Goal: Answer question/provide support: Share knowledge or assist other users

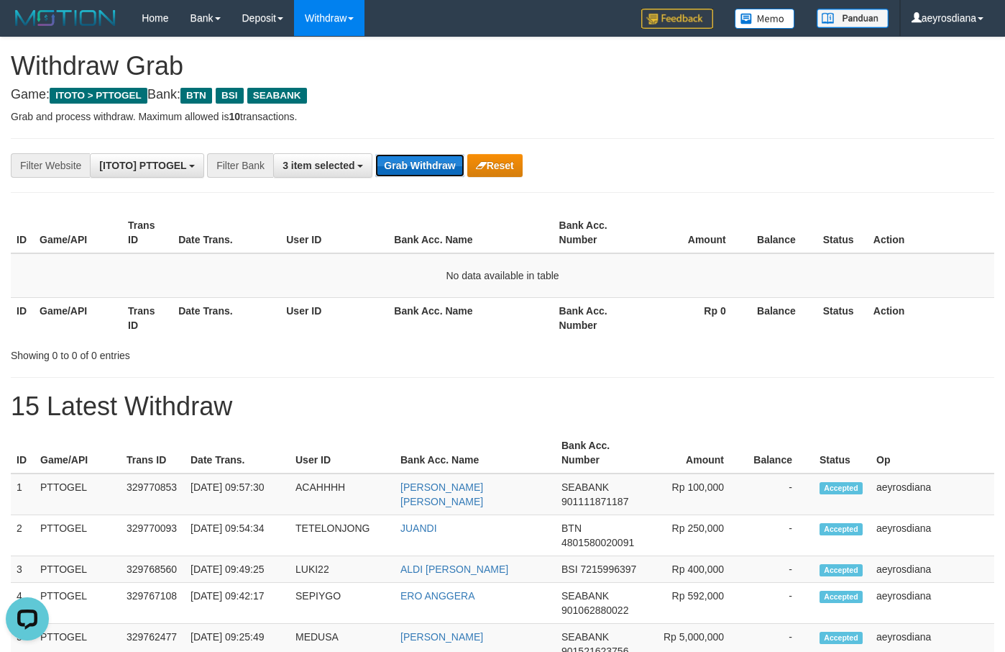
click at [427, 168] on button "Grab Withdraw" at bounding box center [419, 165] width 88 height 23
click at [419, 160] on button "Grab Withdraw" at bounding box center [419, 165] width 88 height 23
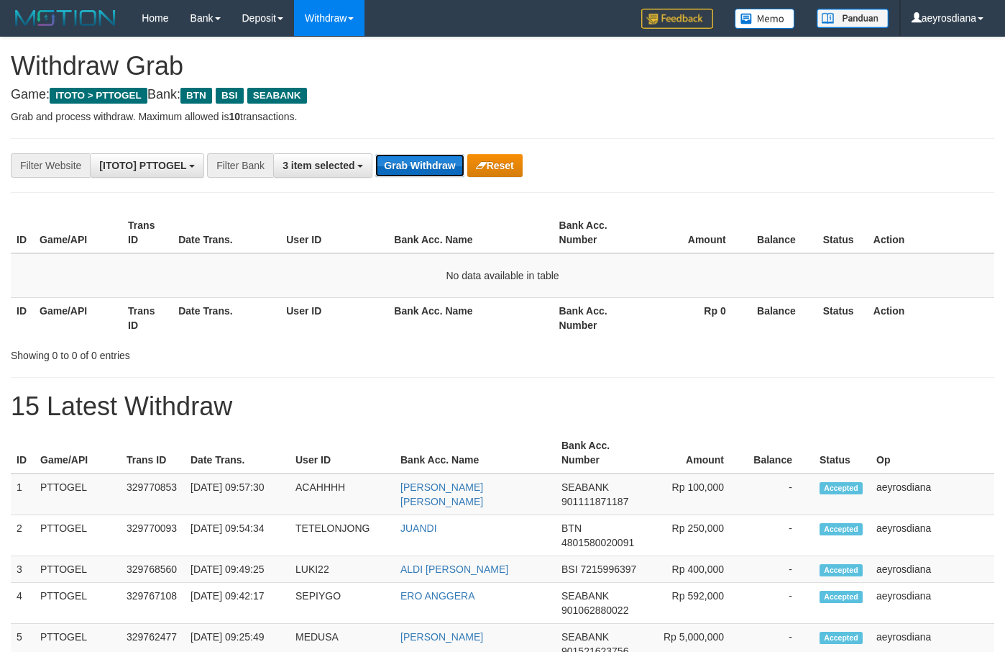
click at [406, 165] on button "Grab Withdraw" at bounding box center [419, 165] width 88 height 23
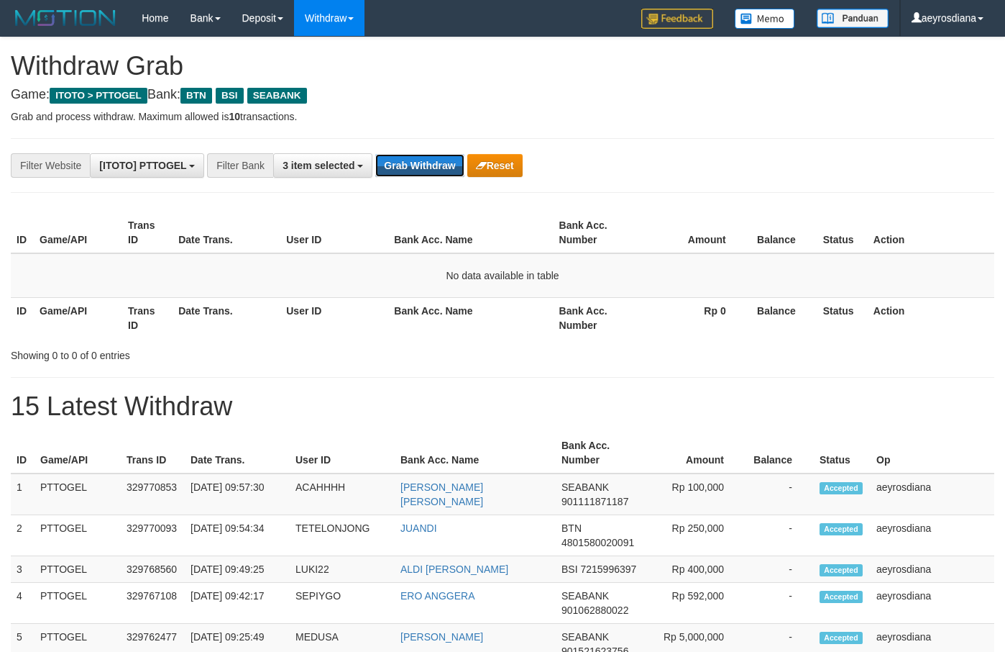
click at [406, 165] on button "Grab Withdraw" at bounding box center [419, 165] width 88 height 23
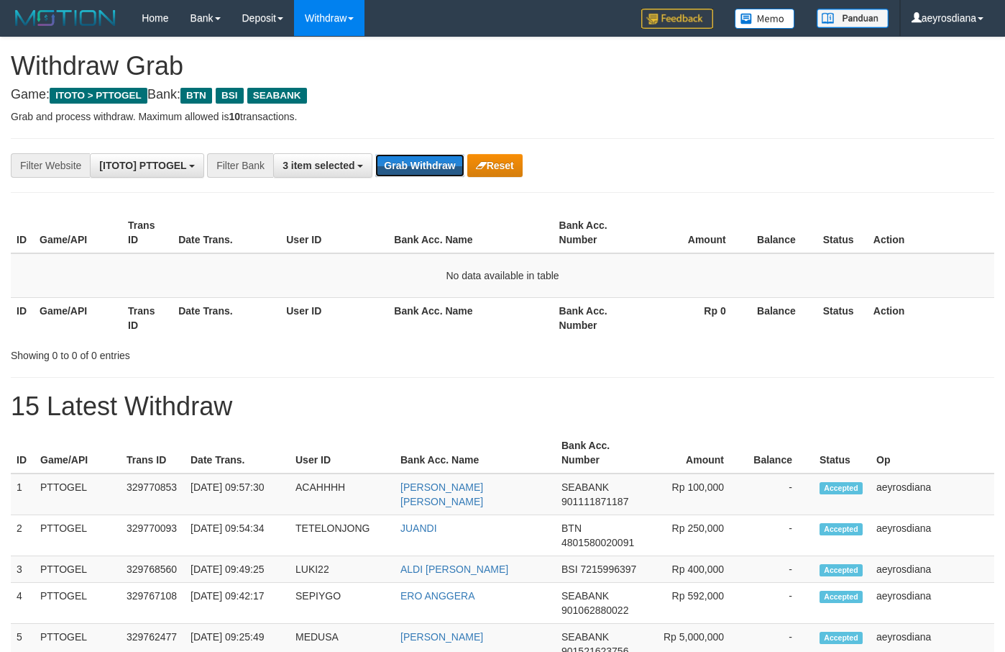
click at [406, 165] on button "Grab Withdraw" at bounding box center [419, 165] width 88 height 23
click at [427, 170] on button "Grab Withdraw" at bounding box center [419, 165] width 88 height 23
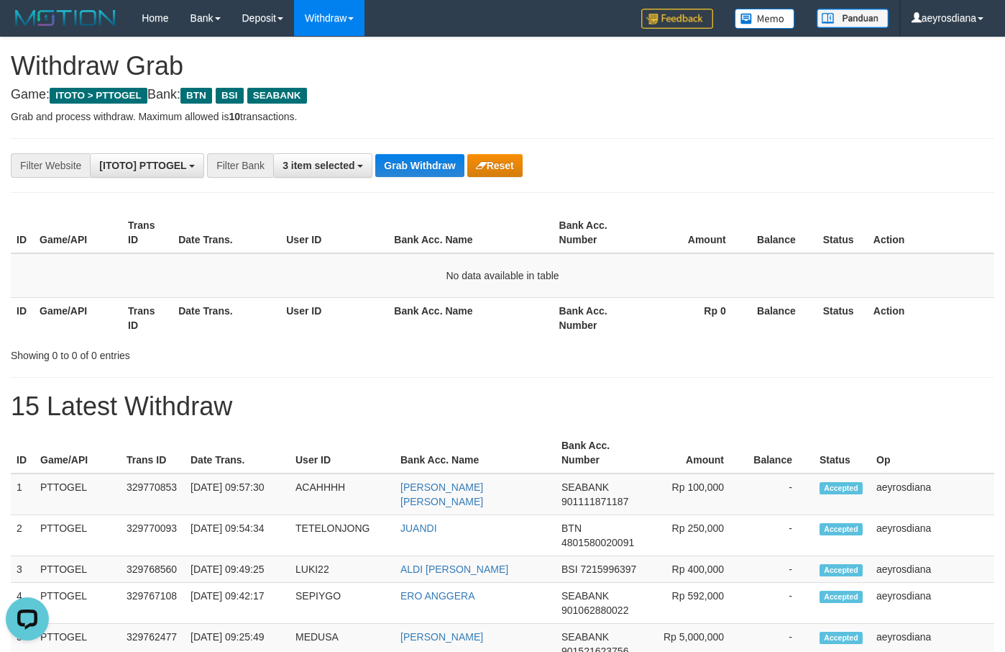
click at [397, 169] on button "Grab Withdraw" at bounding box center [419, 165] width 88 height 23
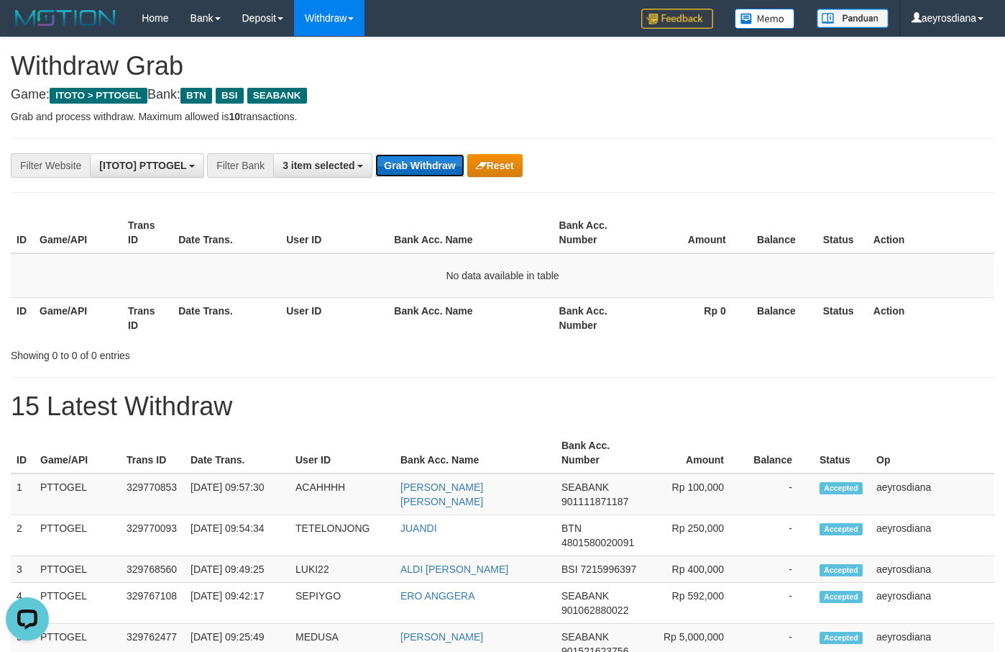
click at [397, 169] on button "Grab Withdraw" at bounding box center [419, 165] width 88 height 23
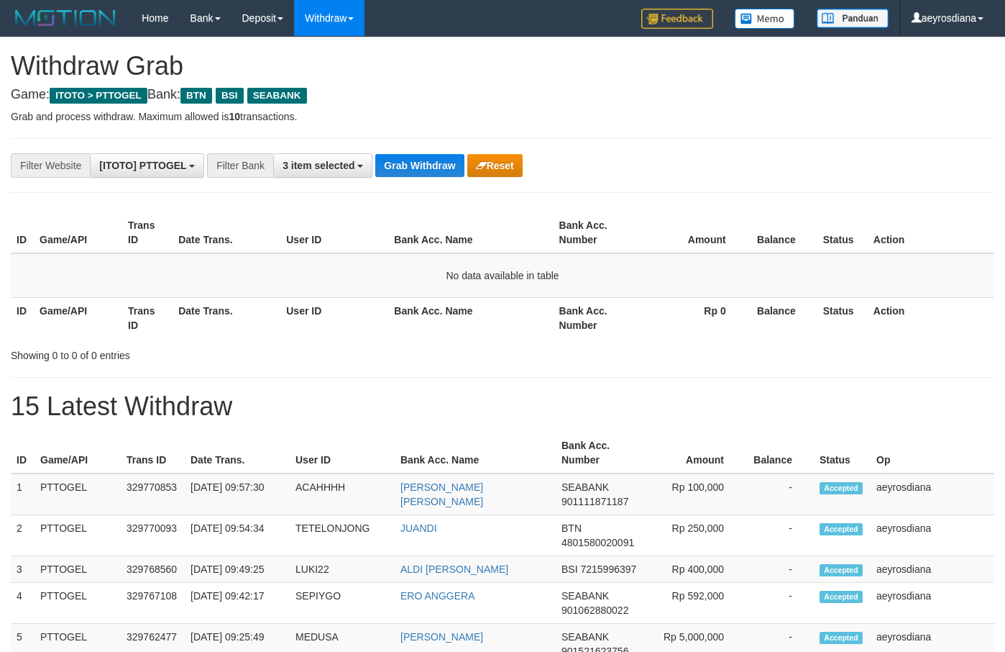
scroll to position [103, 0]
click at [397, 169] on button "Grab Withdraw" at bounding box center [419, 165] width 88 height 23
click at [580, 163] on div "**********" at bounding box center [419, 165] width 838 height 24
click at [455, 166] on button "Grab Withdraw" at bounding box center [419, 165] width 88 height 23
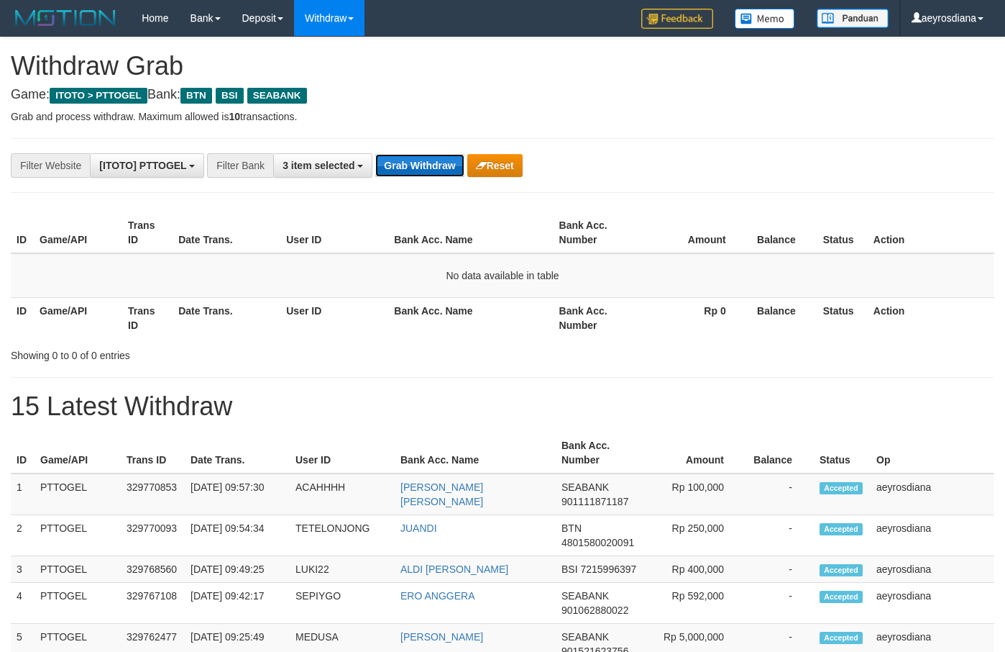
click at [410, 175] on button "Grab Withdraw" at bounding box center [419, 165] width 88 height 23
click at [416, 175] on button "Grab Withdraw" at bounding box center [419, 165] width 88 height 23
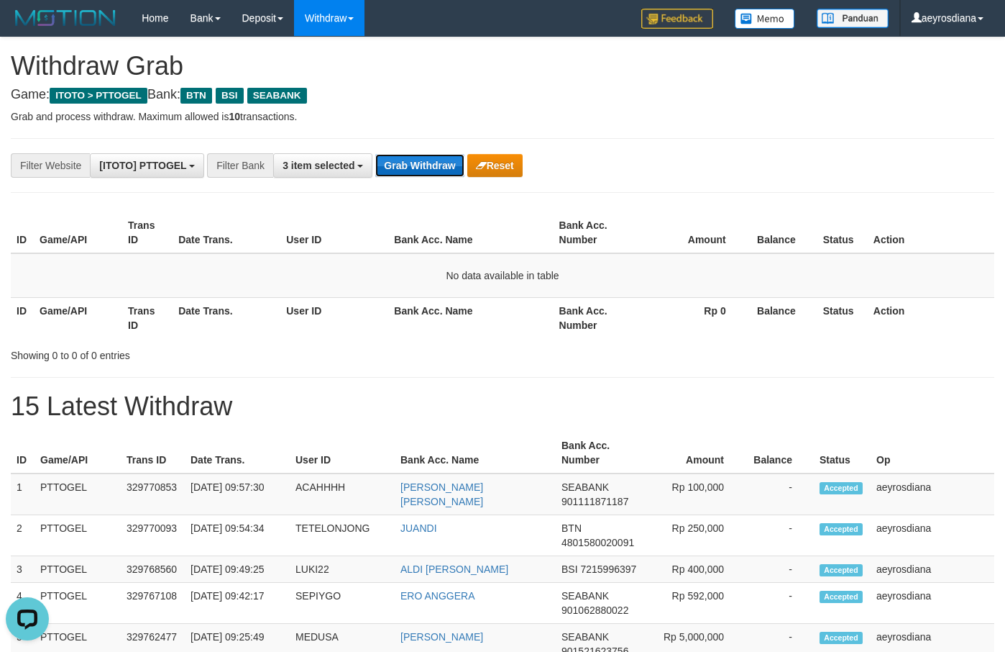
click at [416, 175] on button "Grab Withdraw" at bounding box center [419, 165] width 88 height 23
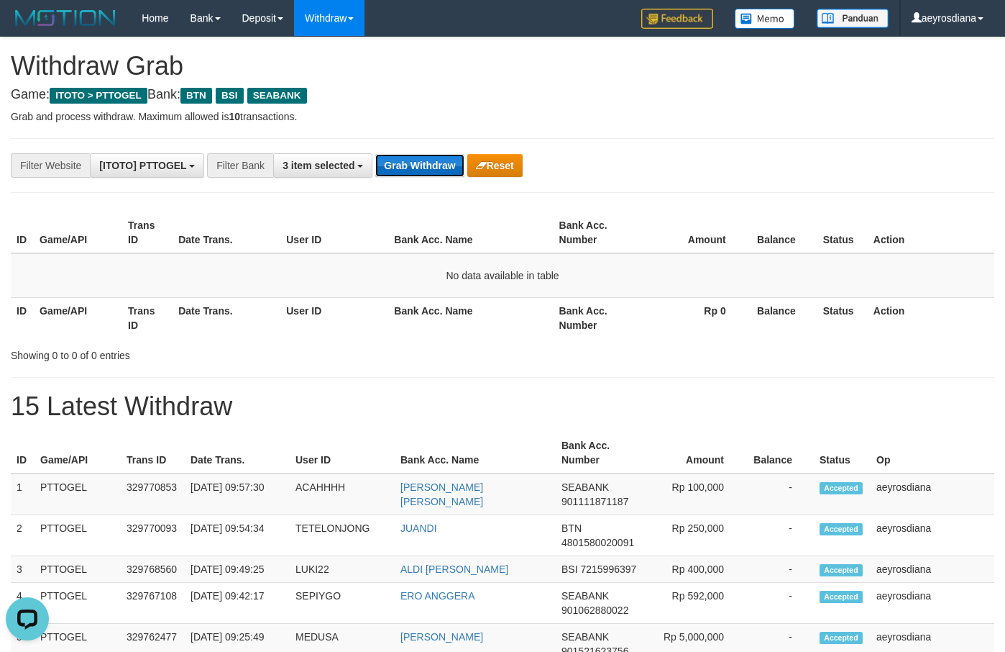
click at [416, 175] on button "Grab Withdraw" at bounding box center [419, 165] width 88 height 23
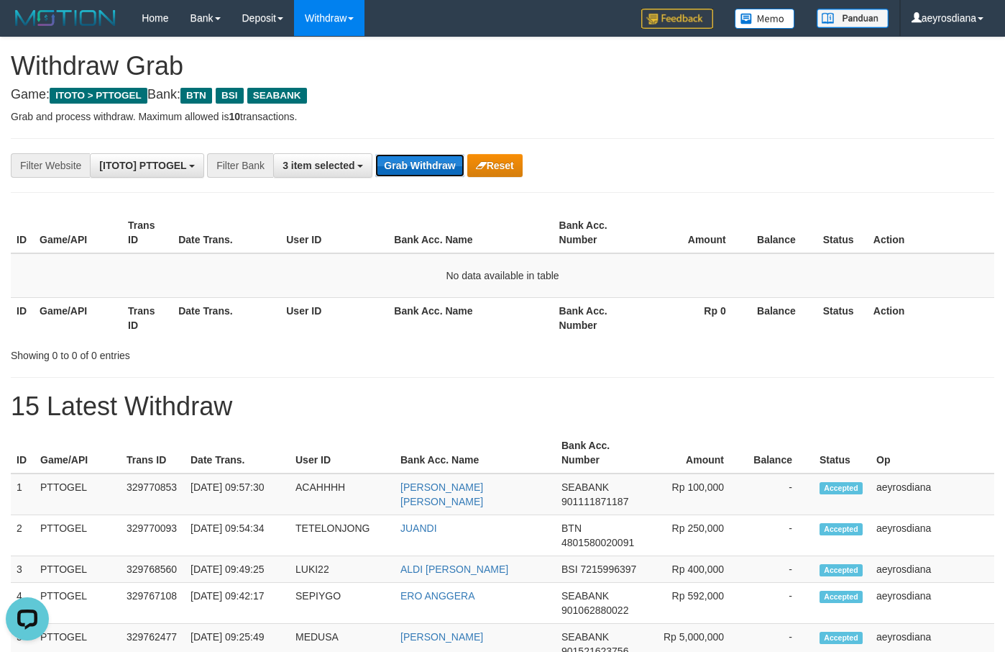
click at [416, 175] on button "Grab Withdraw" at bounding box center [419, 165] width 88 height 23
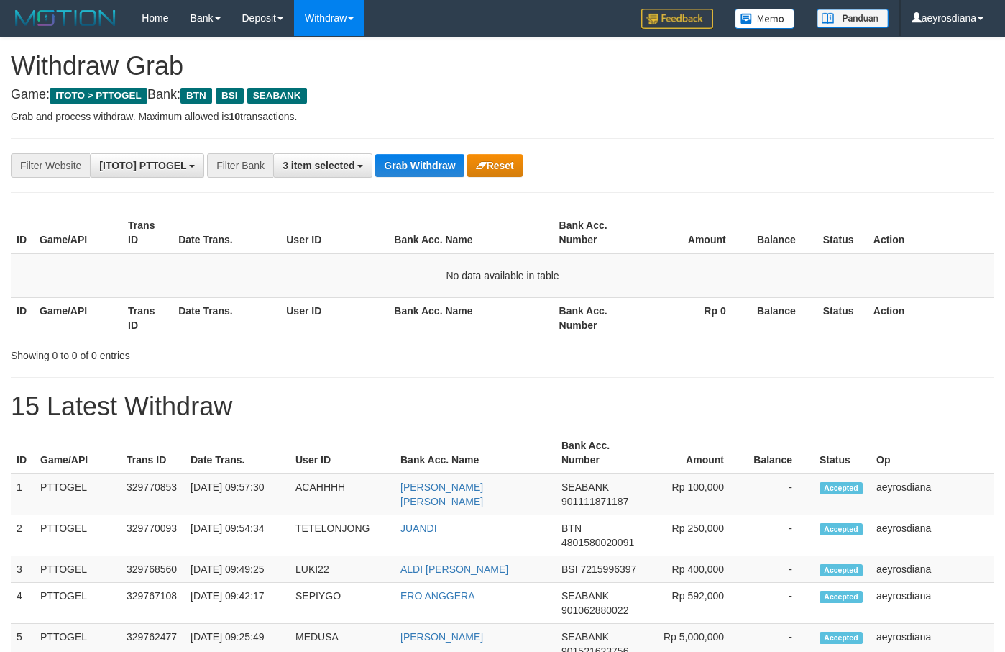
click at [416, 175] on button "Grab Withdraw" at bounding box center [419, 165] width 88 height 23
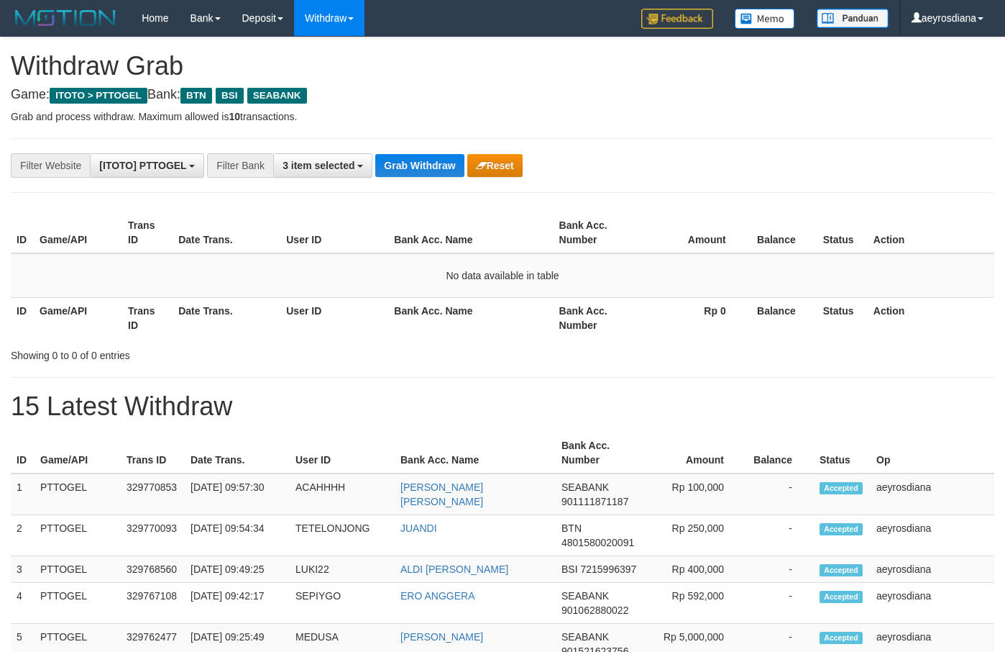
click at [416, 175] on button "Grab Withdraw" at bounding box center [419, 165] width 88 height 23
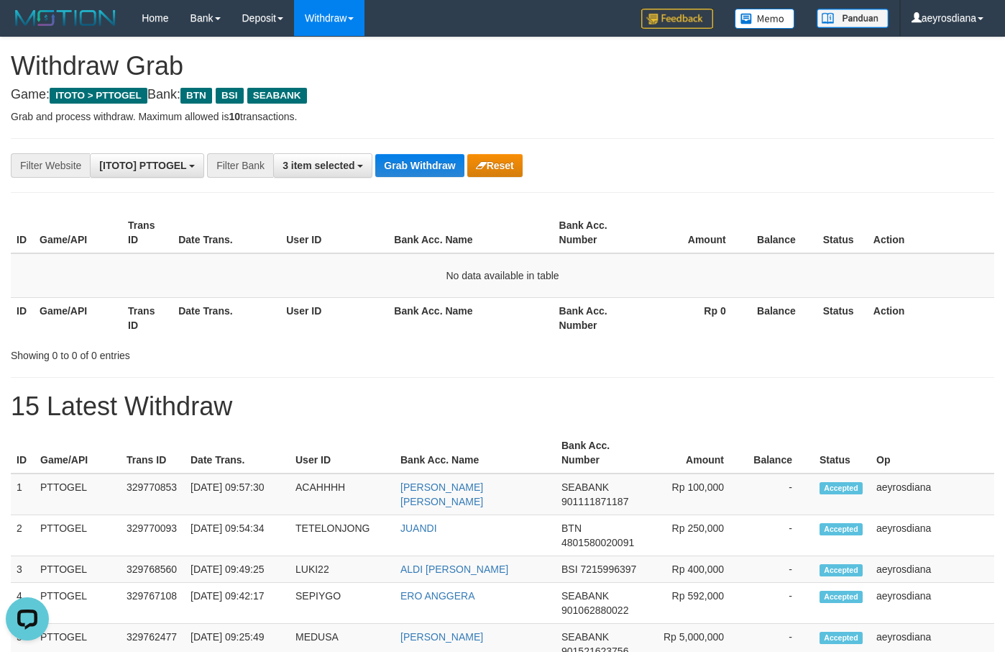
click at [429, 169] on button "Grab Withdraw" at bounding box center [419, 165] width 88 height 23
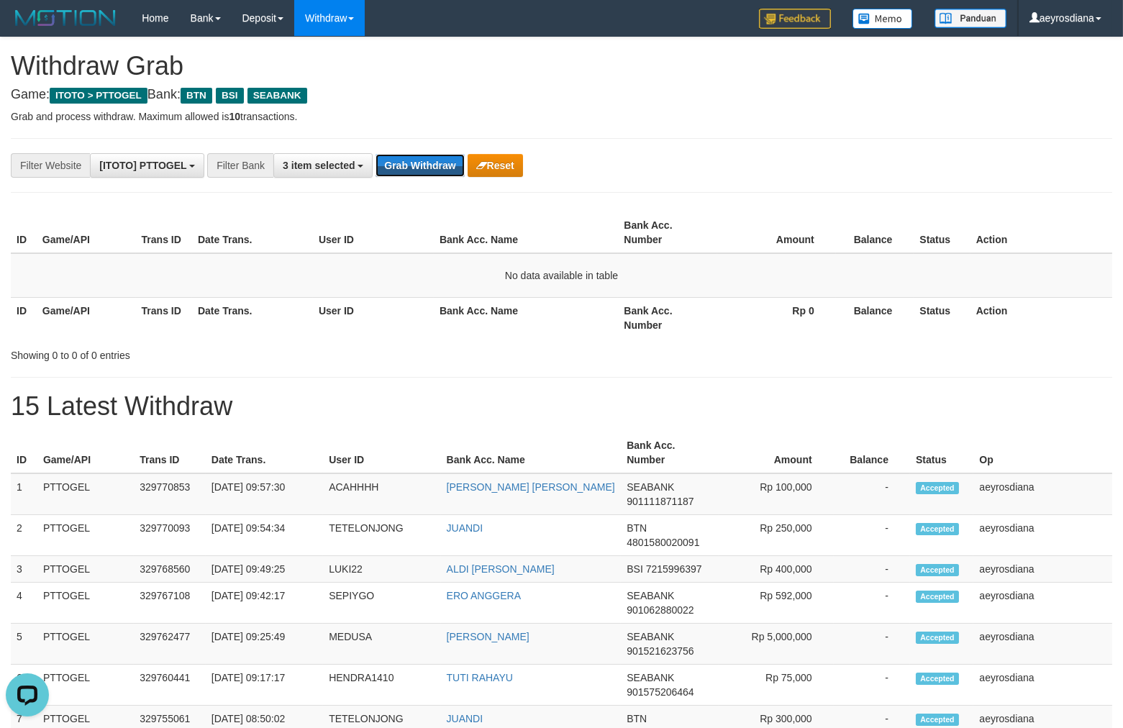
scroll to position [12, 0]
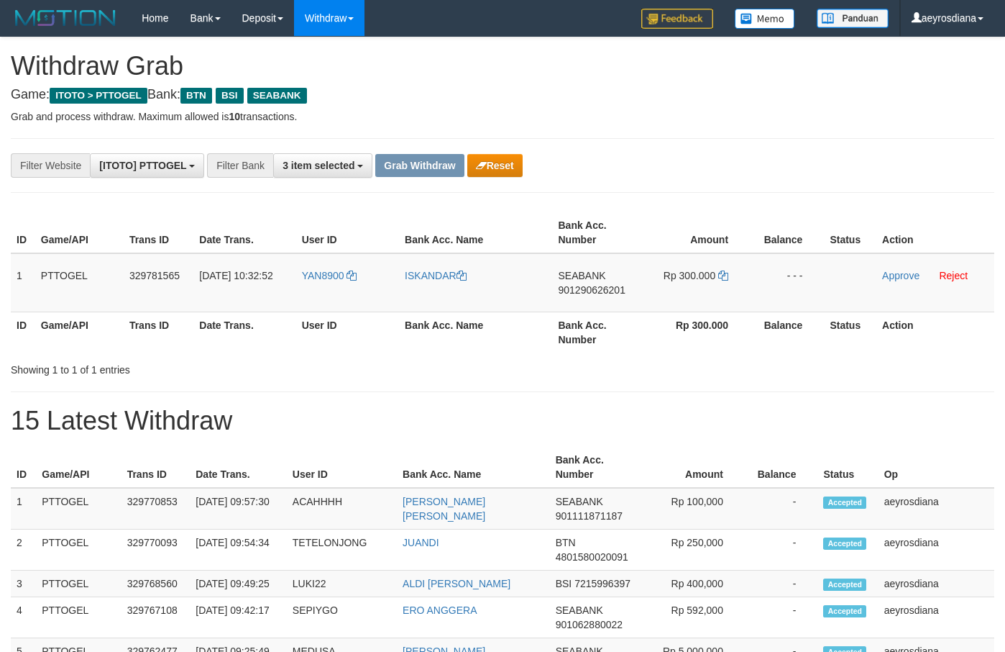
scroll to position [103, 0]
drag, startPoint x: 342, startPoint y: 288, endPoint x: 678, endPoint y: 287, distance: 335.9
click at [678, 287] on tr "1 PTTOGEL 329781565 [DATE] 10:32:52 YAN8900 [GEOGRAPHIC_DATA] SEABANK 901290626…" at bounding box center [503, 282] width 984 height 59
click at [601, 291] on span "901290626201" at bounding box center [591, 290] width 67 height 12
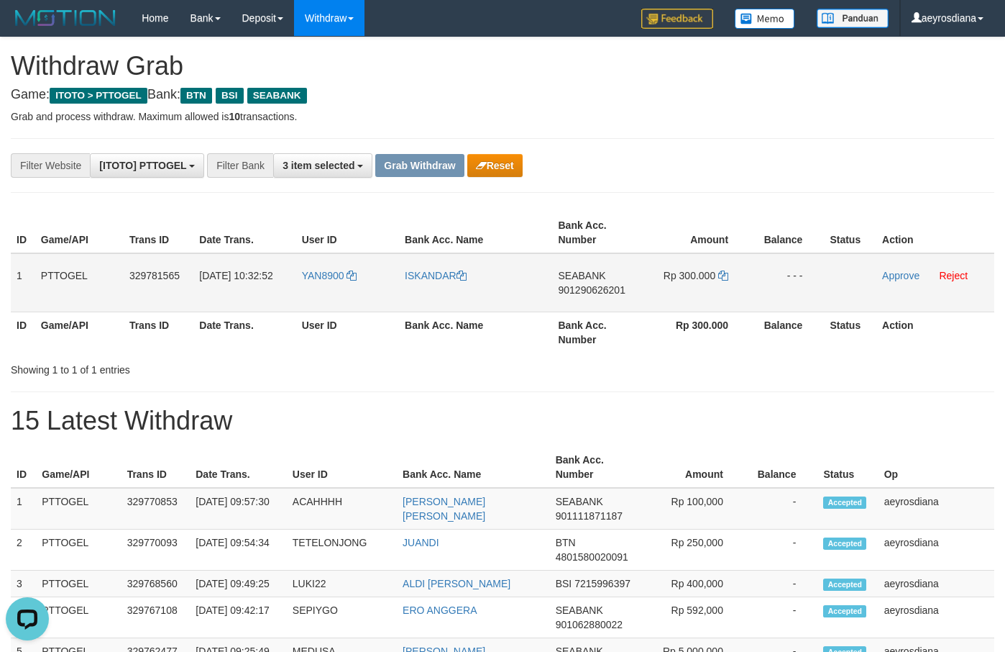
click at [601, 291] on span "901290626201" at bounding box center [591, 290] width 67 height 12
click at [726, 273] on icon at bounding box center [724, 275] width 10 height 10
click at [908, 275] on link "Approve" at bounding box center [900, 276] width 37 height 12
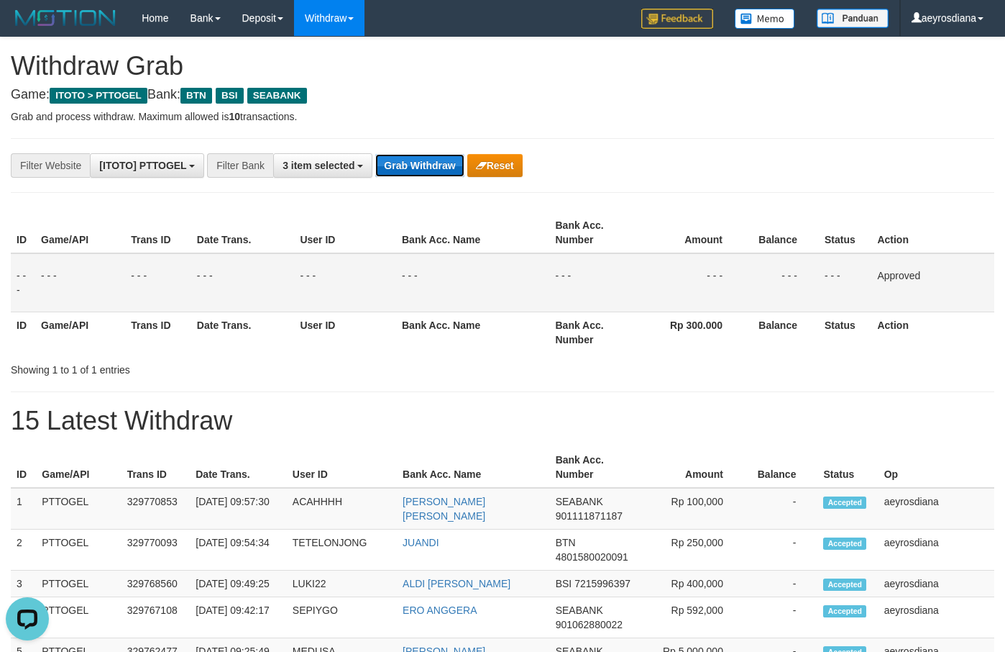
click at [429, 163] on button "Grab Withdraw" at bounding box center [419, 165] width 88 height 23
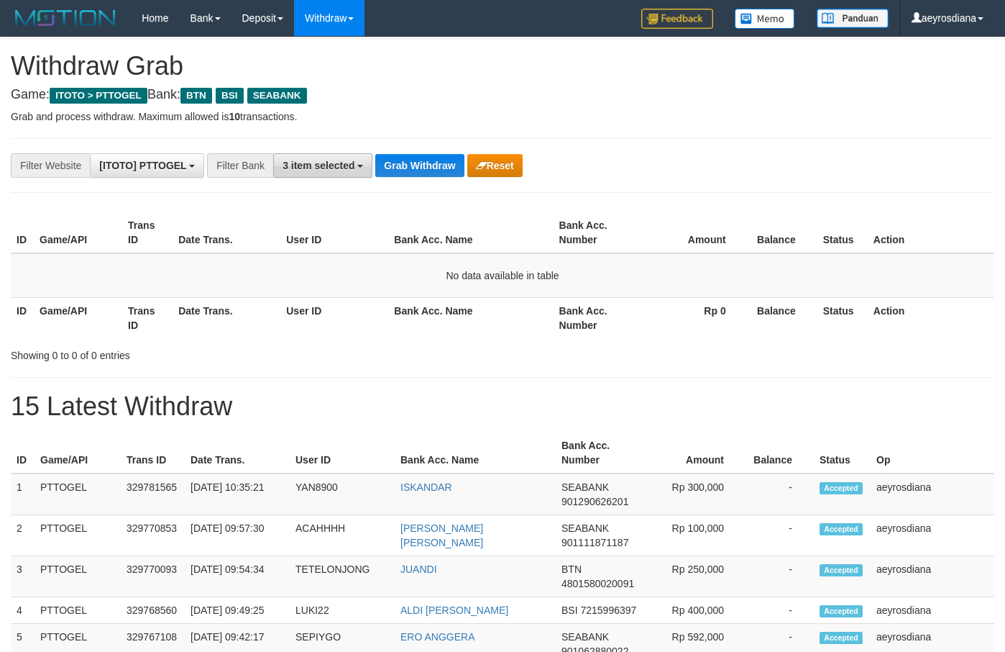
click at [337, 170] on span "3 item selected" at bounding box center [319, 166] width 72 height 12
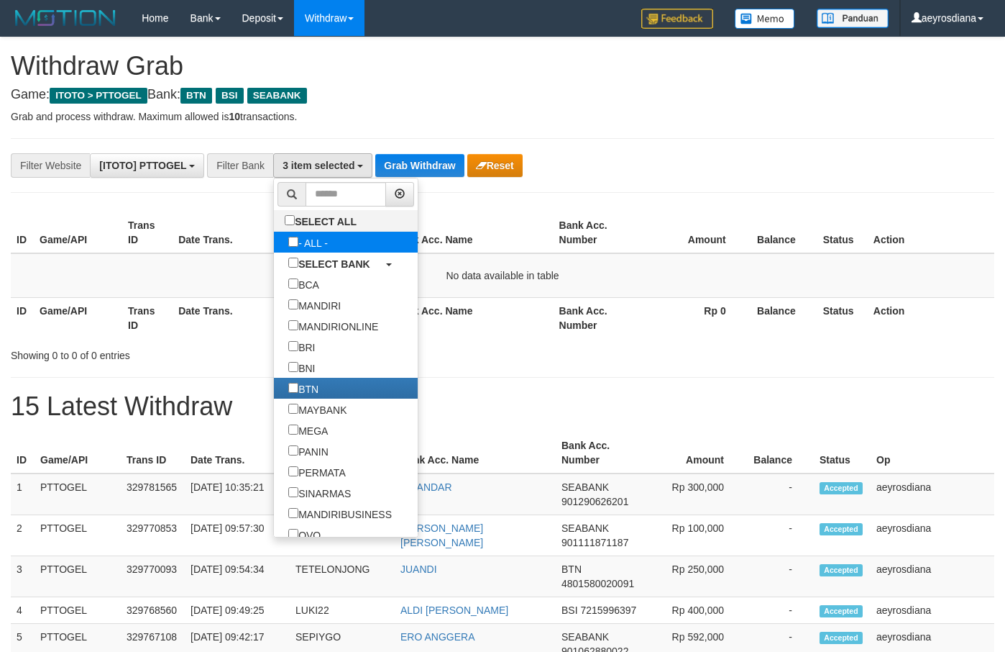
select select "***"
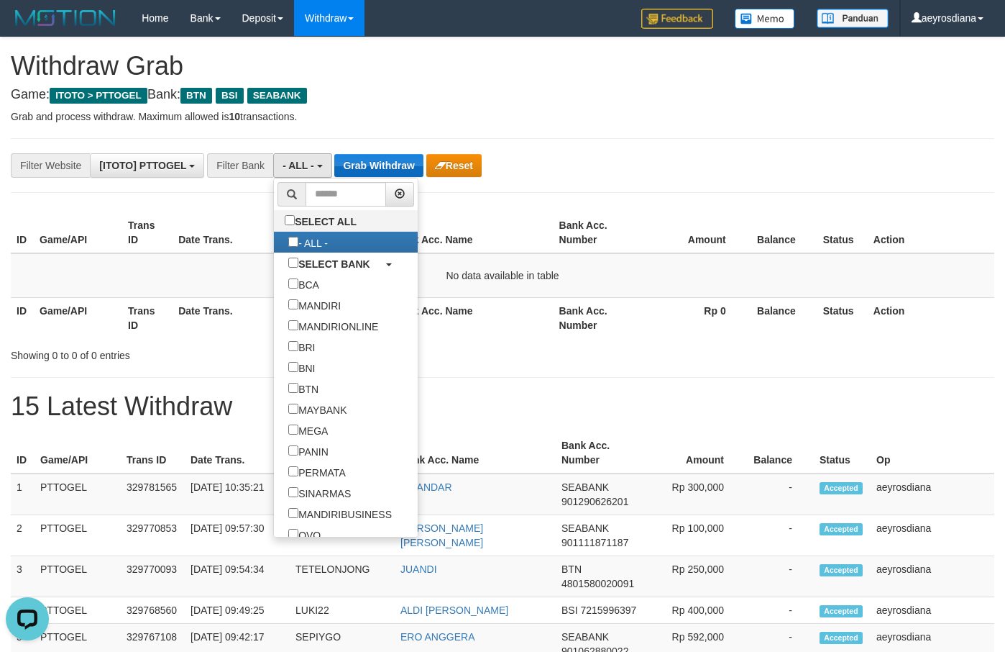
scroll to position [0, 0]
click at [385, 165] on button "Grab Withdraw" at bounding box center [378, 165] width 88 height 23
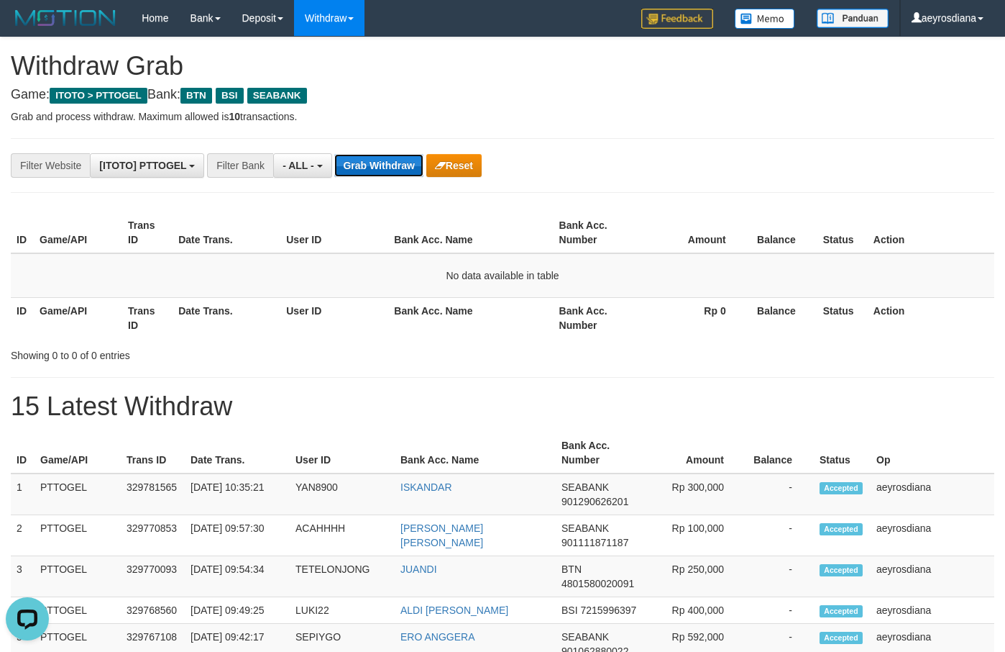
click at [385, 165] on button "Grab Withdraw" at bounding box center [378, 165] width 88 height 23
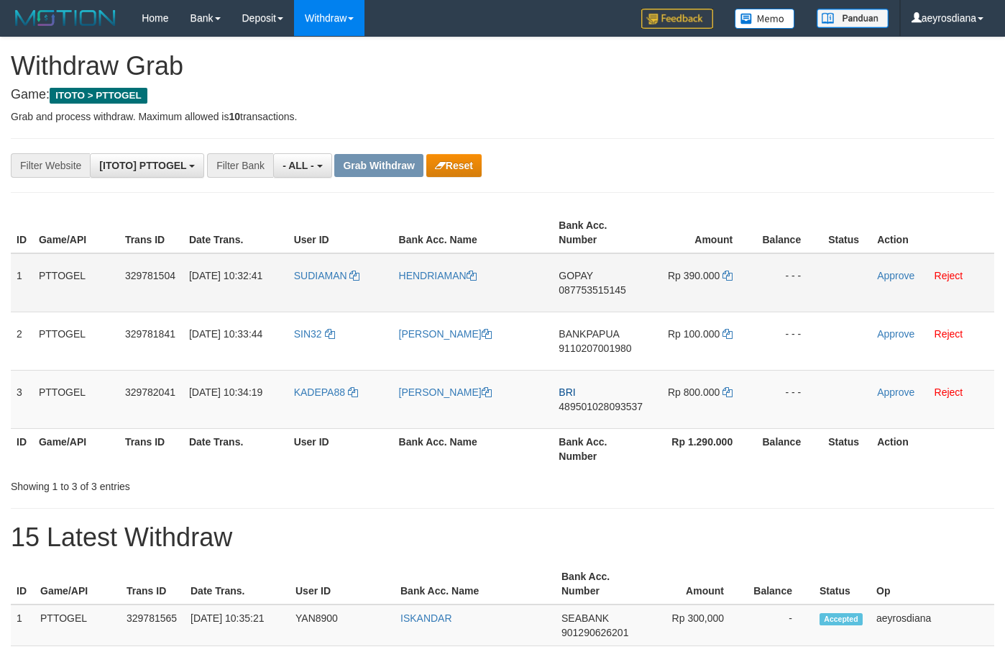
scroll to position [12, 0]
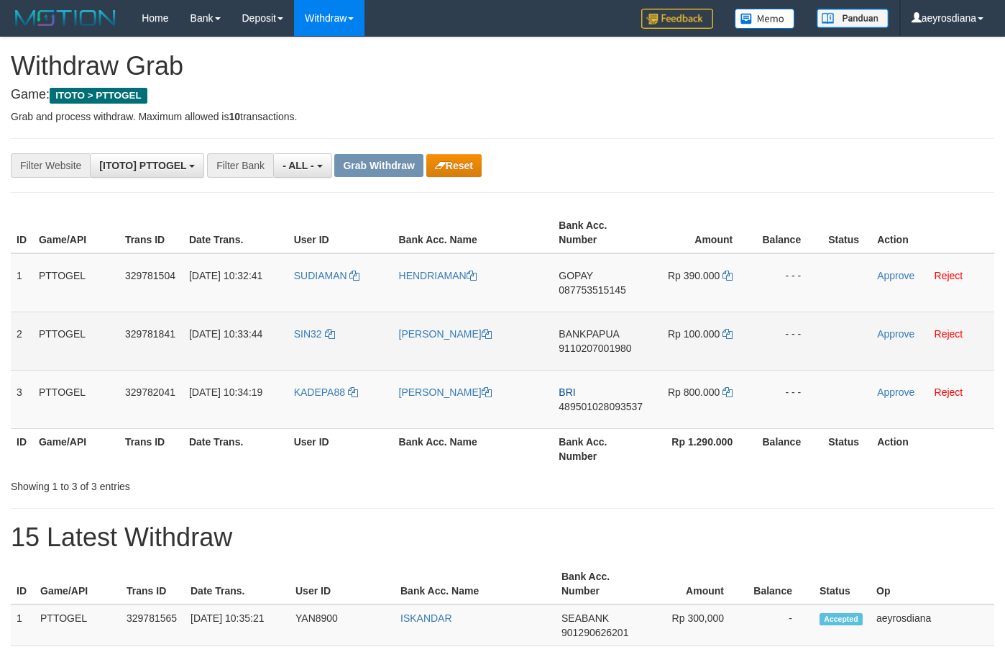
drag, startPoint x: 316, startPoint y: 347, endPoint x: 665, endPoint y: 339, distance: 349.6
click at [665, 339] on tr "2 PTTOGEL 329781841 [DATE] 10:33:44 SIN32 [PERSON_NAME] BANKPAPUA 9110207001980…" at bounding box center [503, 340] width 984 height 58
click at [580, 340] on td "BANKPAPUA 9110207001980" at bounding box center [602, 340] width 99 height 58
click at [582, 348] on span "9110207001980" at bounding box center [595, 348] width 73 height 12
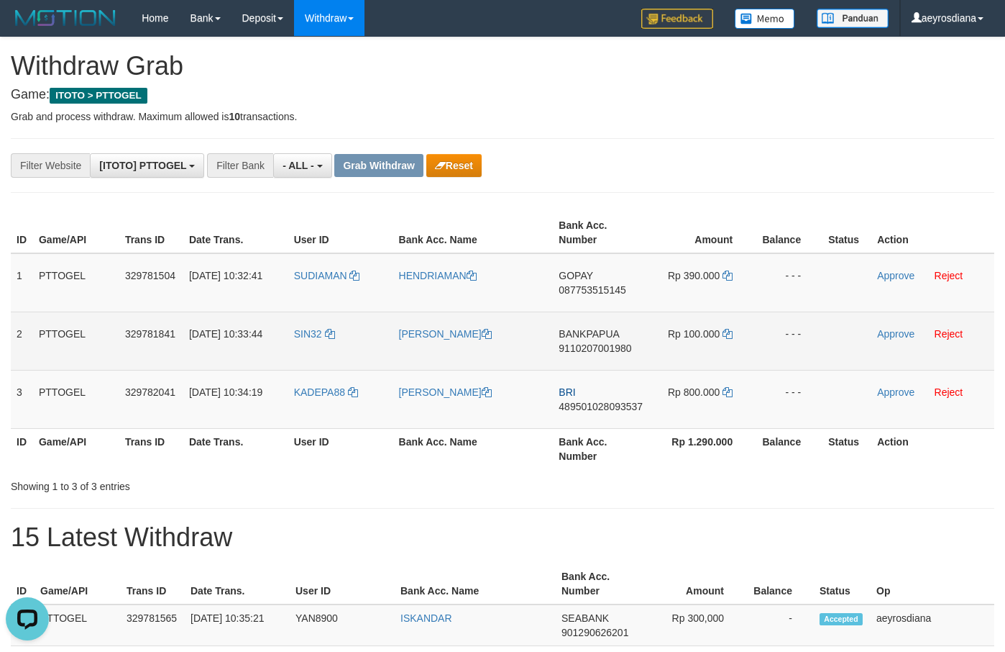
click at [580, 348] on span "9110207001980" at bounding box center [595, 348] width 73 height 12
click at [729, 334] on icon at bounding box center [728, 334] width 10 height 10
click at [893, 333] on link "Approve" at bounding box center [895, 334] width 37 height 12
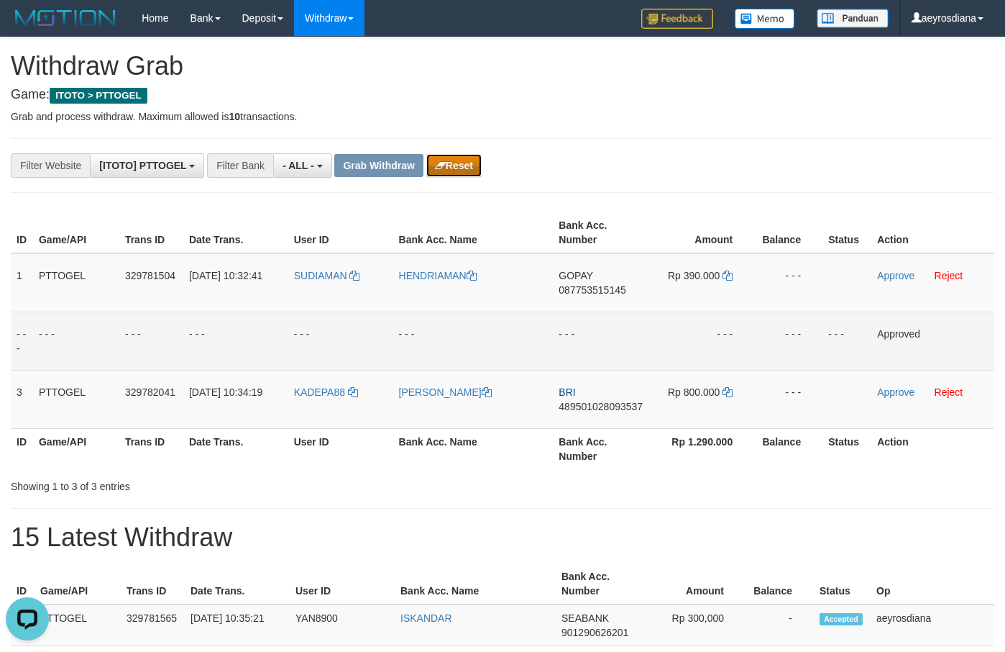
click at [473, 161] on button "Reset" at bounding box center [453, 165] width 55 height 23
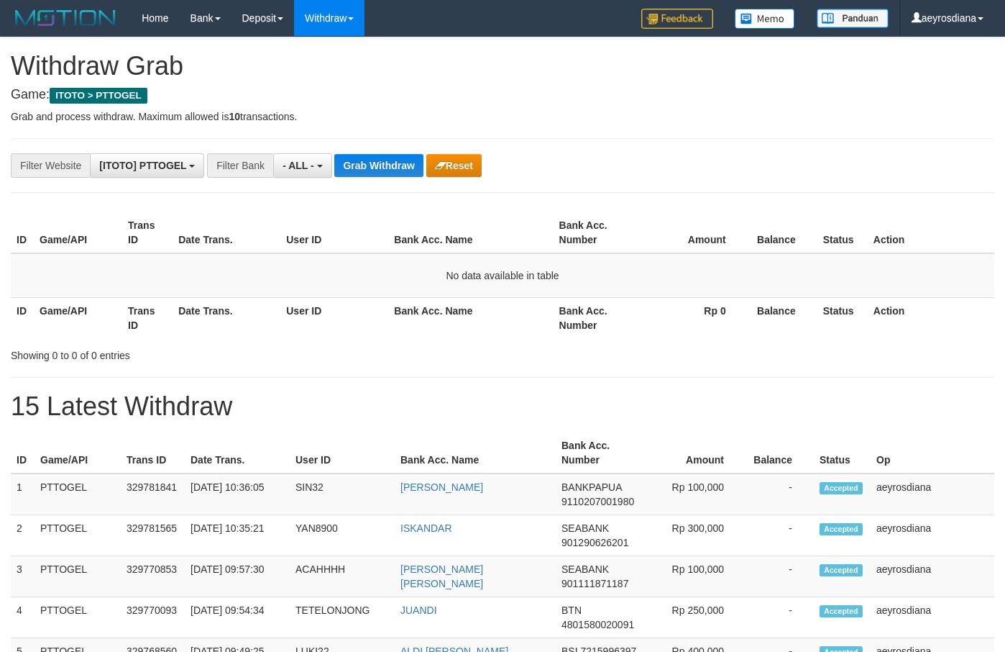
click at [675, 174] on div "**********" at bounding box center [419, 165] width 838 height 24
click at [297, 158] on button "- ALL -" at bounding box center [302, 165] width 58 height 24
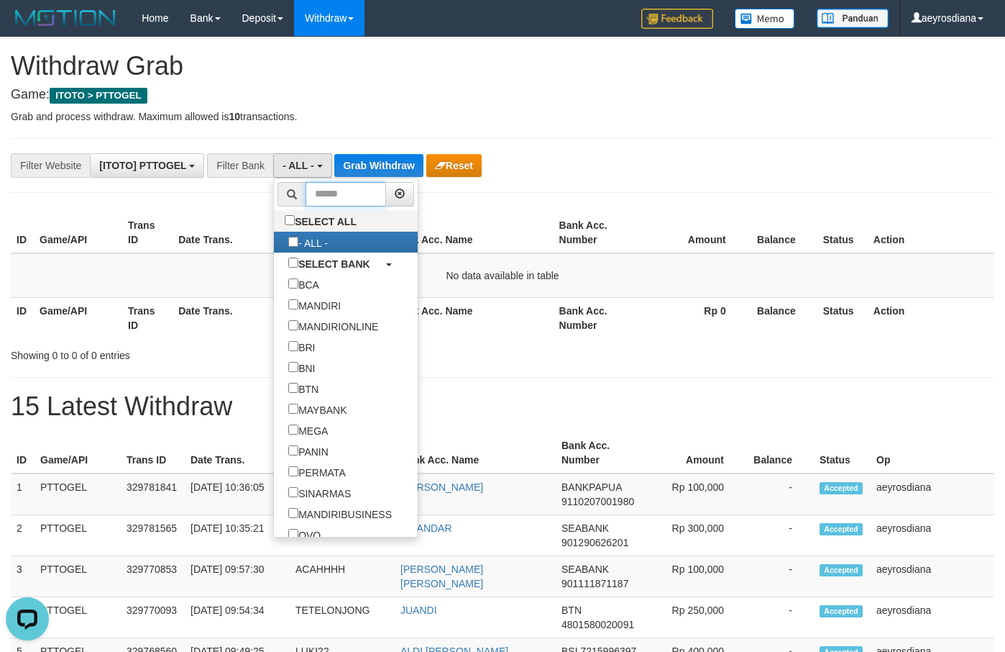
click at [306, 195] on input "text" at bounding box center [346, 194] width 81 height 24
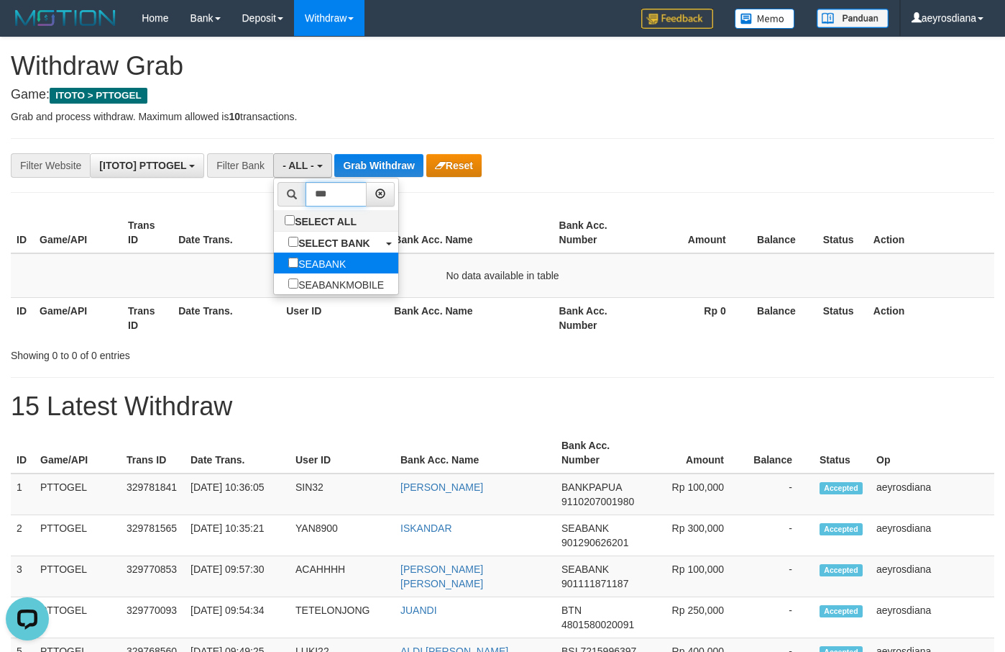
type input "***"
click at [274, 257] on label "SEABANK" at bounding box center [317, 262] width 86 height 21
select select "*******"
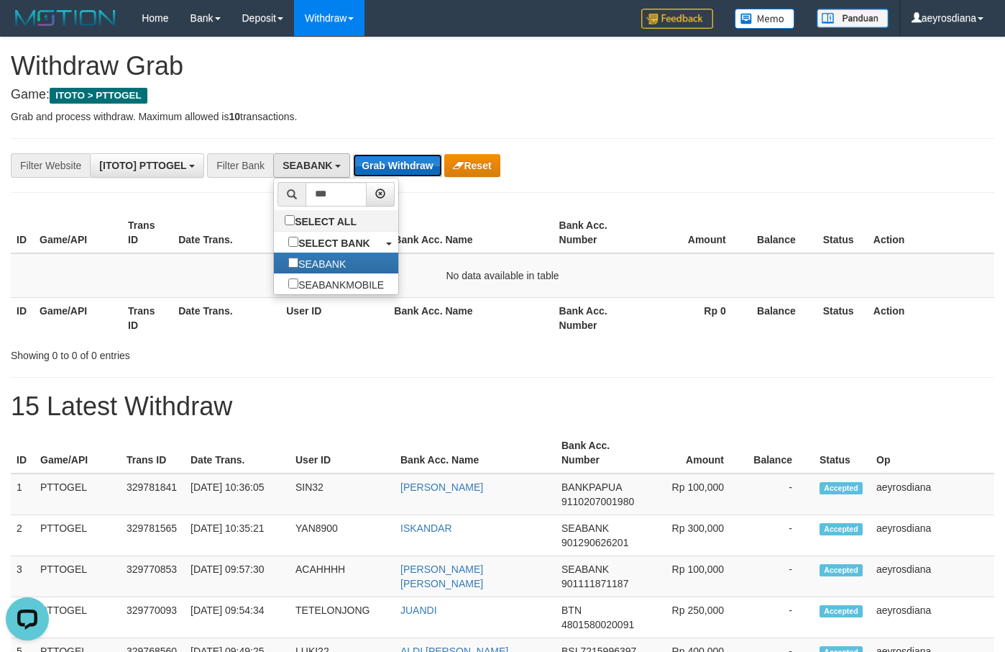
click at [402, 165] on button "Grab Withdraw" at bounding box center [397, 165] width 88 height 23
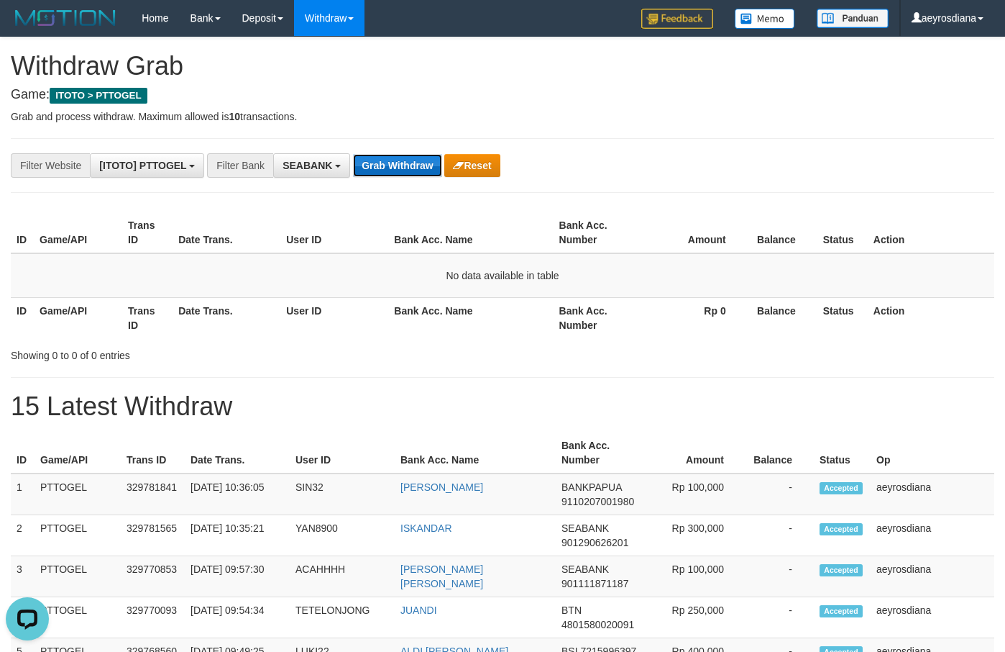
click at [402, 165] on button "Grab Withdraw" at bounding box center [397, 165] width 88 height 23
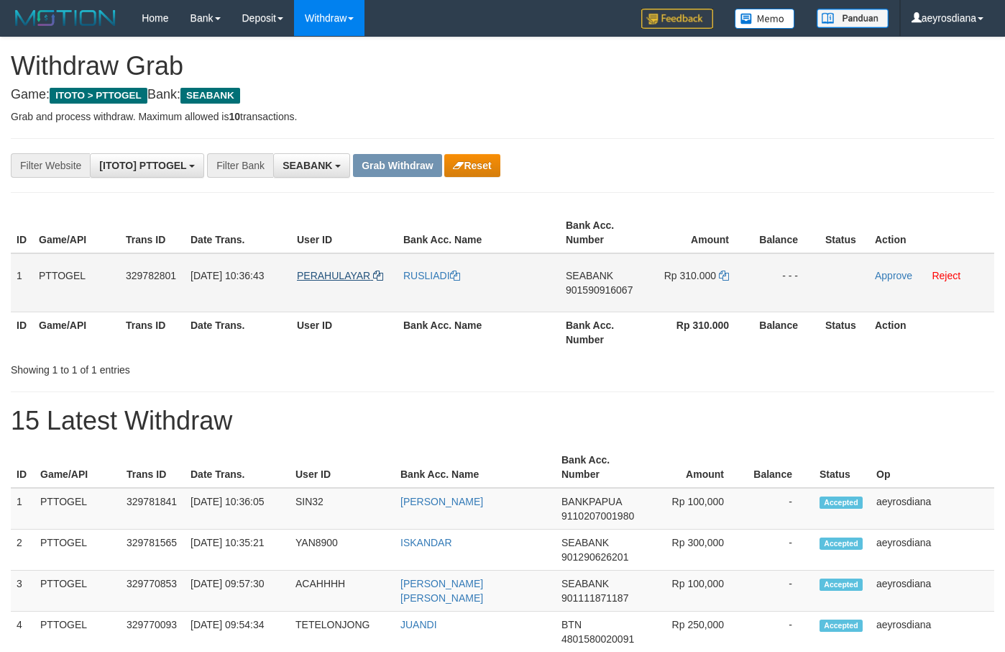
scroll to position [390, 0]
drag, startPoint x: 335, startPoint y: 293, endPoint x: 690, endPoint y: 279, distance: 354.8
click at [690, 279] on tr "1 PTTOGEL 329782801 [DATE] 10:36:43 [GEOGRAPHIC_DATA] [GEOGRAPHIC_DATA] SEABANK…" at bounding box center [503, 282] width 984 height 59
click at [583, 293] on span "901590916067" at bounding box center [599, 290] width 67 height 12
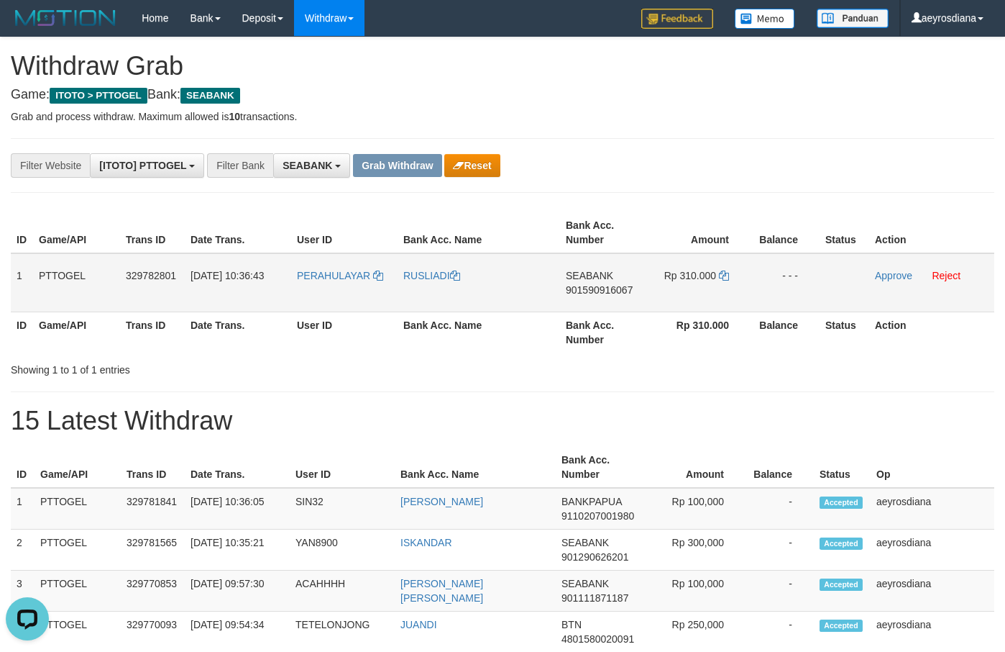
click at [583, 292] on span "901590916067" at bounding box center [599, 290] width 67 height 12
click at [727, 276] on icon at bounding box center [724, 275] width 10 height 10
click at [885, 277] on link "Approve" at bounding box center [893, 276] width 37 height 12
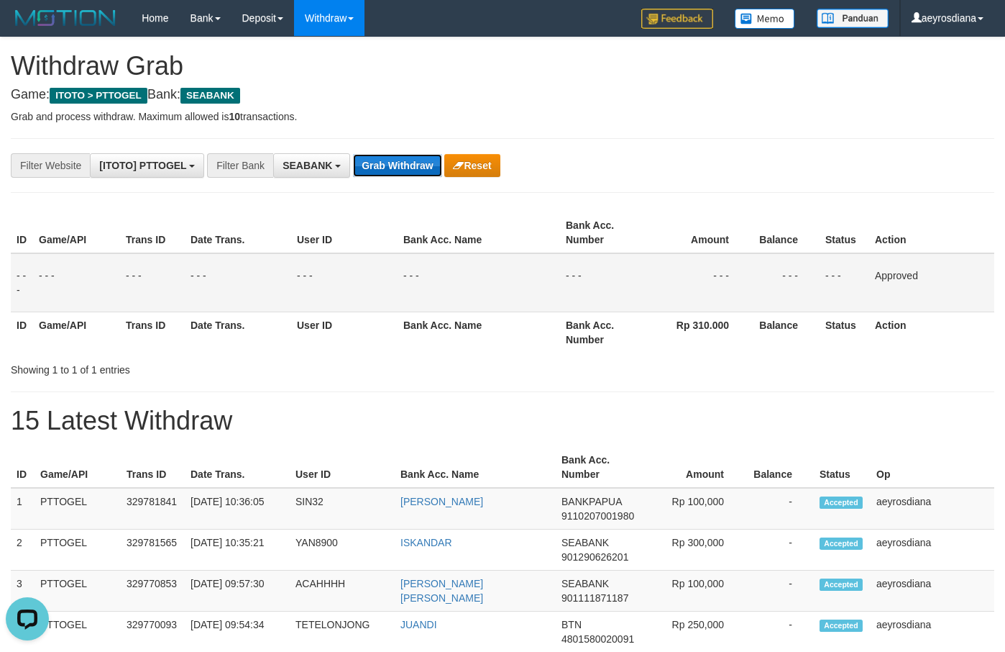
click at [396, 165] on button "Grab Withdraw" at bounding box center [397, 165] width 88 height 23
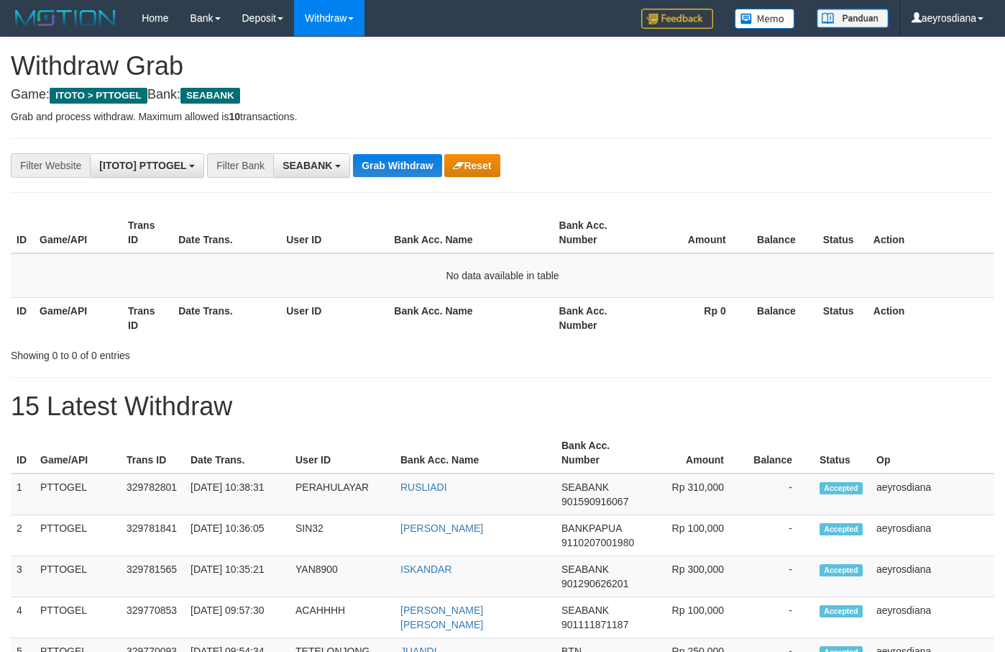
scroll to position [390, 0]
click at [411, 173] on button "Grab Withdraw" at bounding box center [397, 165] width 88 height 23
click at [411, 172] on button "Grab Withdraw" at bounding box center [397, 165] width 88 height 23
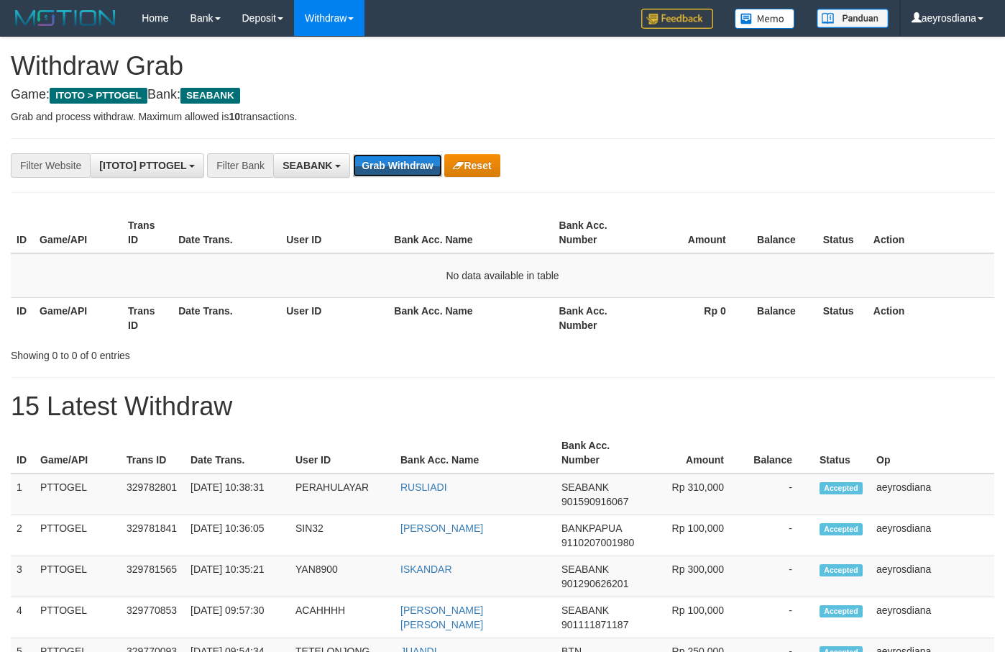
scroll to position [390, 0]
click at [411, 172] on button "Grab Withdraw" at bounding box center [397, 165] width 88 height 23
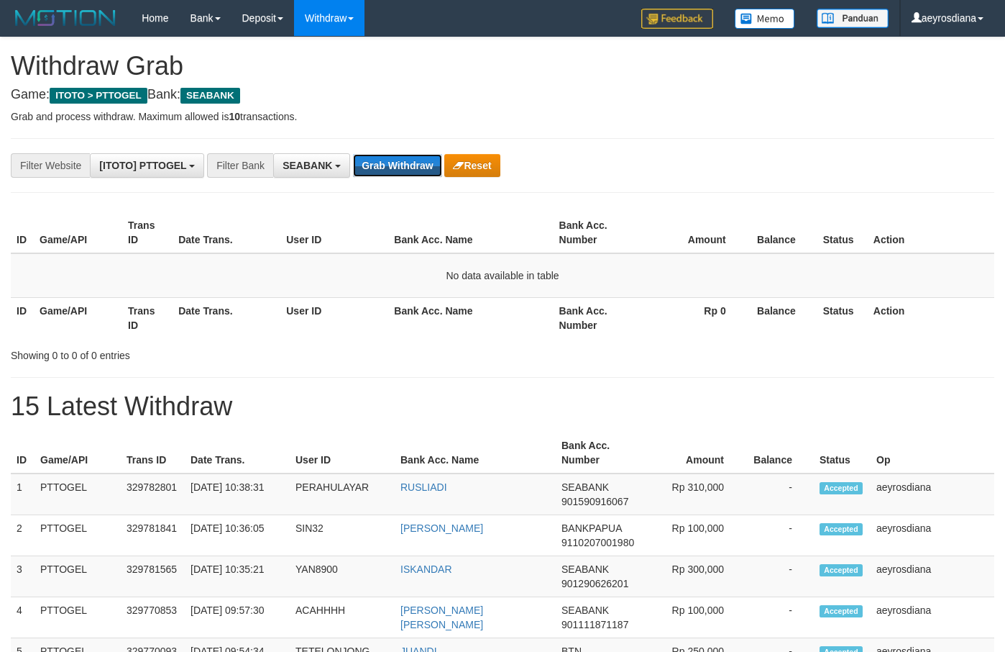
click at [411, 172] on button "Grab Withdraw" at bounding box center [397, 165] width 88 height 23
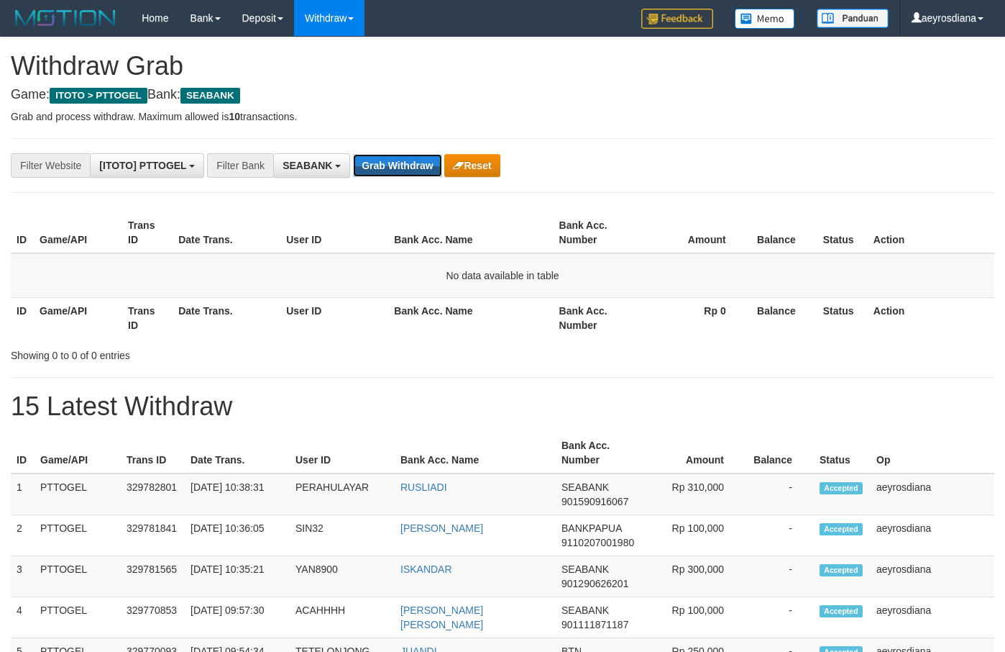
click at [411, 172] on button "Grab Withdraw" at bounding box center [397, 165] width 88 height 23
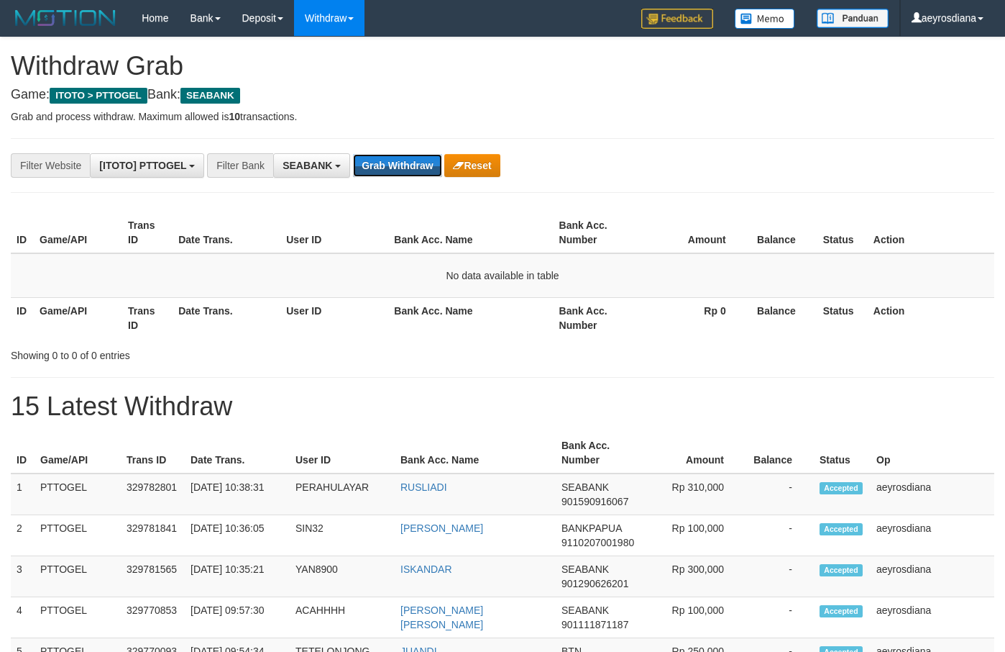
click at [411, 172] on button "Grab Withdraw" at bounding box center [397, 165] width 88 height 23
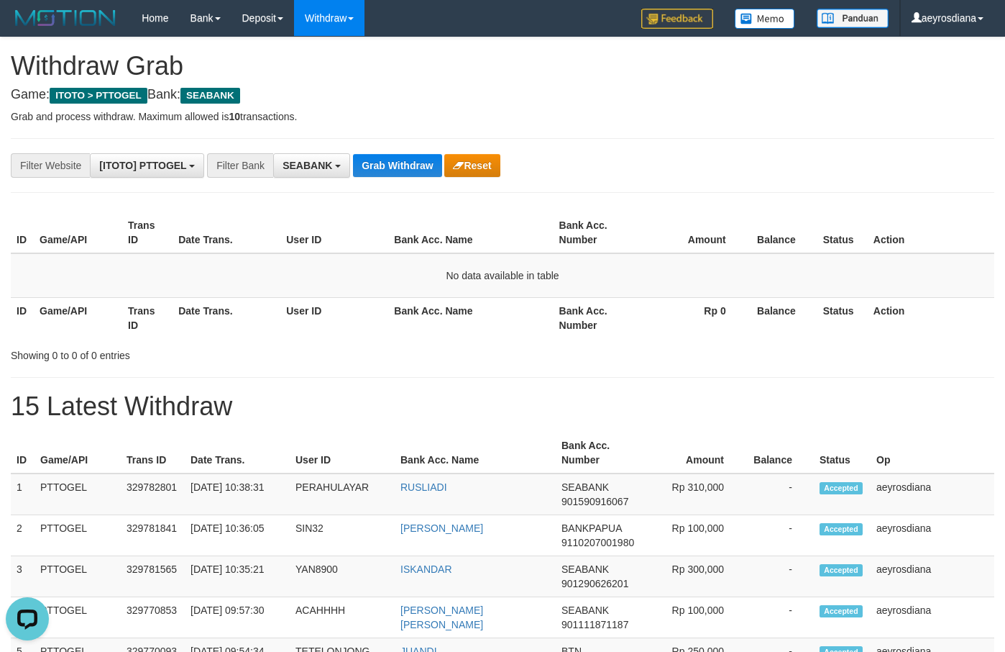
click at [393, 173] on button "Grab Withdraw" at bounding box center [397, 165] width 88 height 23
drag, startPoint x: 0, startPoint y: 0, endPoint x: 407, endPoint y: 173, distance: 442.2
click at [407, 173] on button "Grab Withdraw" at bounding box center [397, 165] width 88 height 23
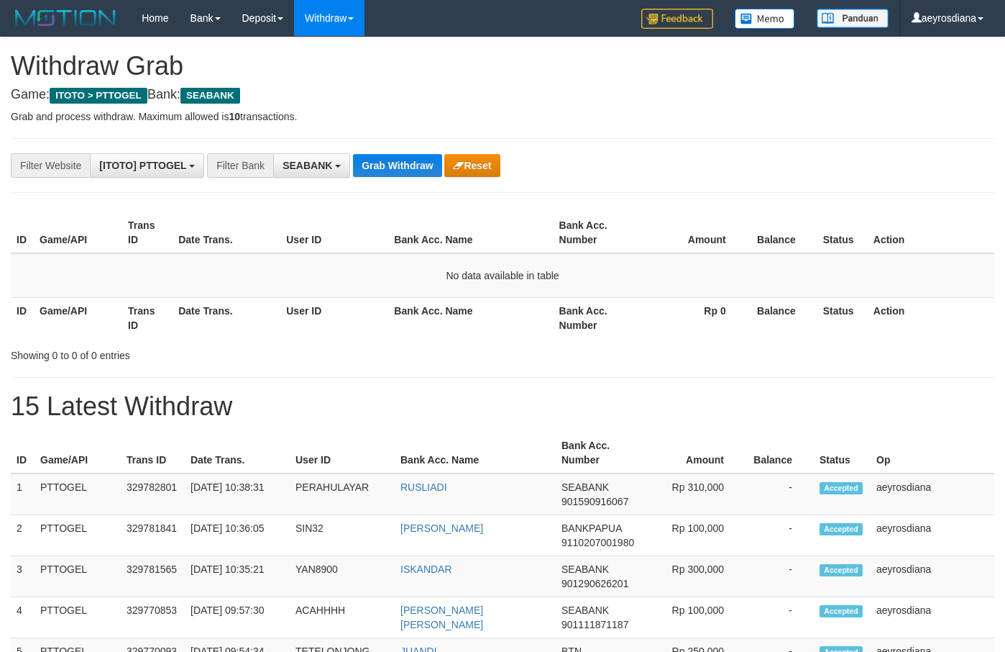
scroll to position [390, 0]
click at [407, 154] on button "Grab Withdraw" at bounding box center [397, 165] width 88 height 23
click at [396, 167] on button "Grab Withdraw" at bounding box center [397, 165] width 88 height 23
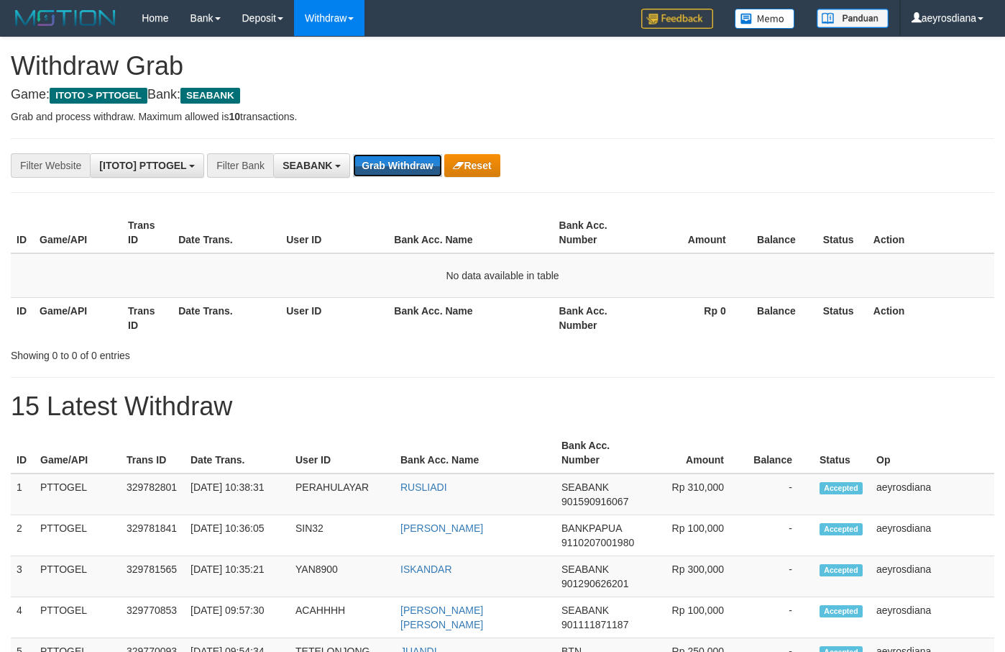
scroll to position [390, 0]
click at [396, 167] on button "Grab Withdraw" at bounding box center [397, 165] width 88 height 23
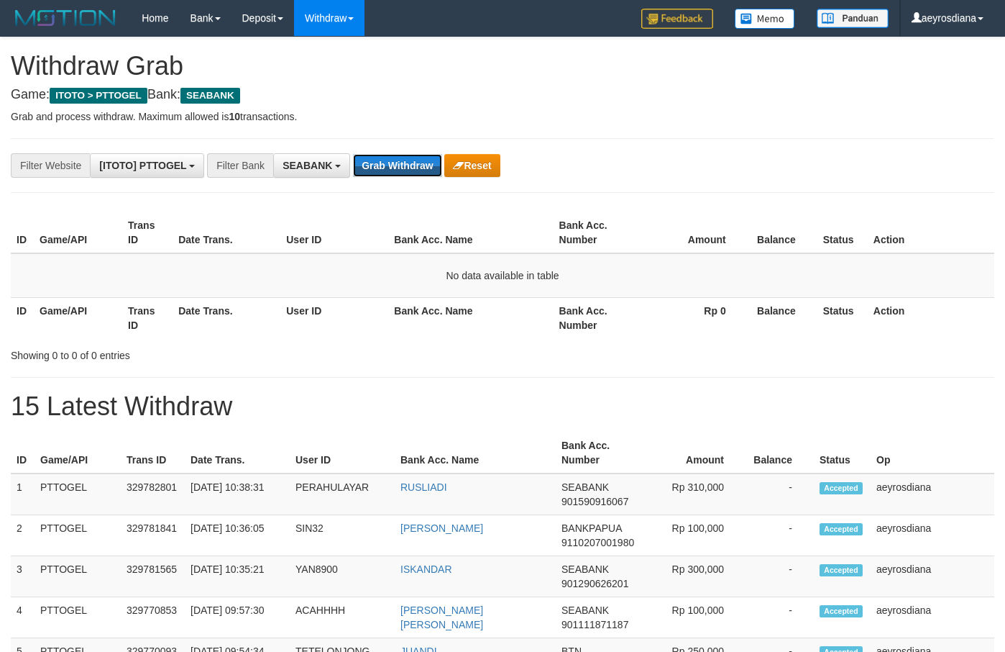
click at [396, 167] on button "Grab Withdraw" at bounding box center [397, 165] width 88 height 23
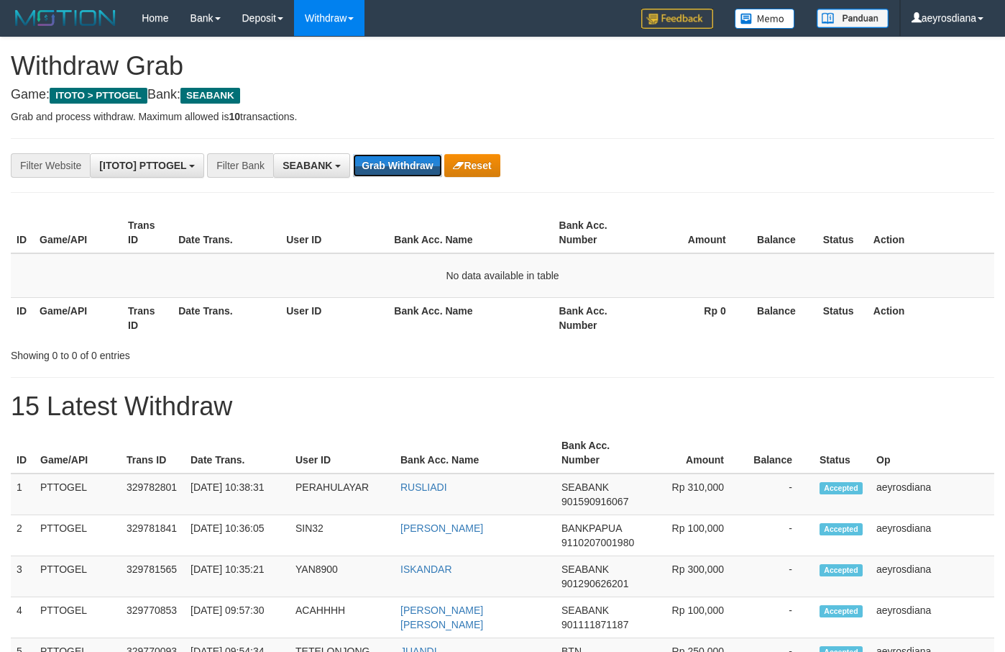
click at [396, 167] on button "Grab Withdraw" at bounding box center [397, 165] width 88 height 23
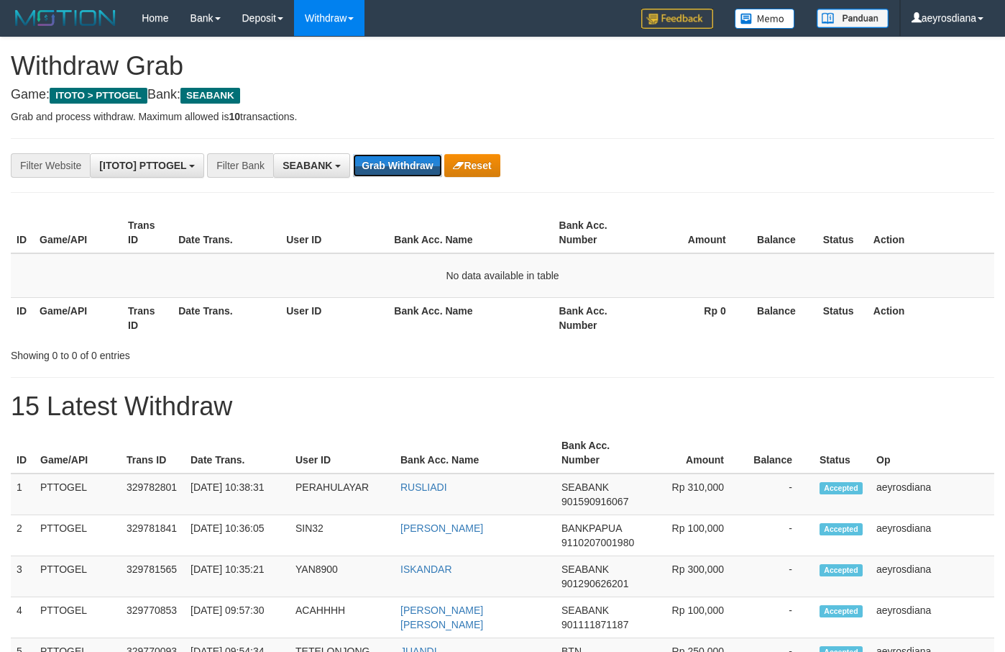
click at [396, 167] on button "Grab Withdraw" at bounding box center [397, 165] width 88 height 23
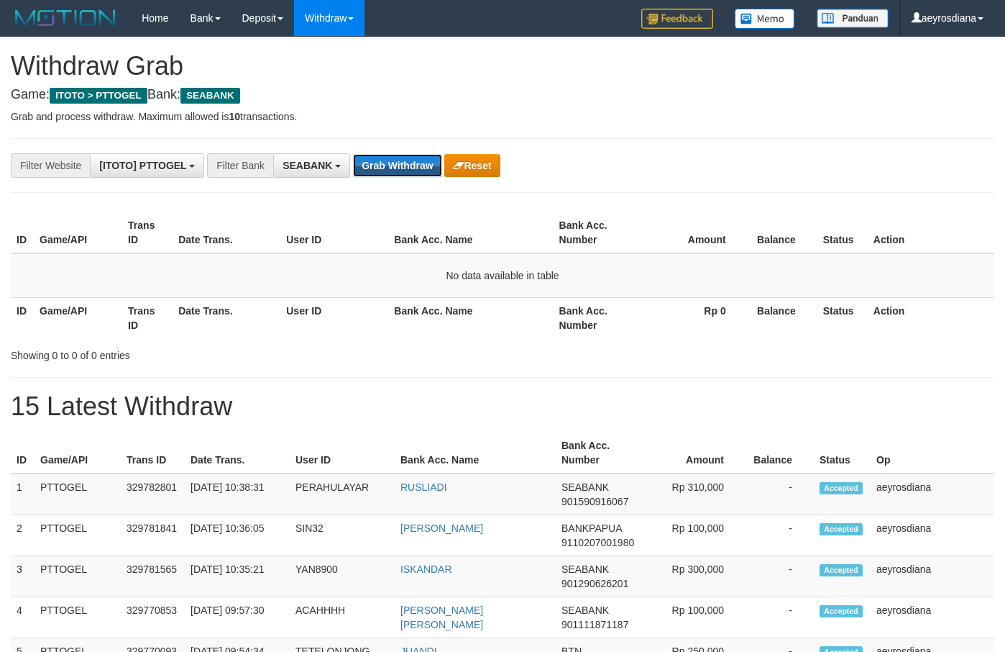
click at [396, 167] on button "Grab Withdraw" at bounding box center [397, 165] width 88 height 23
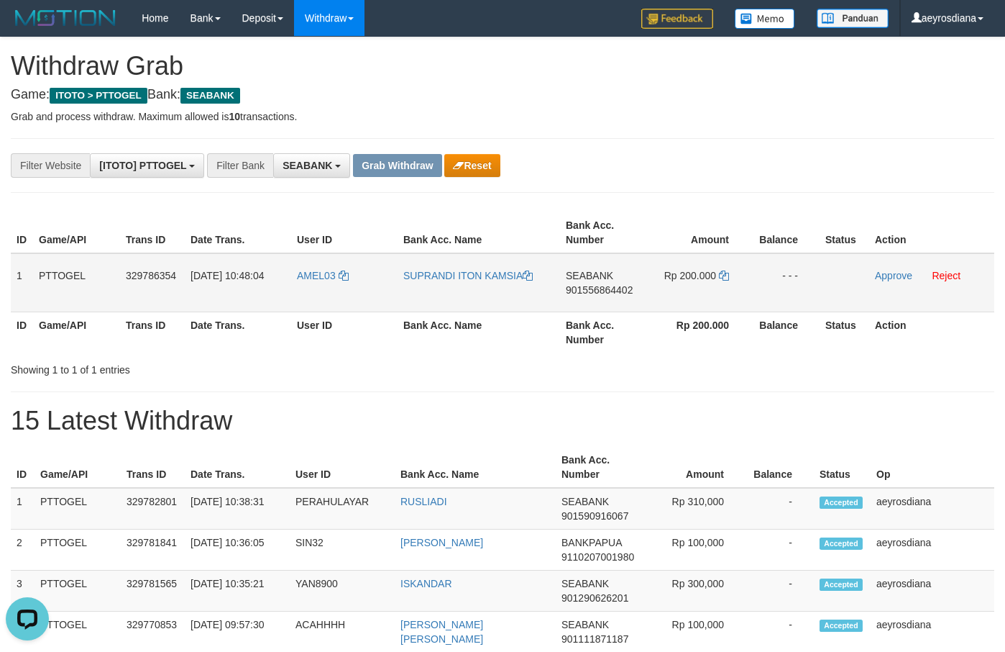
drag, startPoint x: 335, startPoint y: 288, endPoint x: 695, endPoint y: 302, distance: 359.9
click at [695, 302] on tr "1 PTTOGEL 329786354 [DATE] 10:48:04 AMEL03 SUPRANDI ITON KAMSIA SEABANK 9015568…" at bounding box center [503, 282] width 984 height 59
click at [613, 286] on span "901556864402" at bounding box center [599, 290] width 67 height 12
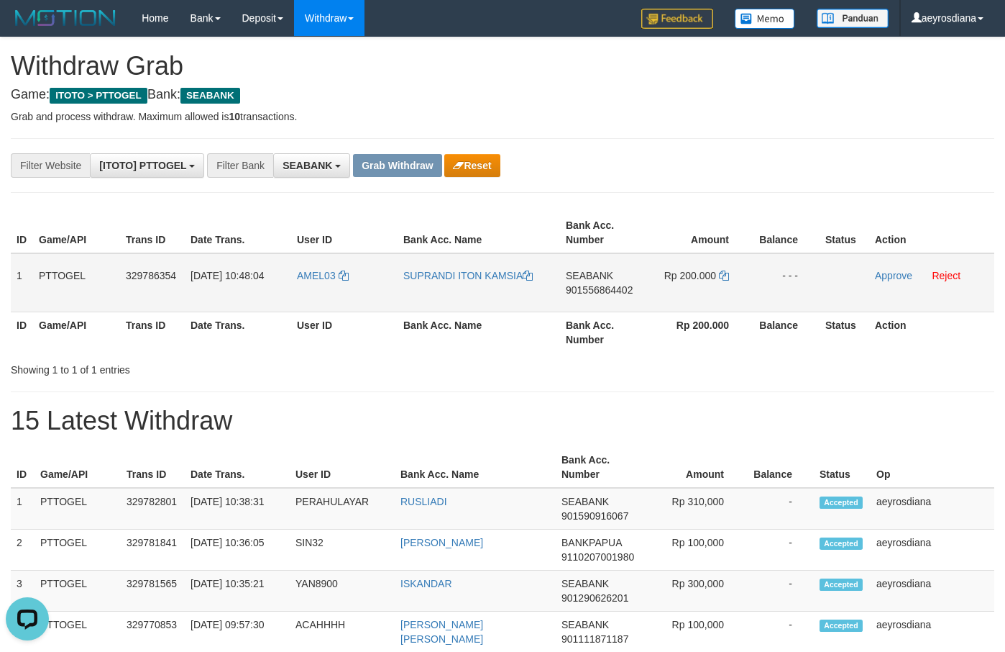
click at [598, 291] on span "901556864402" at bounding box center [599, 290] width 67 height 12
click at [725, 275] on icon at bounding box center [724, 275] width 10 height 10
click at [886, 277] on link "Approve" at bounding box center [893, 276] width 37 height 12
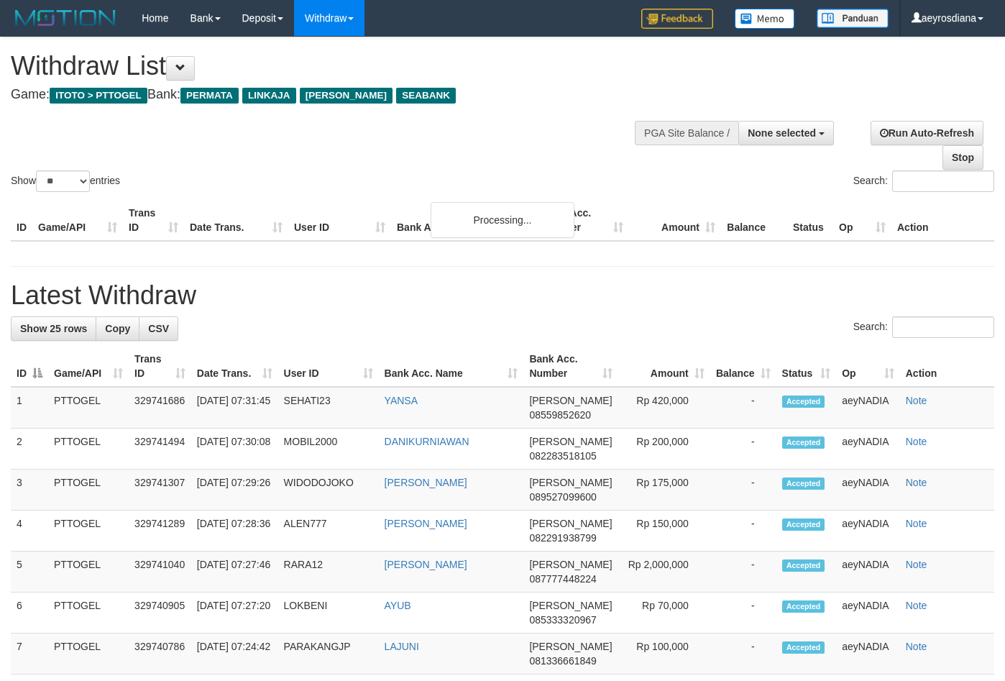
select select
select select "**"
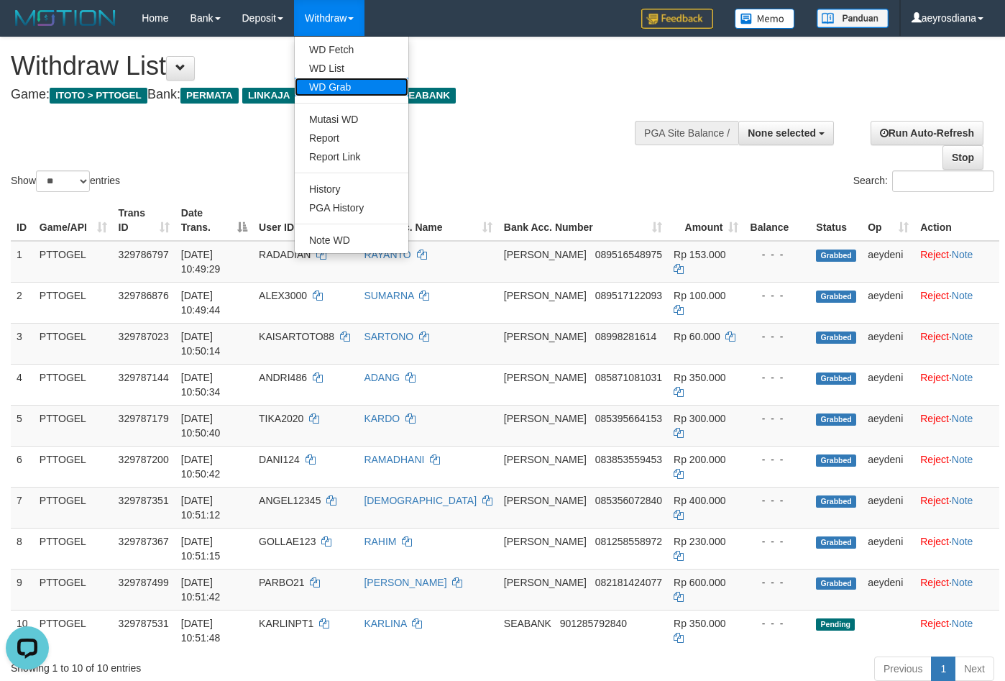
click at [351, 93] on link "WD Grab" at bounding box center [352, 87] width 114 height 19
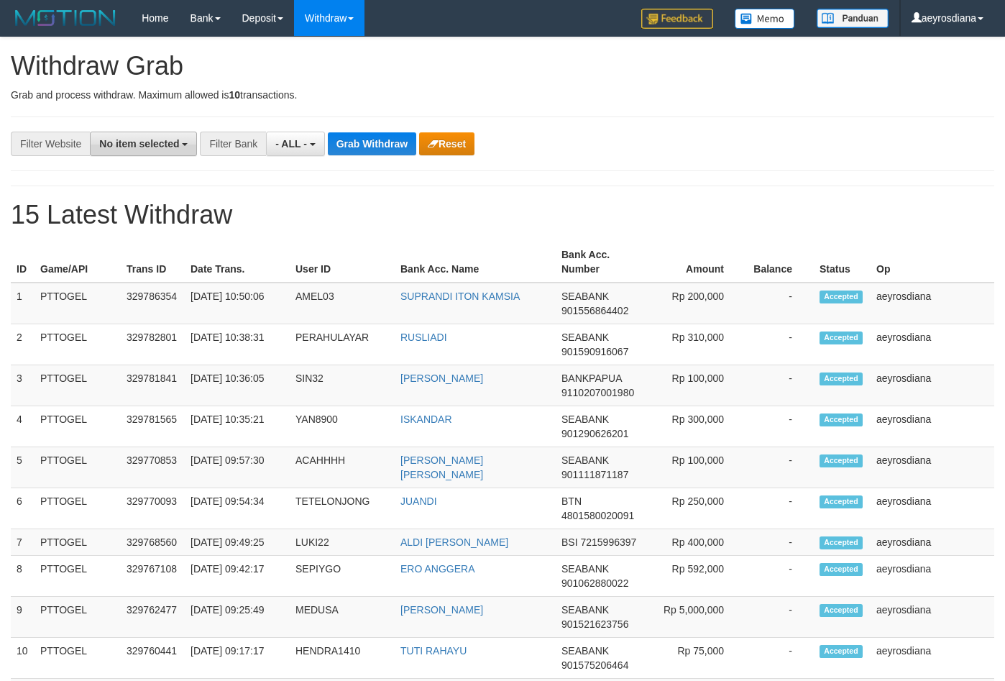
click at [150, 147] on span "No item selected" at bounding box center [139, 144] width 80 height 12
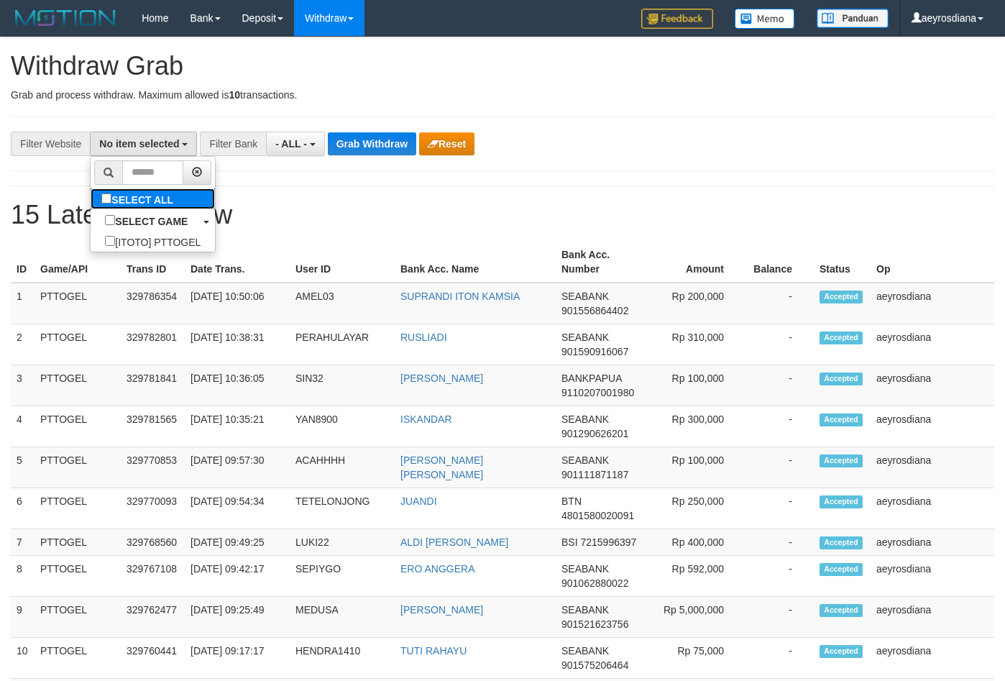
click at [130, 205] on link "SELECT ALL" at bounding box center [153, 198] width 124 height 21
select select "***"
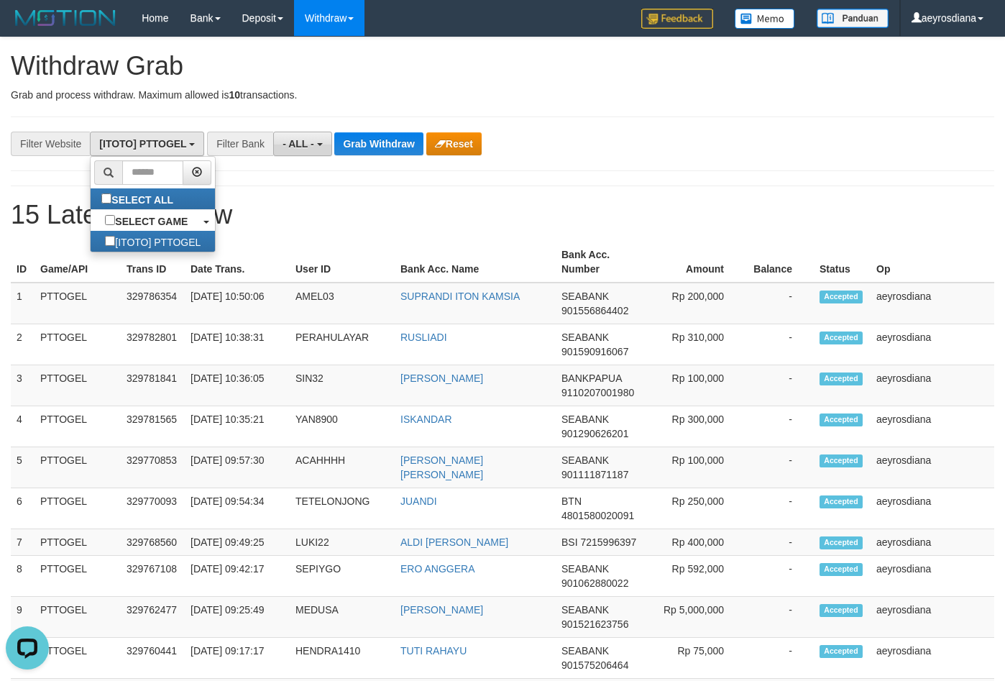
click at [327, 149] on button "- ALL -" at bounding box center [302, 144] width 58 height 24
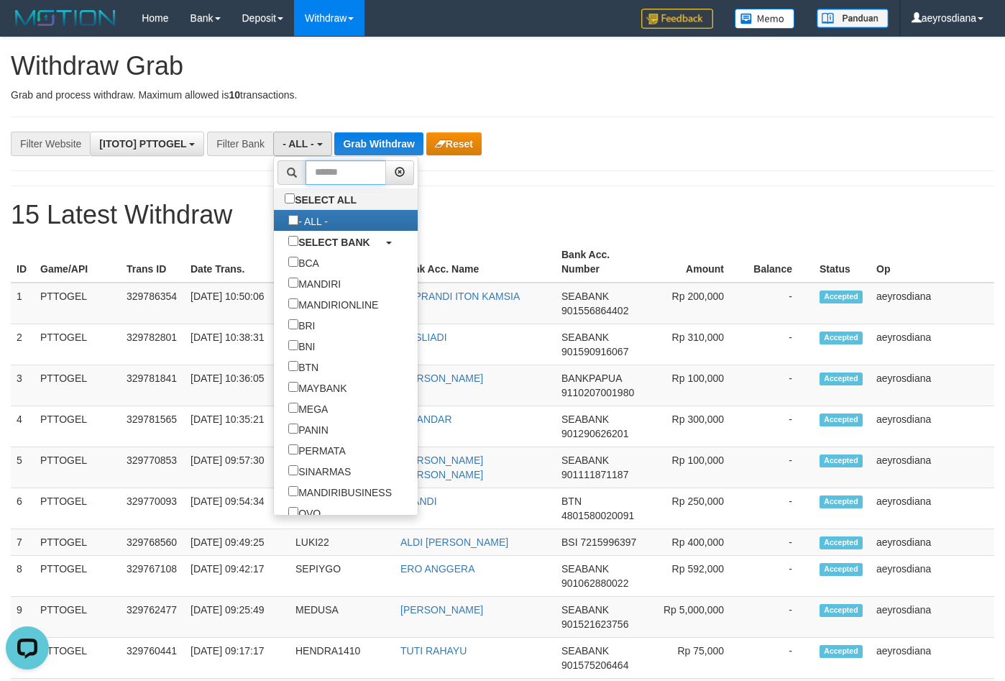
click at [306, 180] on input "text" at bounding box center [346, 172] width 81 height 24
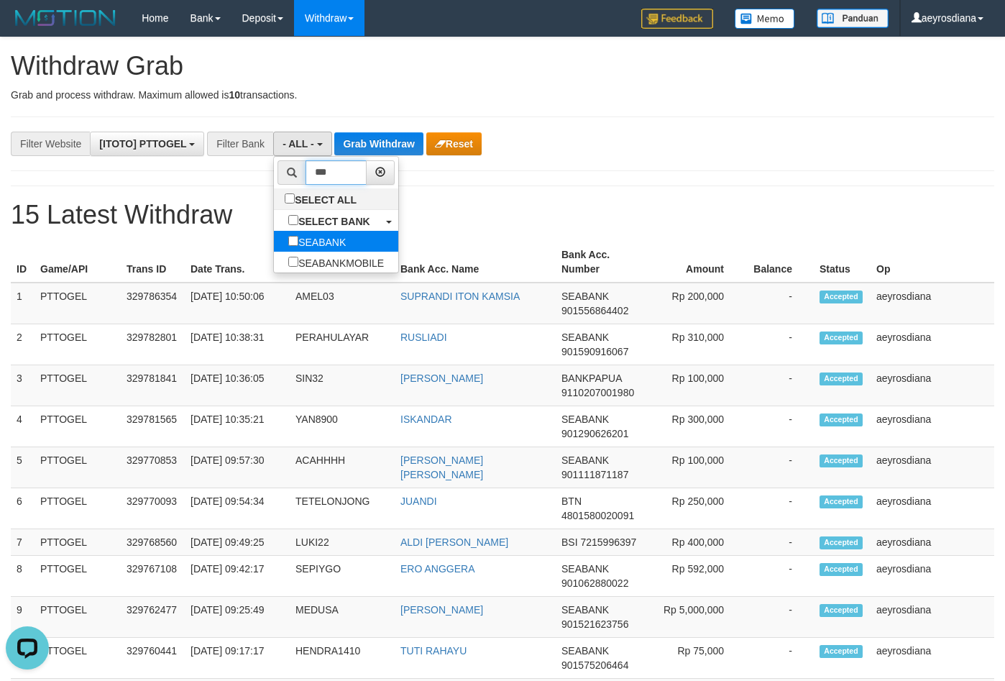
type input "***"
click at [274, 237] on label "SEABANK" at bounding box center [317, 241] width 86 height 21
select select "*******"
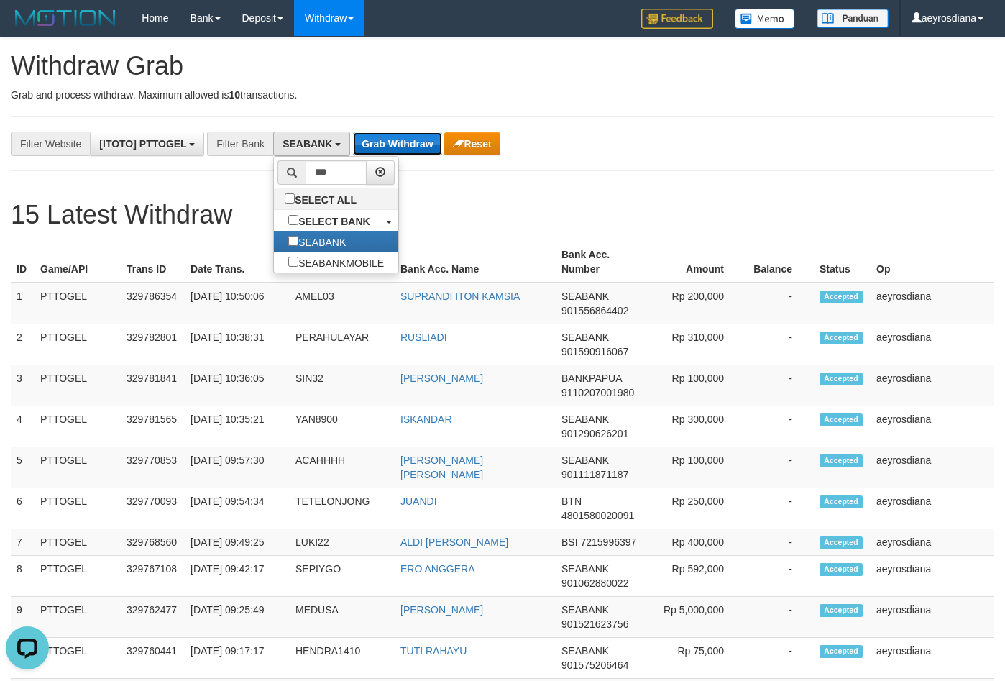
click at [377, 147] on button "Grab Withdraw" at bounding box center [397, 143] width 88 height 23
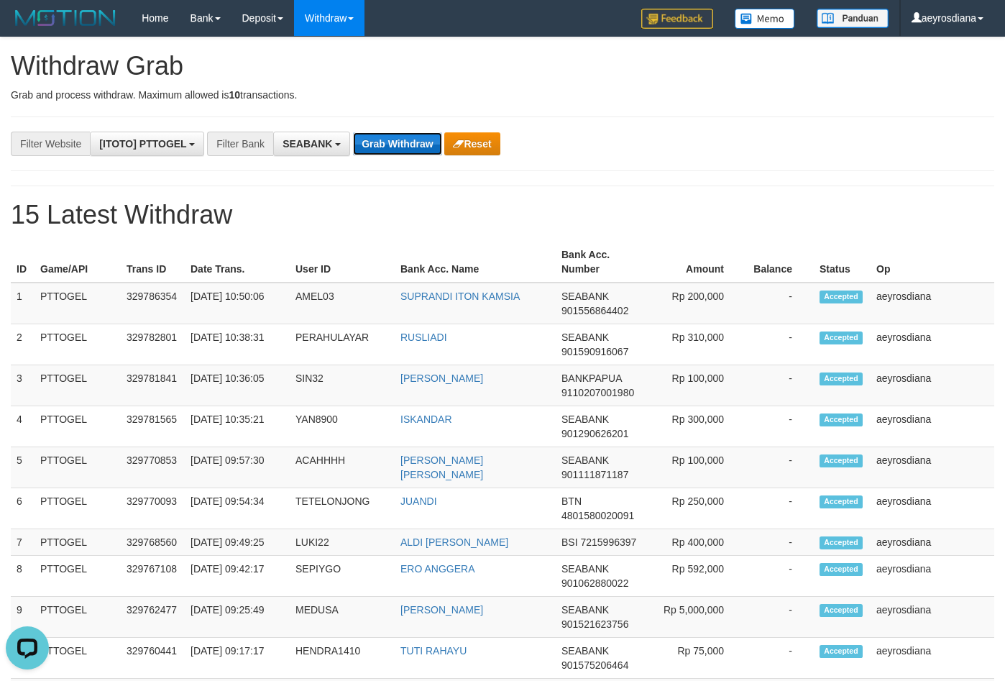
click at [377, 147] on button "Grab Withdraw" at bounding box center [397, 143] width 88 height 23
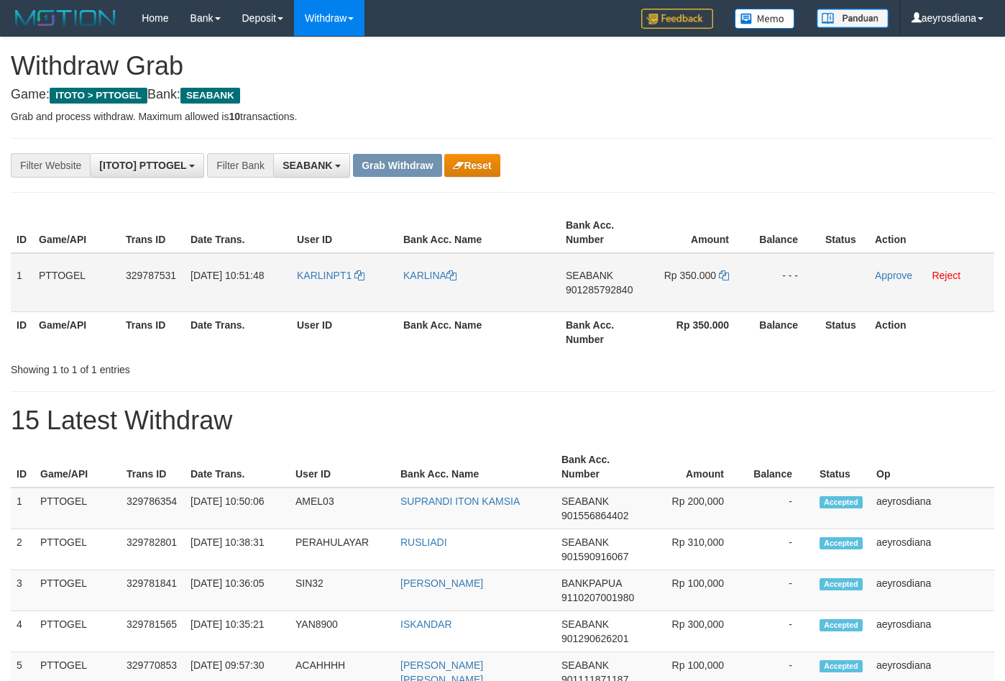
scroll to position [390, 0]
drag, startPoint x: 306, startPoint y: 294, endPoint x: 723, endPoint y: 291, distance: 417.2
click at [723, 291] on tr "1 PTTOGEL 329787531 [DATE] 10:51:48 KARLINPT1 KARLINA SEABANK 901285792840 Rp 3…" at bounding box center [503, 282] width 984 height 59
click at [576, 286] on span "901285792840" at bounding box center [599, 290] width 67 height 12
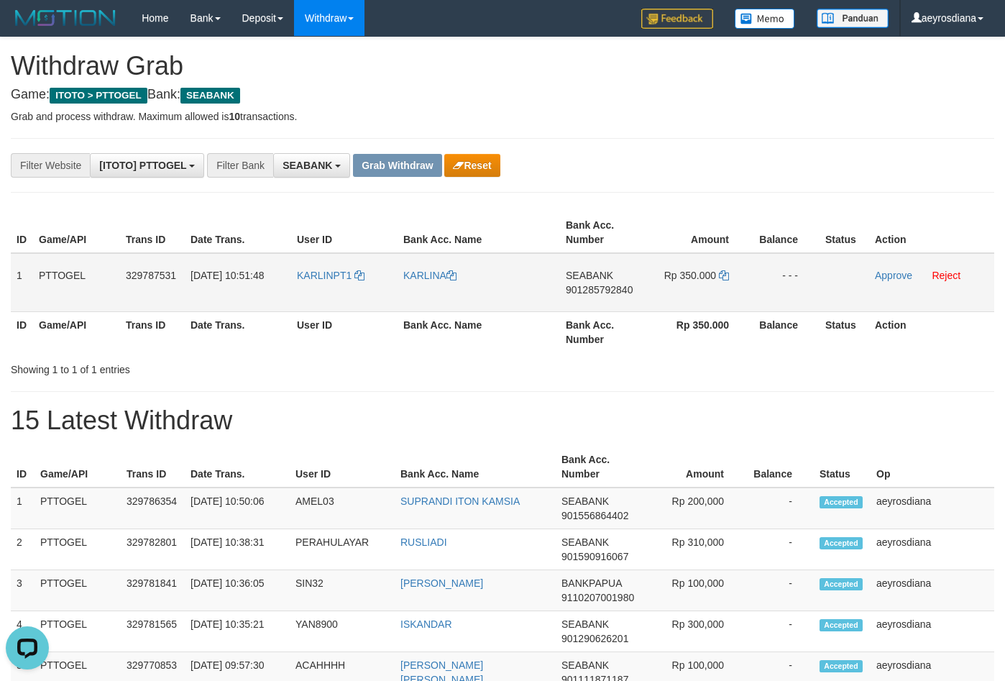
click at [576, 286] on span "901285792840" at bounding box center [599, 290] width 67 height 12
click at [726, 275] on icon at bounding box center [724, 275] width 10 height 10
click at [890, 274] on link "Approve" at bounding box center [893, 276] width 37 height 12
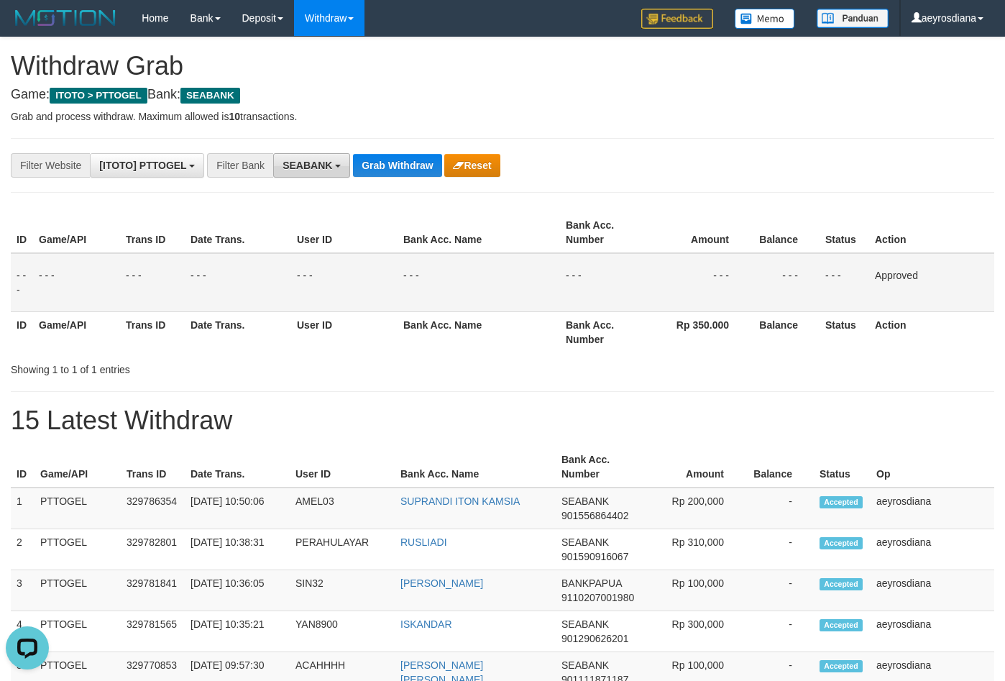
click at [284, 163] on span "SEABANK" at bounding box center [308, 166] width 50 height 12
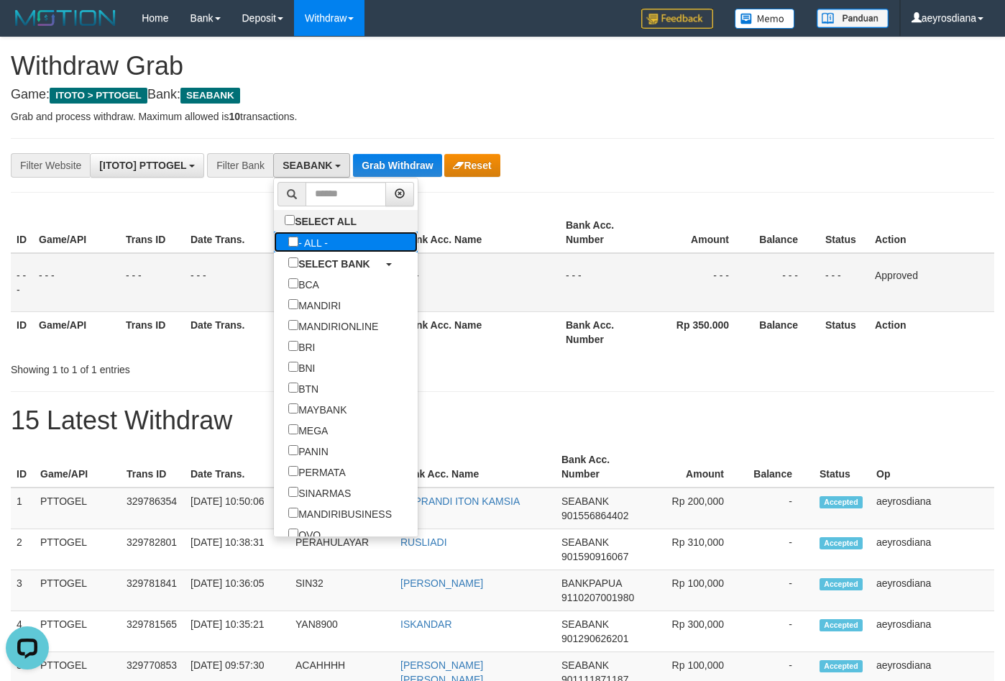
click at [274, 244] on label "- ALL -" at bounding box center [308, 242] width 68 height 21
select select "***"
click at [389, 174] on button "Grab Withdraw" at bounding box center [378, 165] width 88 height 23
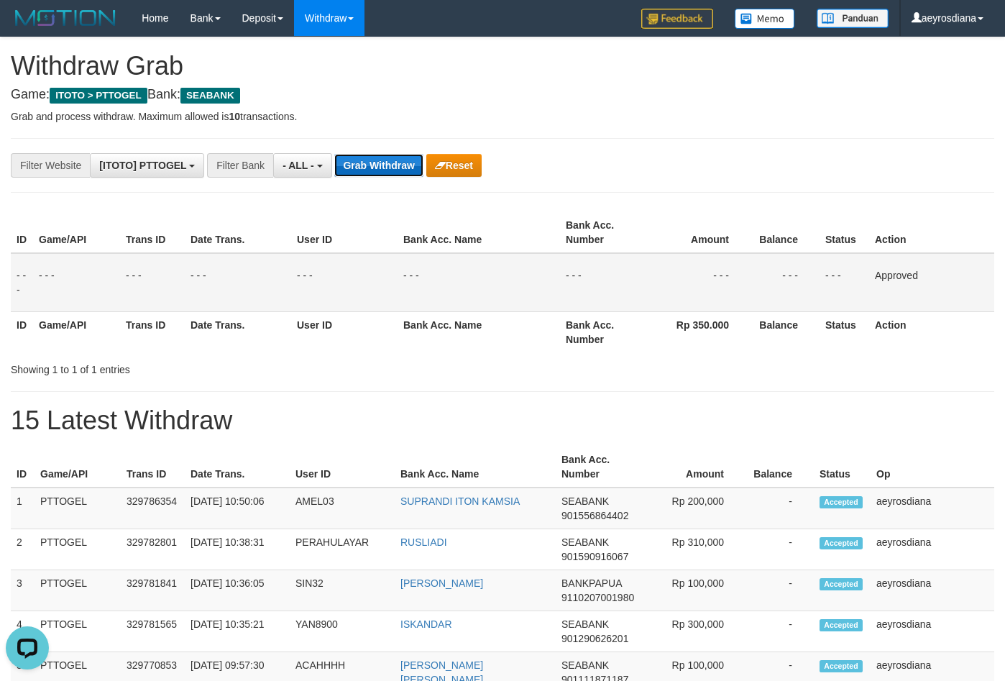
click at [389, 174] on button "Grab Withdraw" at bounding box center [378, 165] width 88 height 23
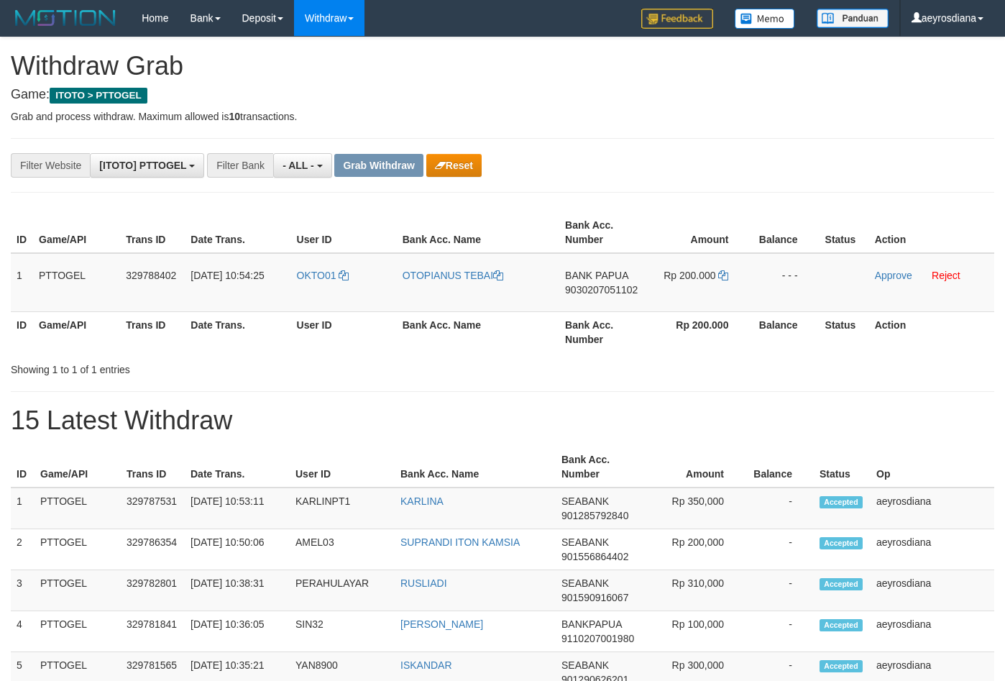
scroll to position [12, 0]
drag, startPoint x: 317, startPoint y: 291, endPoint x: 735, endPoint y: 297, distance: 417.9
click at [735, 297] on tr "1 PTTOGEL 329788402 [DATE] 10:54:25 OKTO01 OTOPIANUS TEBAI BANK PAPUA 903020705…" at bounding box center [503, 282] width 984 height 59
click at [611, 283] on td "BANK PAPUA 9030207051102" at bounding box center [603, 282] width 87 height 59
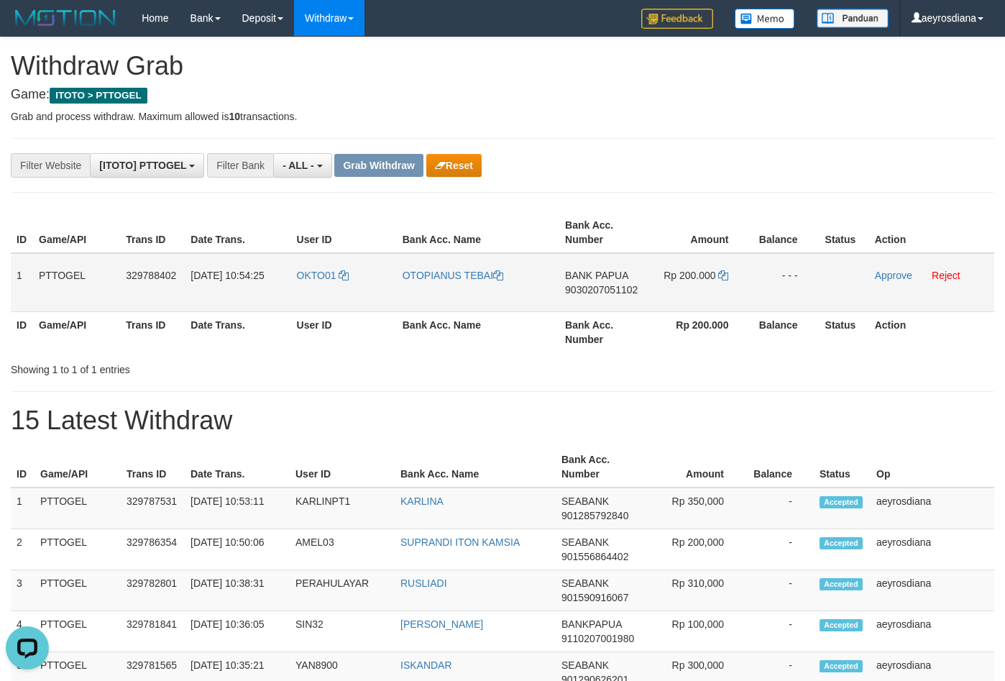
click at [612, 286] on span "9030207051102" at bounding box center [601, 290] width 73 height 12
click at [725, 275] on icon at bounding box center [724, 275] width 10 height 10
click at [898, 278] on link "Approve" at bounding box center [893, 276] width 37 height 12
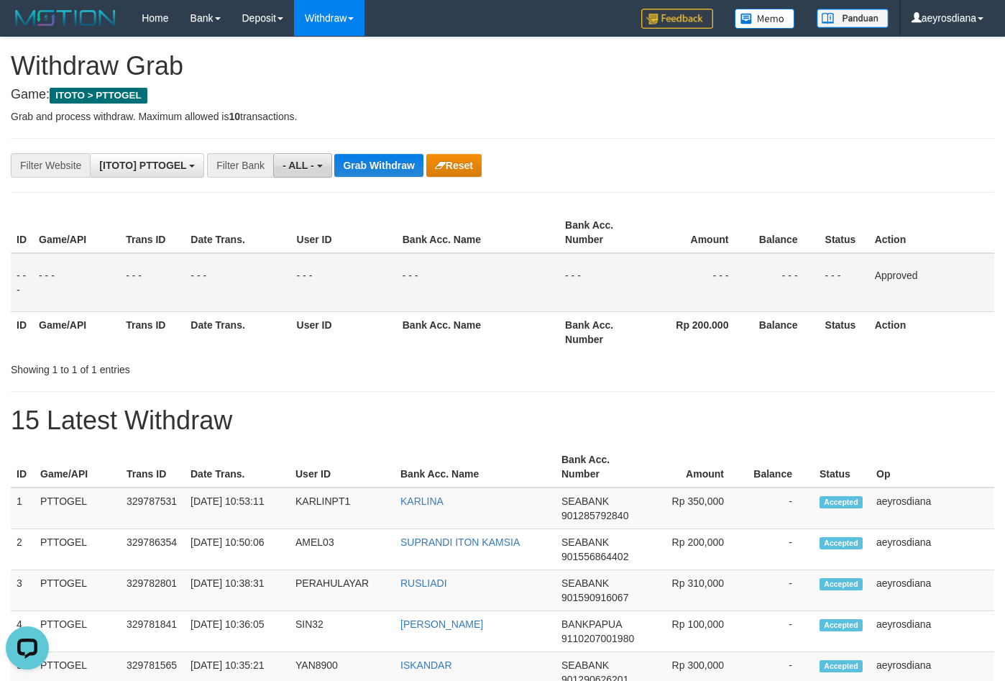
click at [298, 161] on span "- ALL -" at bounding box center [299, 166] width 32 height 12
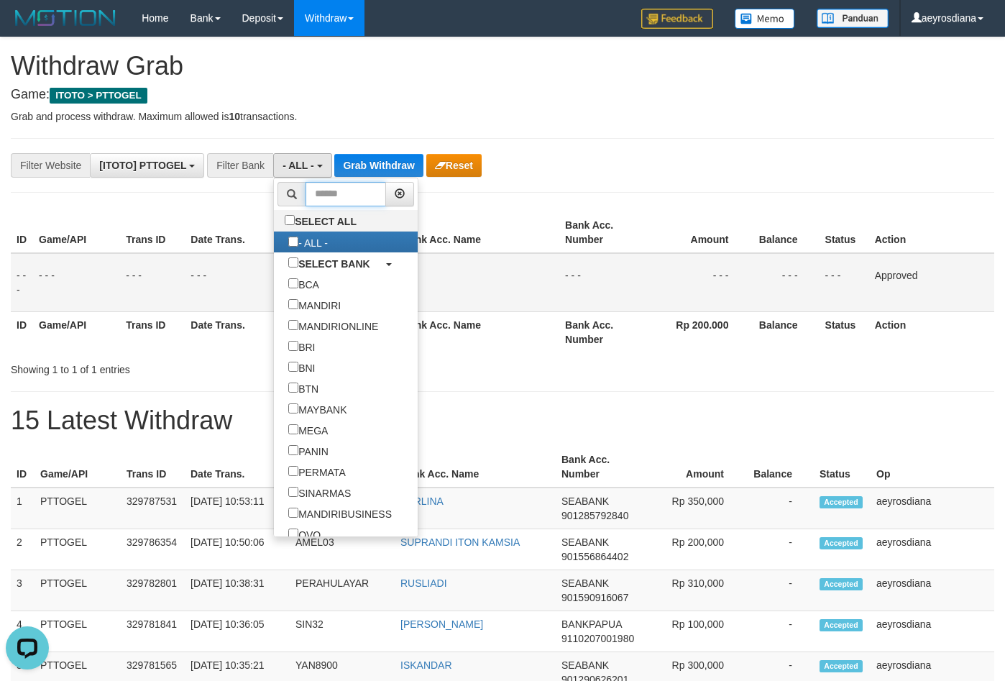
click at [306, 203] on input "text" at bounding box center [346, 194] width 81 height 24
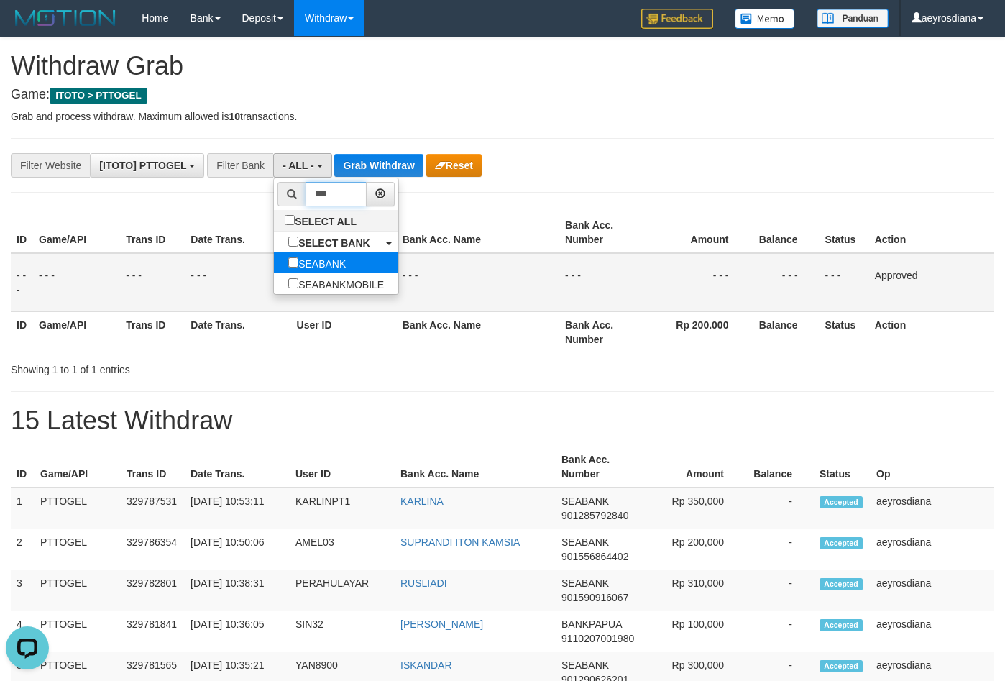
type input "***"
click at [289, 260] on label "SEABANK" at bounding box center [317, 262] width 86 height 21
select select "*******"
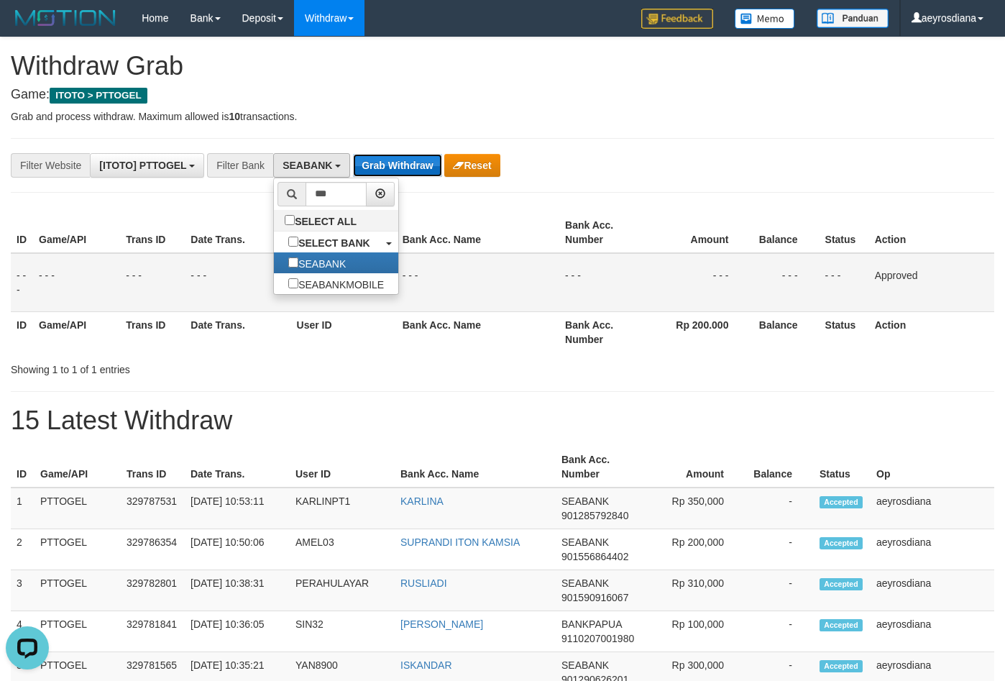
click at [393, 169] on button "Grab Withdraw" at bounding box center [397, 165] width 88 height 23
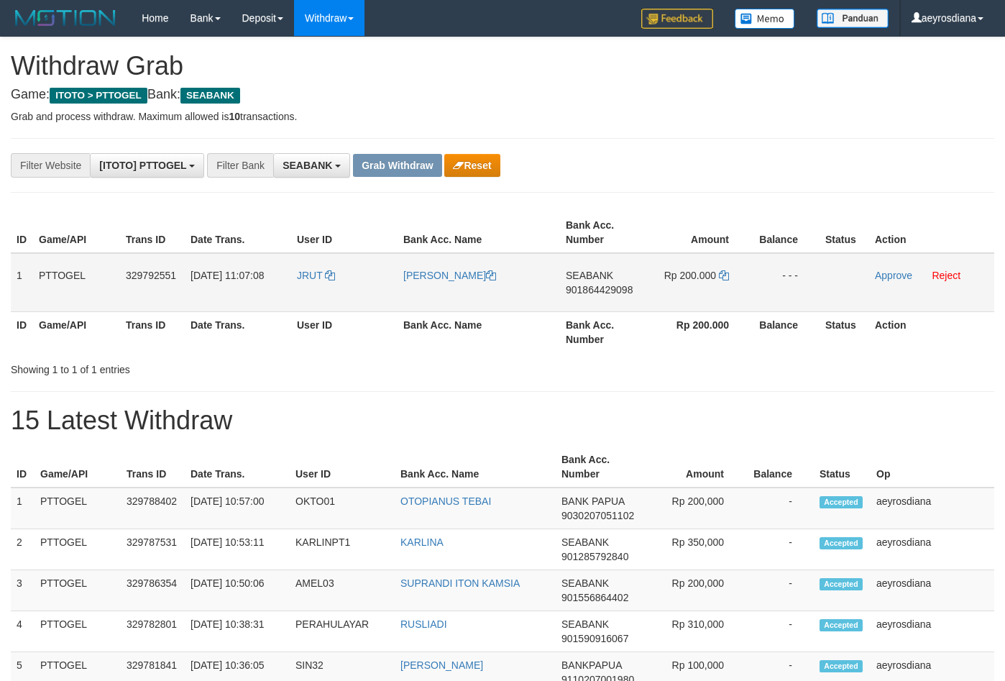
scroll to position [390, 0]
drag, startPoint x: 335, startPoint y: 293, endPoint x: 722, endPoint y: 292, distance: 386.9
click at [722, 292] on tr "1 PTTOGEL 329792551 [DATE] 11:07:08 JRUT [PERSON_NAME] SEABANK 901864429098 Rp …" at bounding box center [503, 282] width 984 height 59
click at [588, 289] on span "901864429098" at bounding box center [599, 290] width 67 height 12
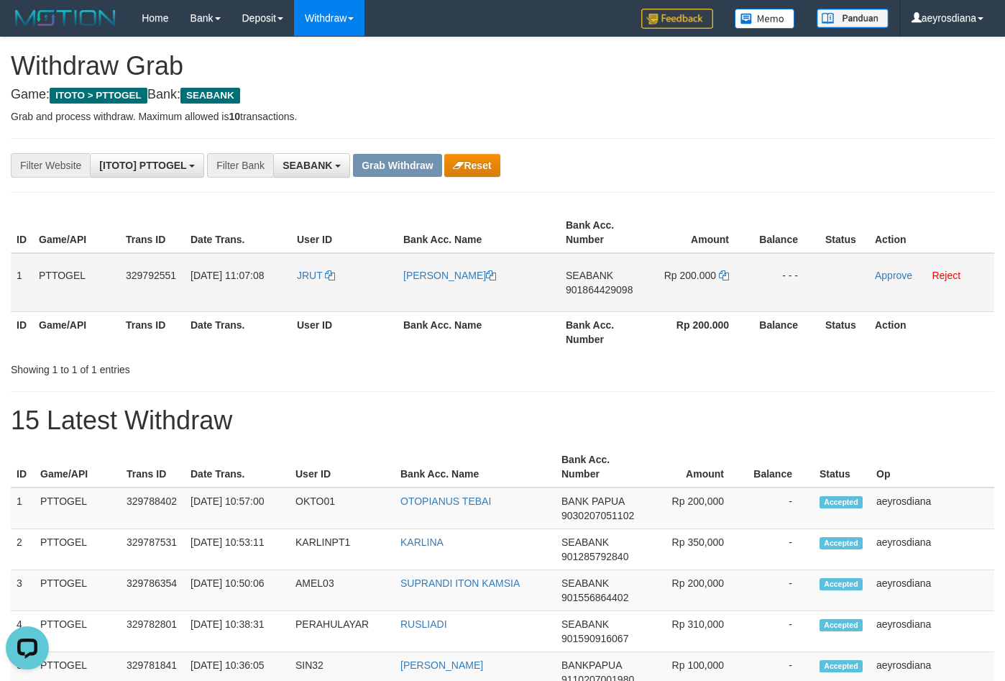
click at [588, 289] on span "901864429098" at bounding box center [599, 290] width 67 height 12
click at [727, 278] on icon at bounding box center [724, 275] width 10 height 10
click at [885, 268] on td "Approve Reject" at bounding box center [932, 282] width 125 height 59
click at [890, 275] on link "Approve" at bounding box center [893, 276] width 37 height 12
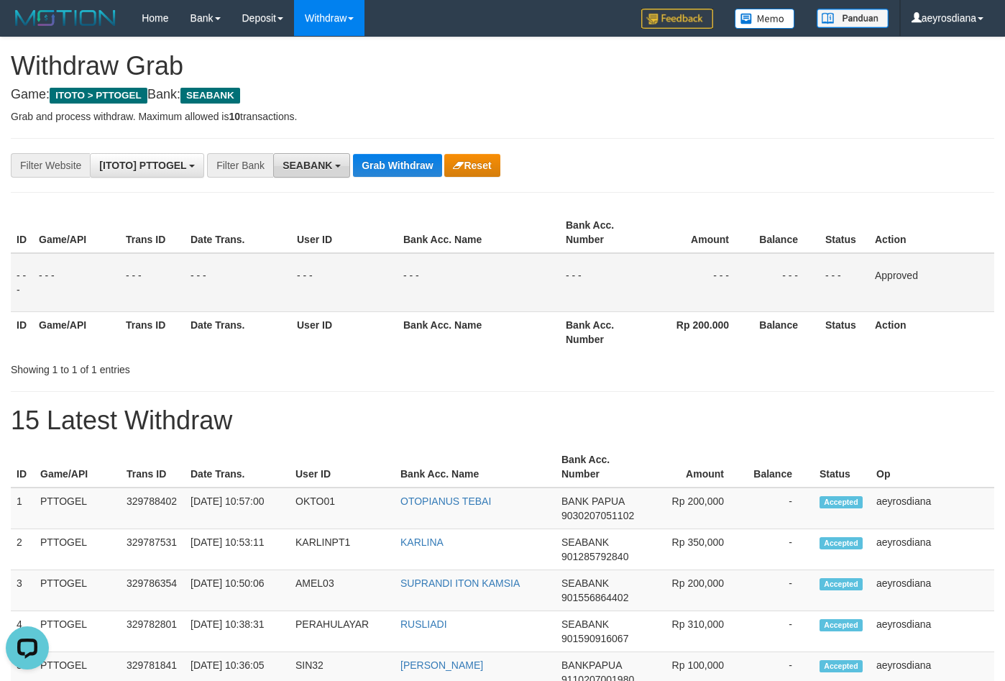
click at [314, 163] on span "SEABANK" at bounding box center [308, 166] width 50 height 12
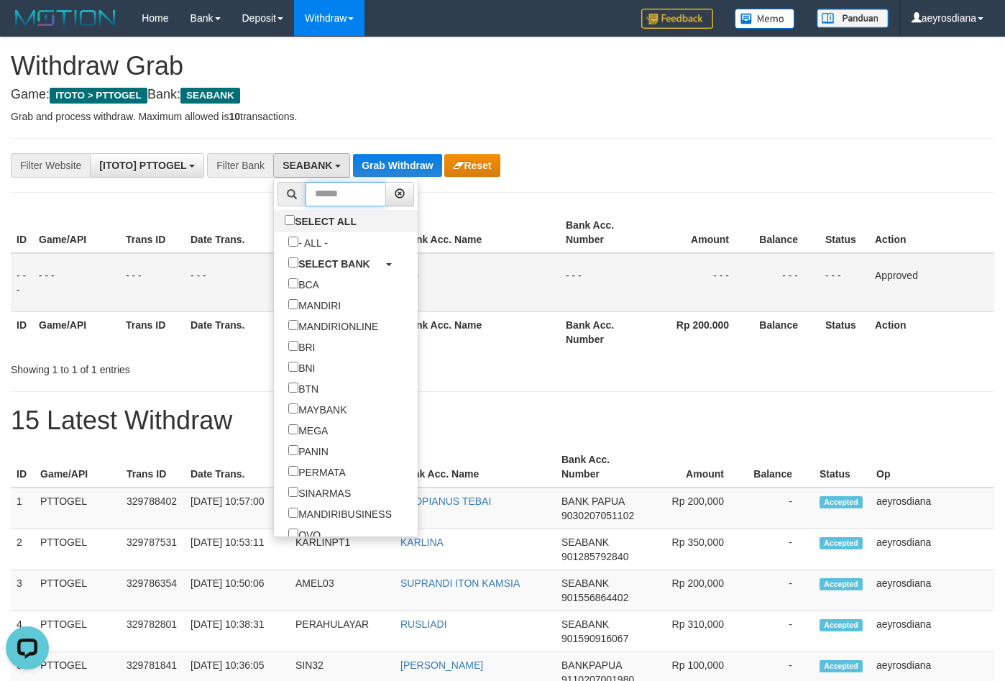
click at [306, 195] on input "text" at bounding box center [346, 194] width 81 height 24
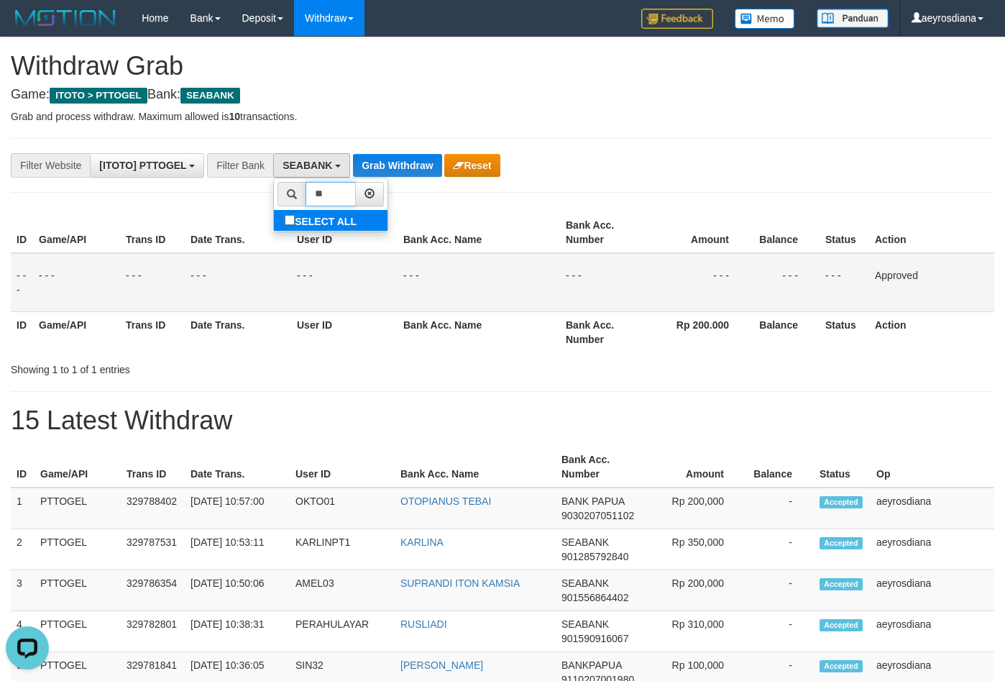
type input "*"
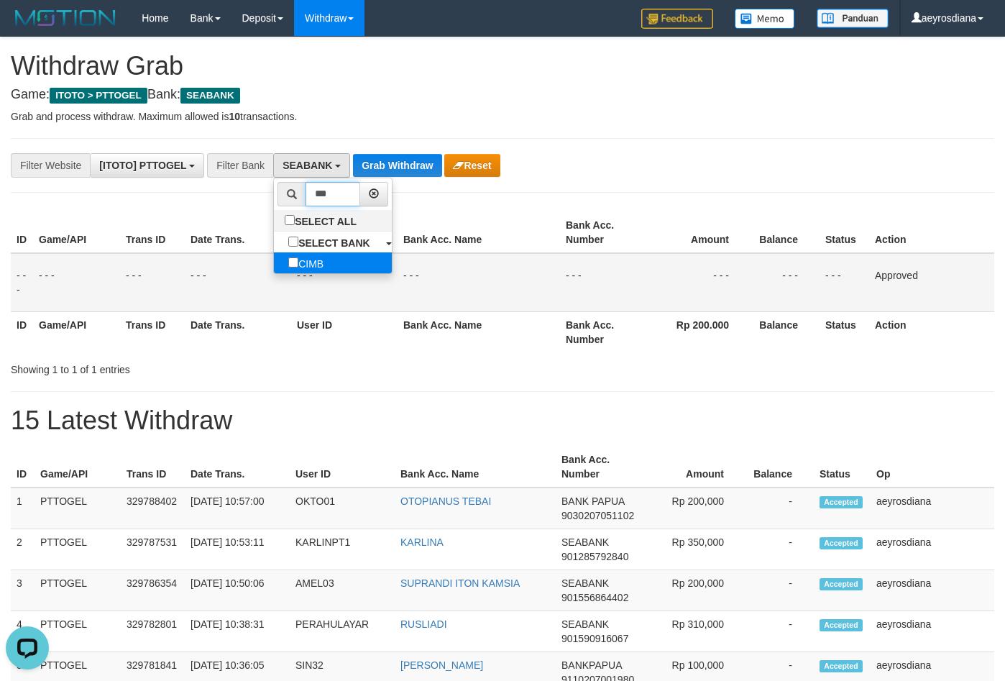
type input "***"
click at [274, 263] on label "CIMB" at bounding box center [306, 262] width 64 height 21
select select "****"
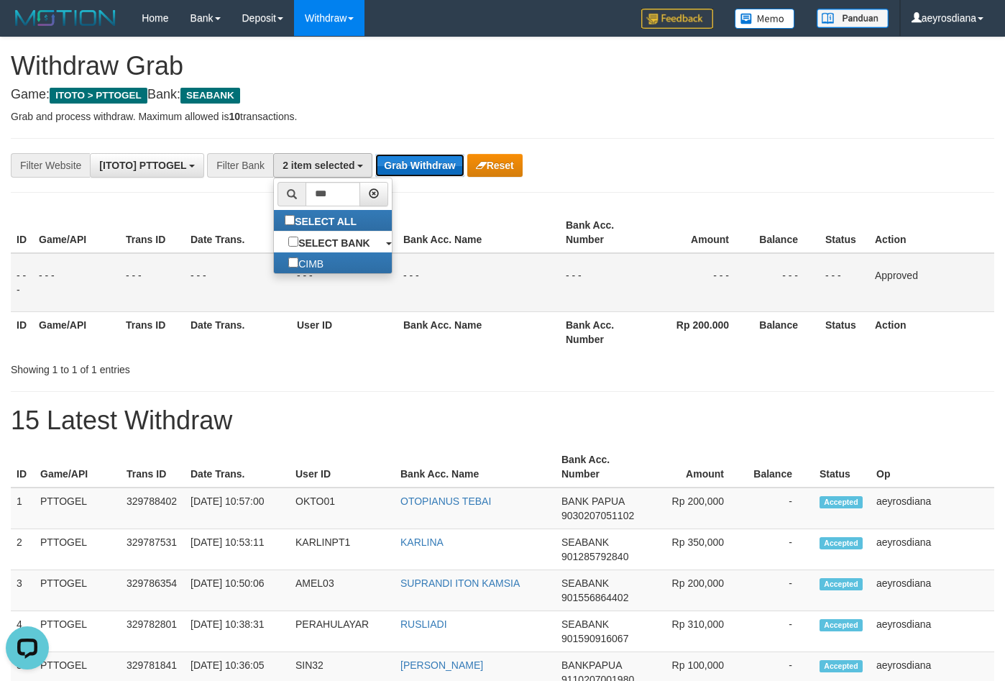
click at [411, 168] on button "Grab Withdraw" at bounding box center [419, 165] width 88 height 23
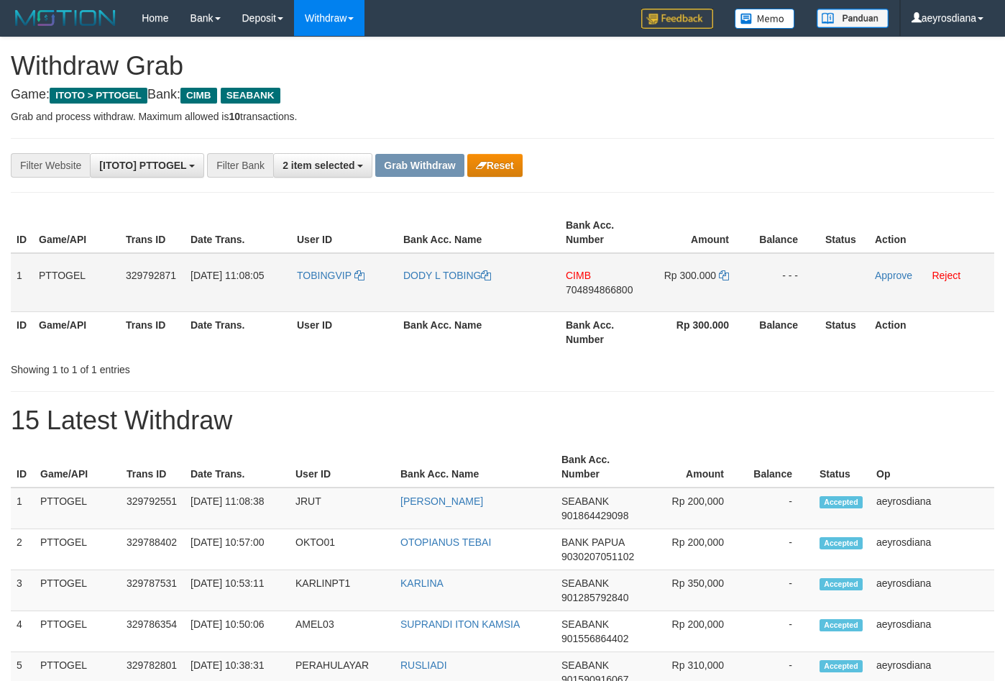
scroll to position [360, 0]
drag, startPoint x: 350, startPoint y: 288, endPoint x: 698, endPoint y: 289, distance: 348.8
click at [698, 289] on tr "1 PTTOGEL 329792871 [DATE] 11:08:05 [GEOGRAPHIC_DATA] [PERSON_NAME] CIMB 704894…" at bounding box center [503, 282] width 984 height 59
click at [627, 291] on span "704894866800" at bounding box center [599, 290] width 67 height 12
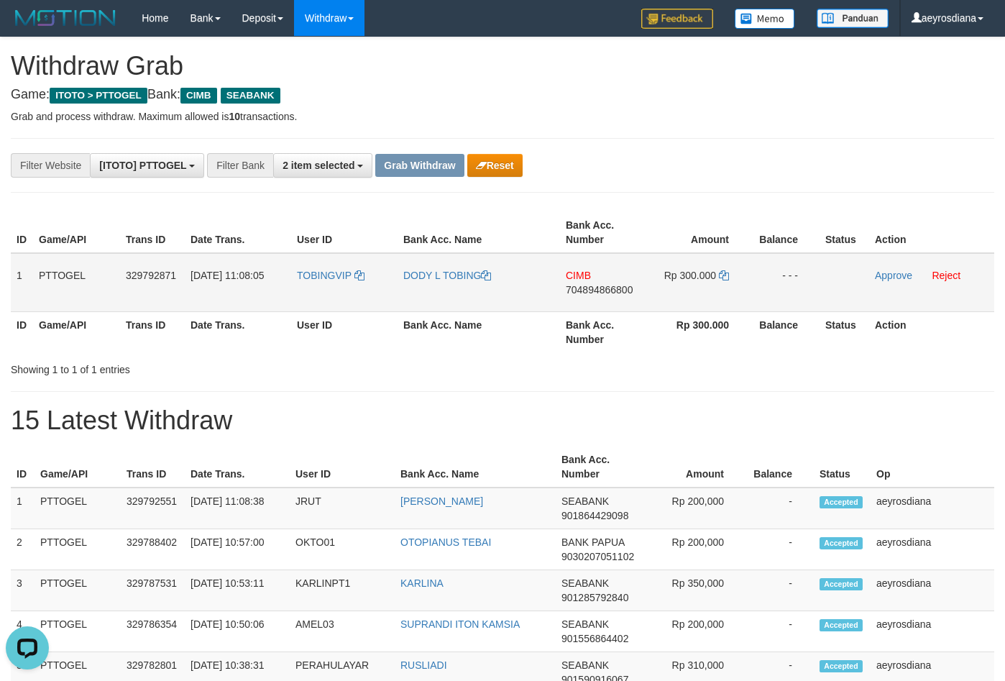
click at [627, 291] on span "704894866800" at bounding box center [599, 290] width 67 height 12
click at [725, 276] on icon at bounding box center [724, 275] width 10 height 10
click at [357, 276] on icon at bounding box center [360, 275] width 10 height 10
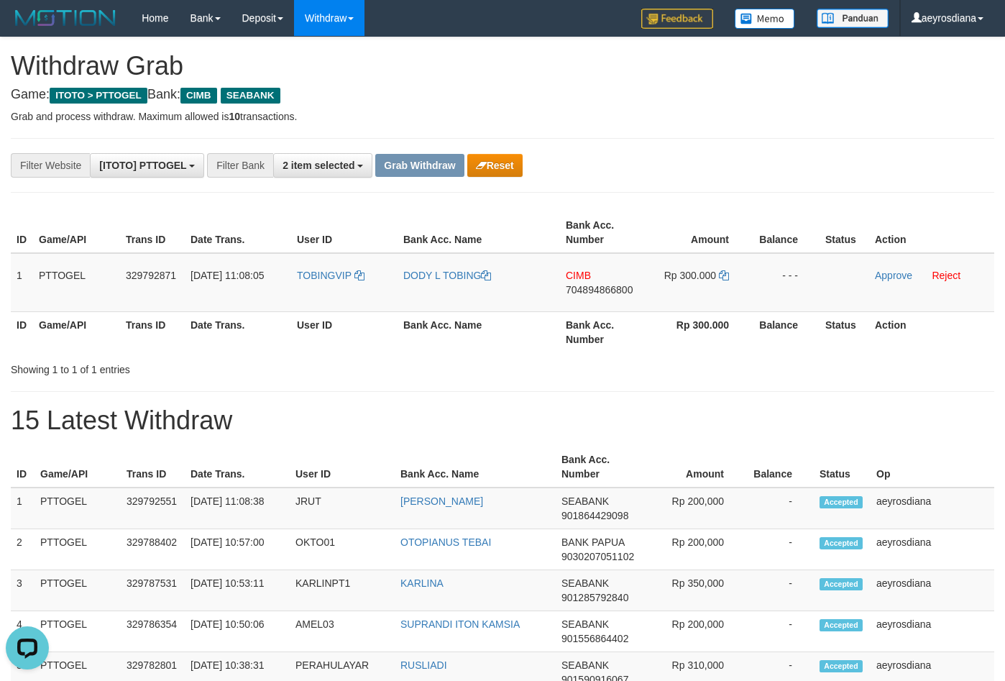
click at [896, 277] on link "Approve" at bounding box center [893, 276] width 37 height 12
click at [403, 163] on button "Grab Withdraw" at bounding box center [419, 165] width 88 height 23
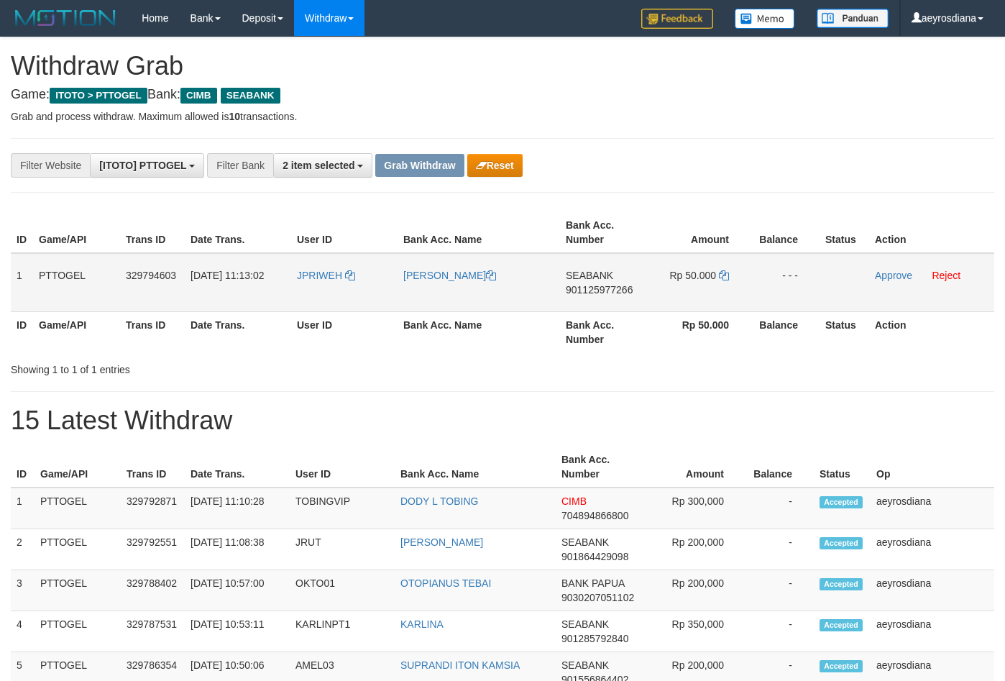
scroll to position [360, 0]
drag, startPoint x: 355, startPoint y: 300, endPoint x: 726, endPoint y: 294, distance: 371.2
click at [726, 294] on tr "1 PTTOGEL 329794603 [DATE] 11:13:02 JPRIWEH [PERSON_NAME] SEABANK 901125977266 …" at bounding box center [503, 282] width 984 height 59
click at [588, 289] on span "901125977266" at bounding box center [599, 290] width 67 height 12
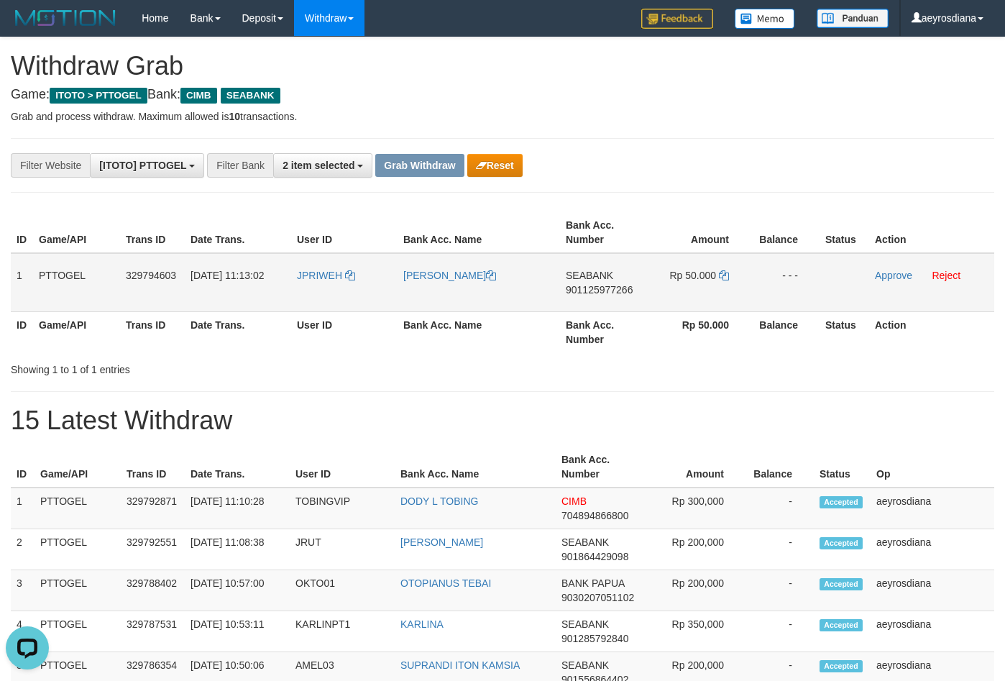
click at [588, 289] on span "901125977266" at bounding box center [599, 290] width 67 height 12
click at [723, 273] on icon at bounding box center [724, 275] width 10 height 10
click at [877, 280] on link "Approve" at bounding box center [893, 276] width 37 height 12
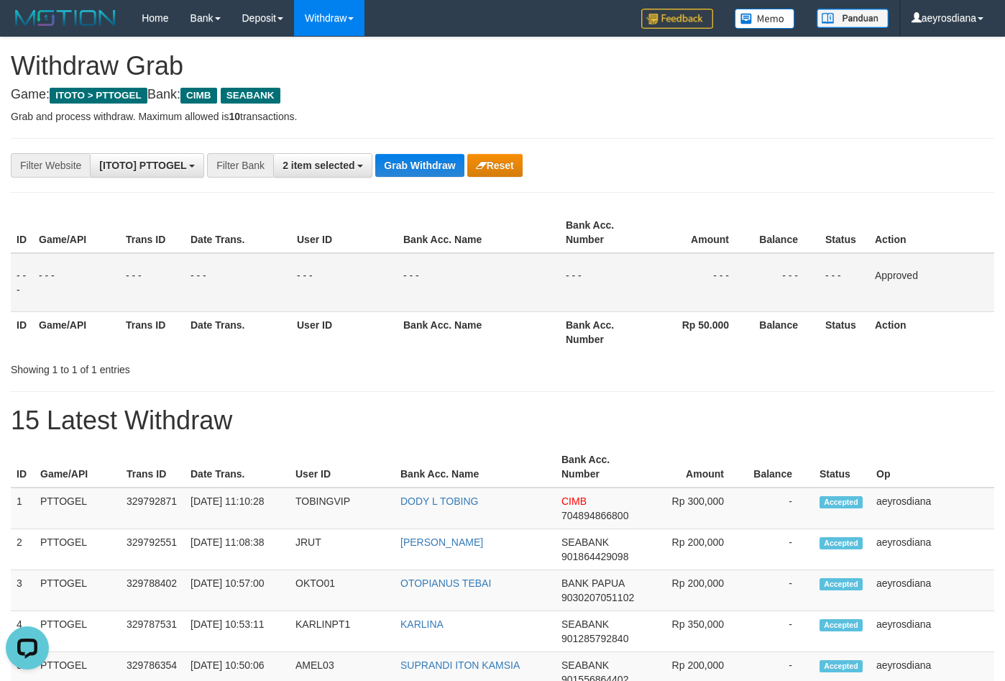
click at [425, 177] on div "**********" at bounding box center [419, 165] width 838 height 24
click at [429, 172] on button "Grab Withdraw" at bounding box center [419, 165] width 88 height 23
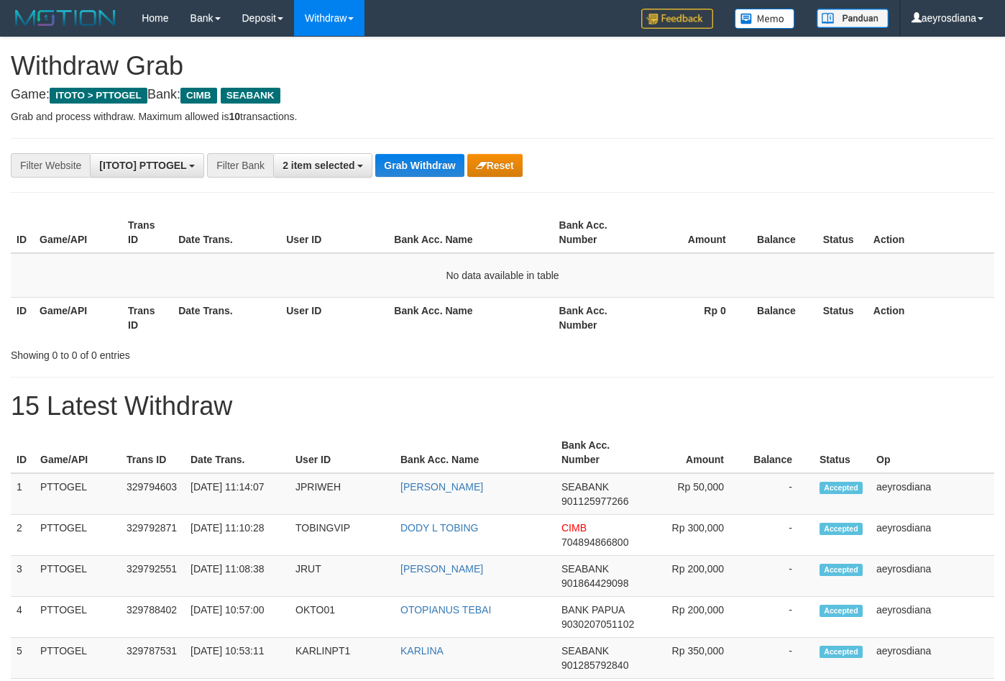
scroll to position [360, 0]
click at [416, 165] on button "Grab Withdraw" at bounding box center [419, 165] width 88 height 23
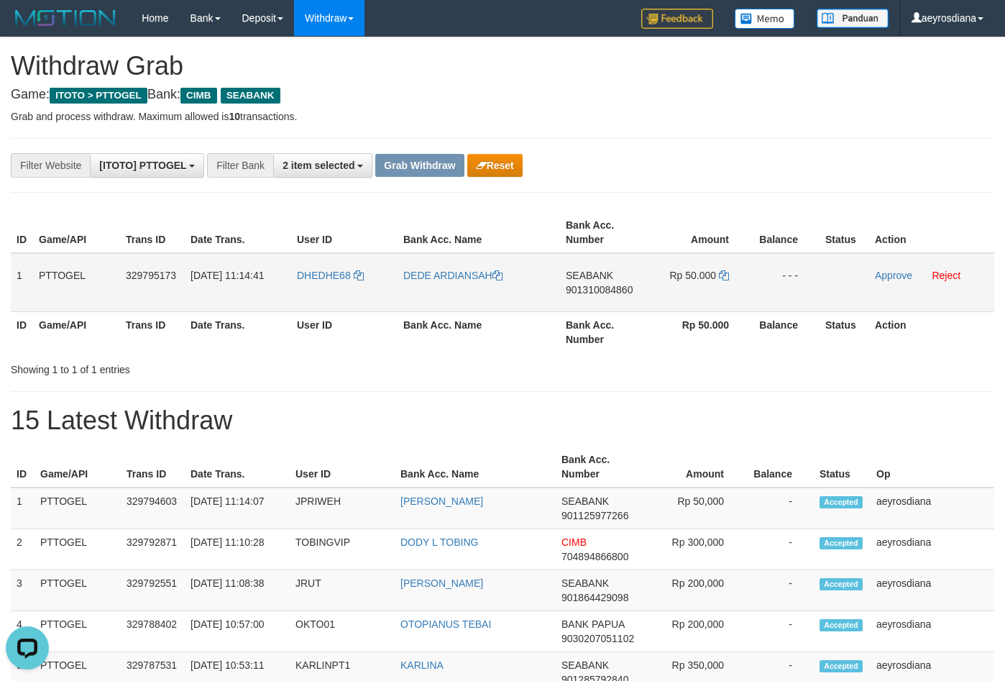
drag, startPoint x: 306, startPoint y: 290, endPoint x: 674, endPoint y: 296, distance: 367.6
click at [674, 296] on tr "1 PTTOGEL 329795173 31/08/2025 11:14:41 DHEDHE68 DEDE ARDIANSAH SEABANK 9013100…" at bounding box center [503, 282] width 984 height 59
click at [616, 281] on td "SEABANK 901310084860" at bounding box center [603, 282] width 87 height 59
click at [618, 292] on span "901310084860" at bounding box center [599, 290] width 67 height 12
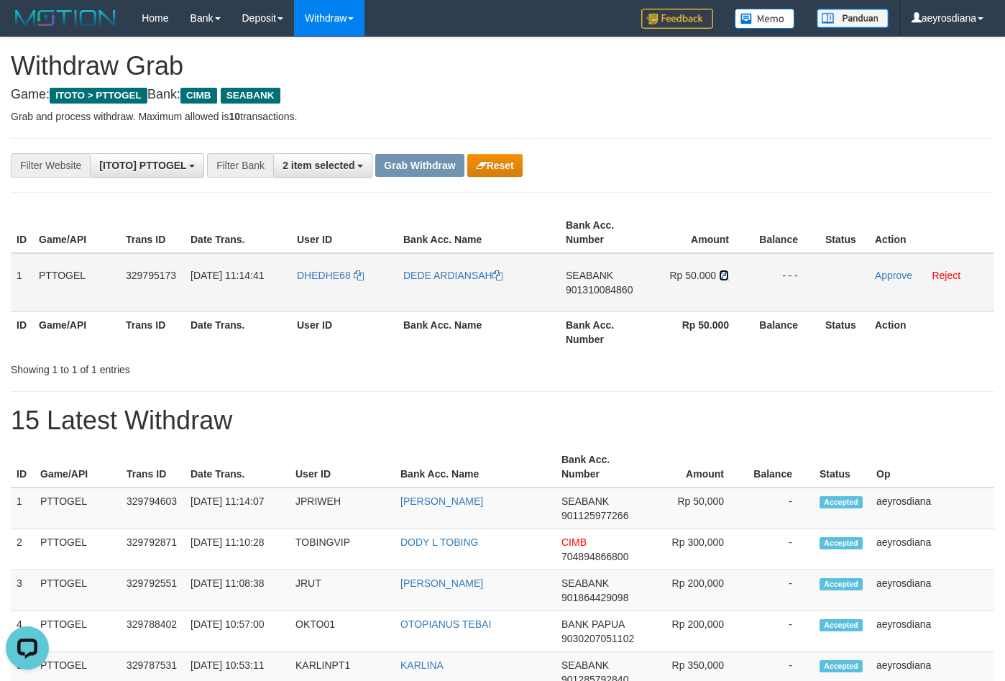
click at [724, 275] on icon at bounding box center [724, 275] width 10 height 10
click at [725, 275] on icon at bounding box center [724, 275] width 10 height 10
click at [909, 276] on link "Approve" at bounding box center [893, 276] width 37 height 12
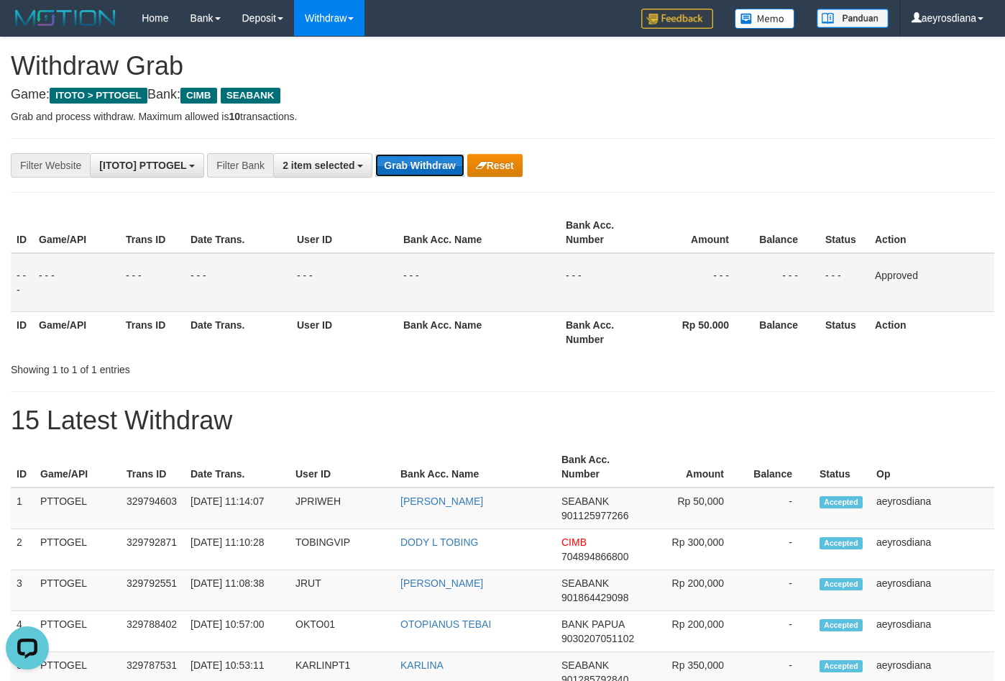
click at [406, 160] on button "Grab Withdraw" at bounding box center [419, 165] width 88 height 23
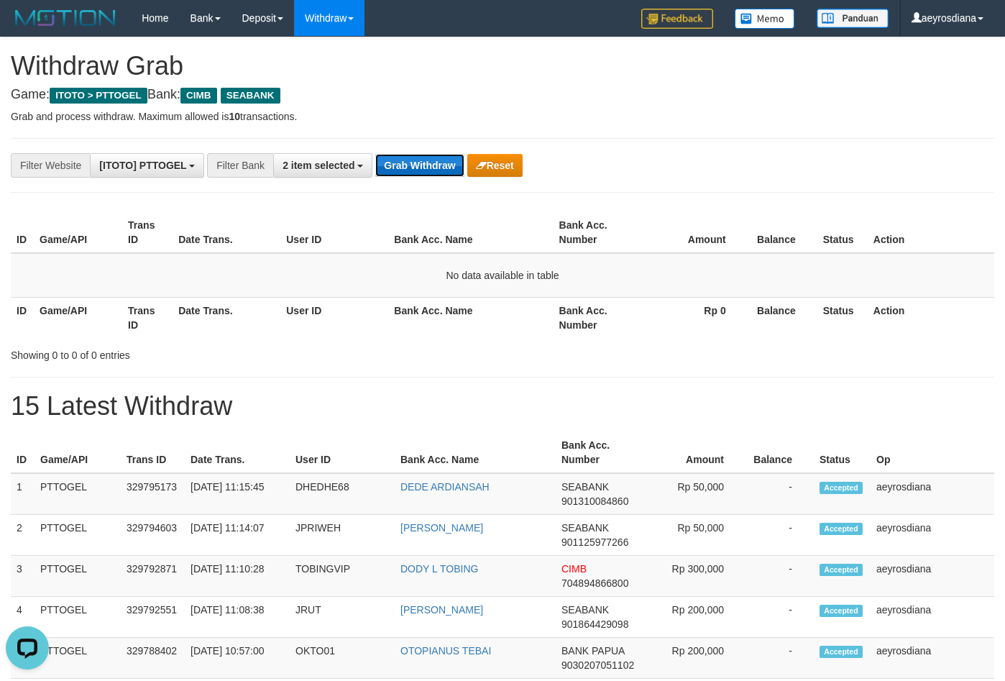
click at [391, 168] on button "Grab Withdraw" at bounding box center [419, 165] width 88 height 23
click at [423, 173] on button "Grab Withdraw" at bounding box center [419, 165] width 88 height 23
click at [428, 170] on button "Grab Withdraw" at bounding box center [419, 165] width 88 height 23
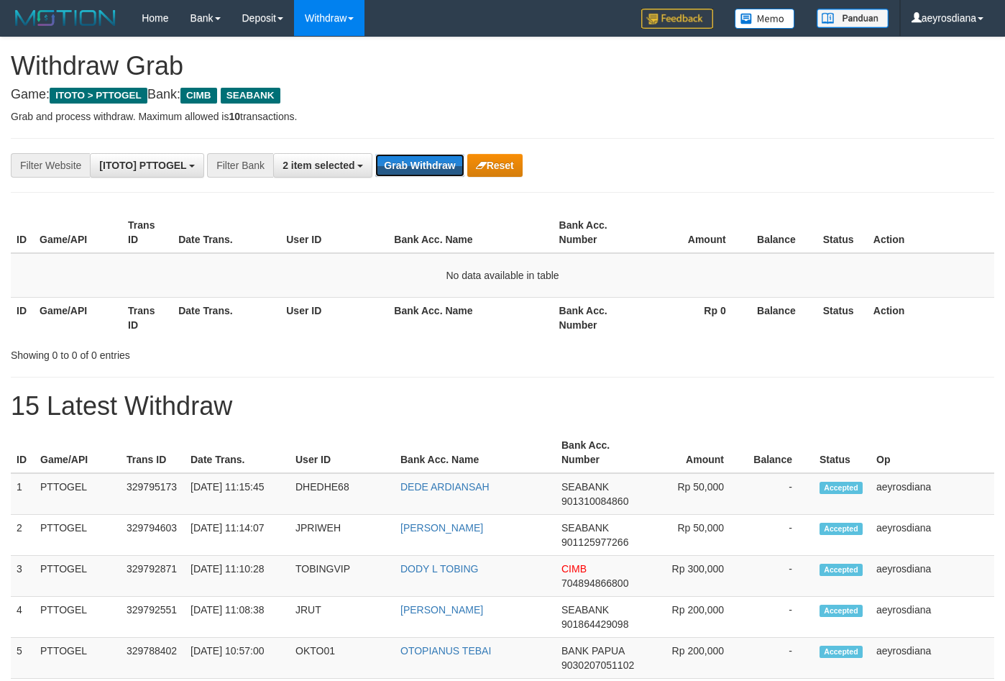
click at [428, 170] on button "Grab Withdraw" at bounding box center [419, 165] width 88 height 23
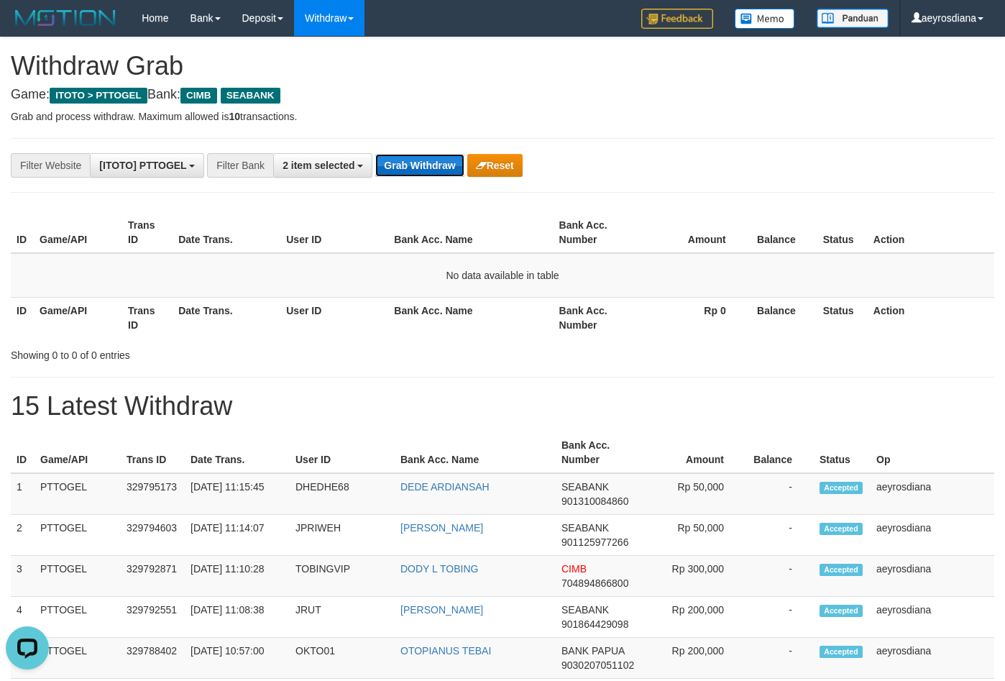
click at [426, 172] on button "Grab Withdraw" at bounding box center [419, 165] width 88 height 23
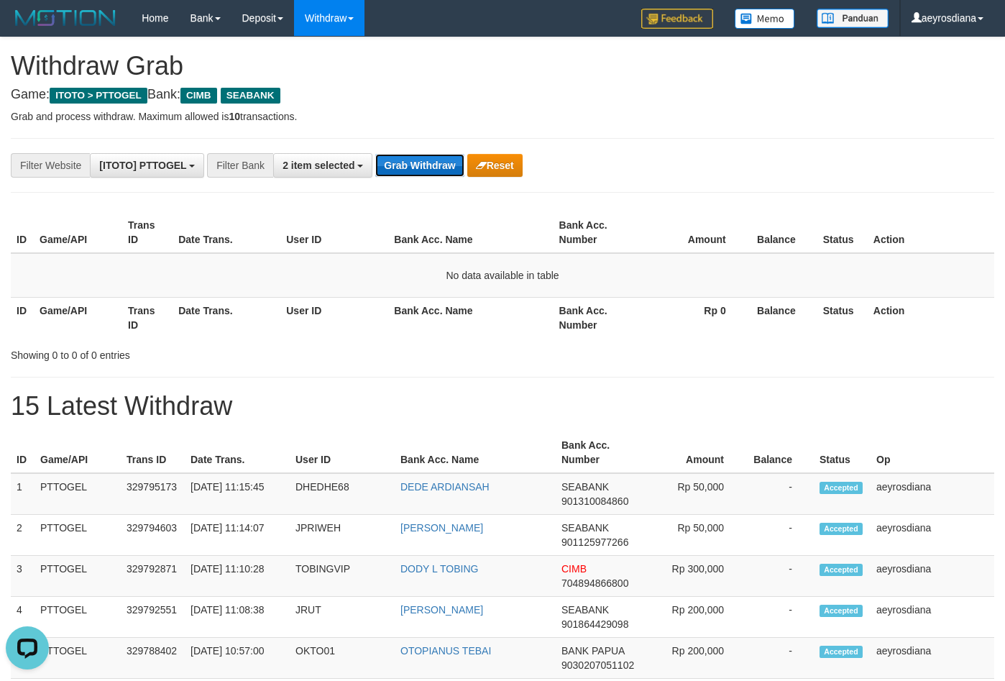
click at [432, 174] on button "Grab Withdraw" at bounding box center [419, 165] width 88 height 23
click at [434, 173] on button "Grab Withdraw" at bounding box center [419, 165] width 88 height 23
click at [426, 164] on button "Grab Withdraw" at bounding box center [419, 165] width 88 height 23
click at [419, 167] on button "Grab Withdraw" at bounding box center [419, 165] width 88 height 23
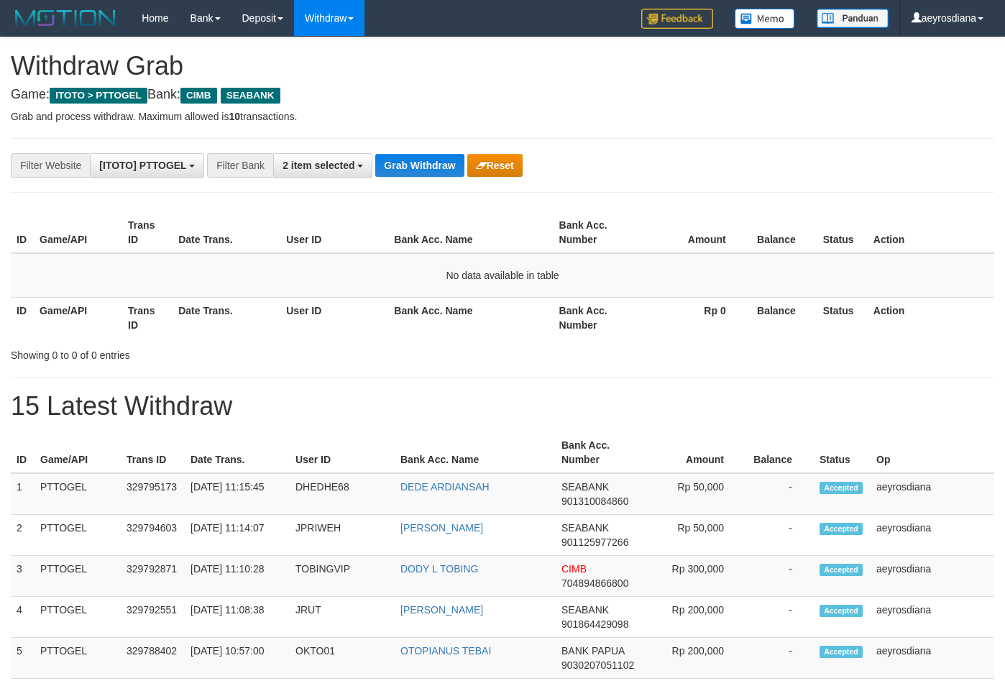
scroll to position [360, 0]
click at [419, 167] on button "Grab Withdraw" at bounding box center [419, 165] width 88 height 23
click at [411, 163] on button "Grab Withdraw" at bounding box center [419, 165] width 88 height 23
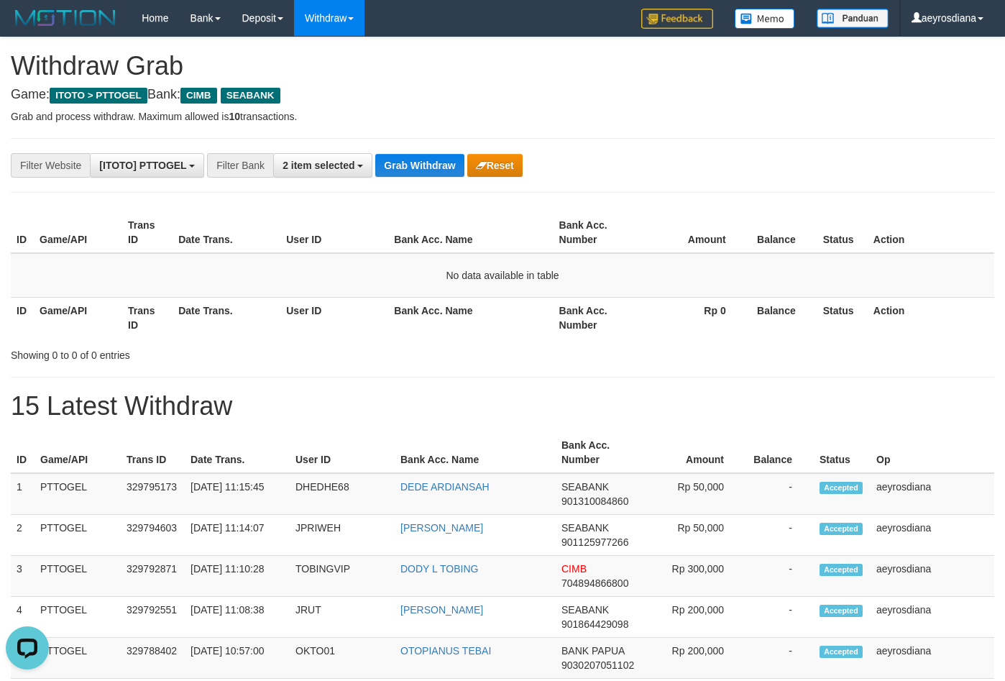
click at [393, 168] on button "Grab Withdraw" at bounding box center [419, 165] width 88 height 23
click at [395, 168] on button "Grab Withdraw" at bounding box center [419, 165] width 88 height 23
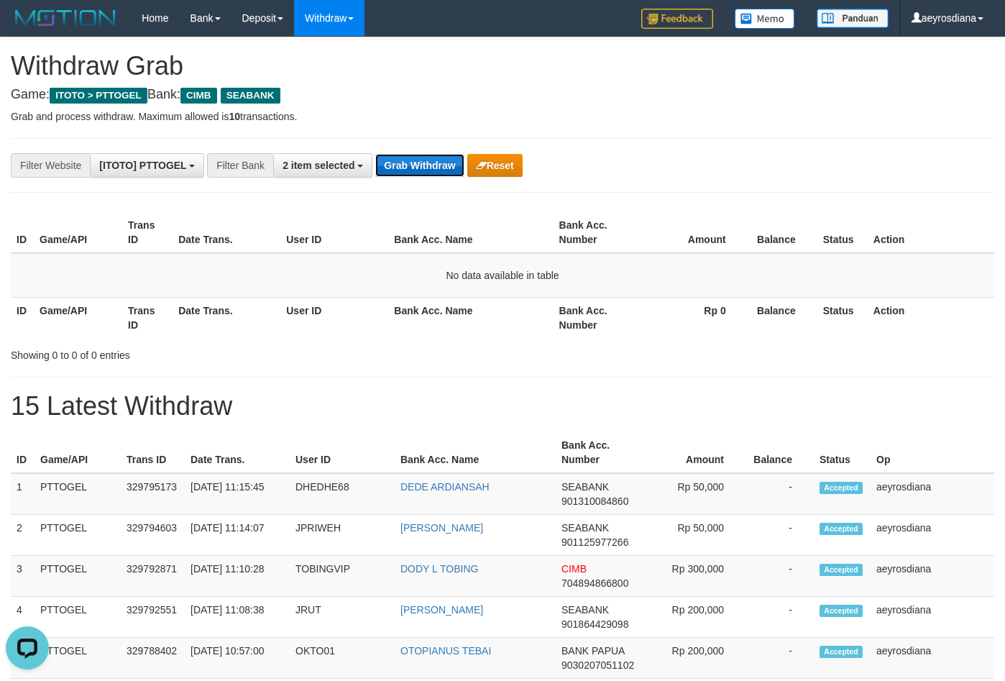
click at [444, 174] on button "Grab Withdraw" at bounding box center [419, 165] width 88 height 23
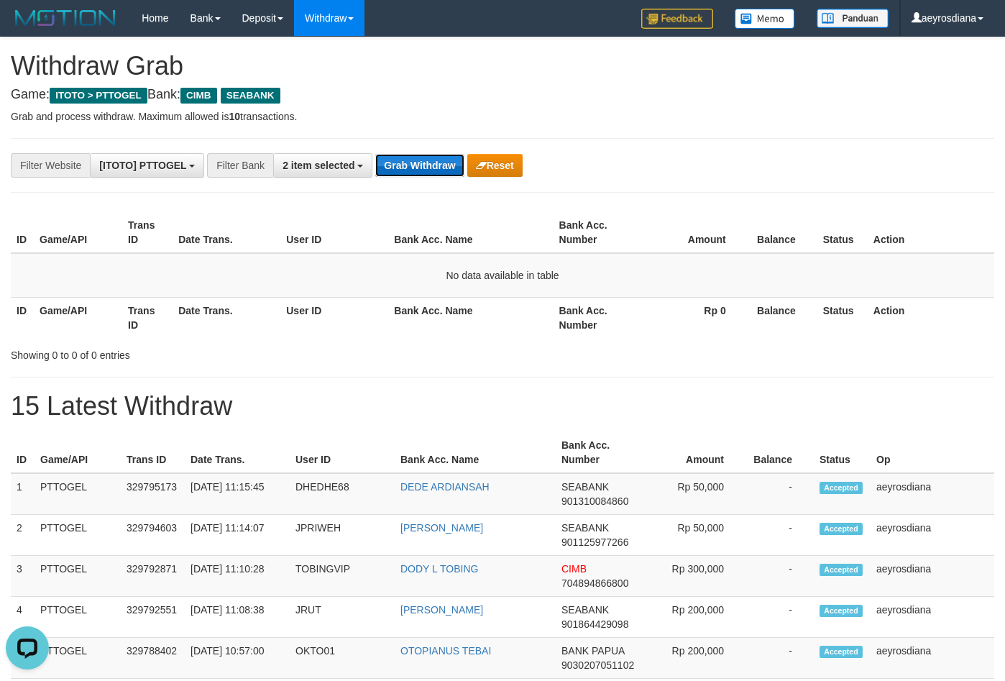
click at [444, 174] on button "Grab Withdraw" at bounding box center [419, 165] width 88 height 23
click at [406, 165] on button "Grab Withdraw" at bounding box center [419, 165] width 88 height 23
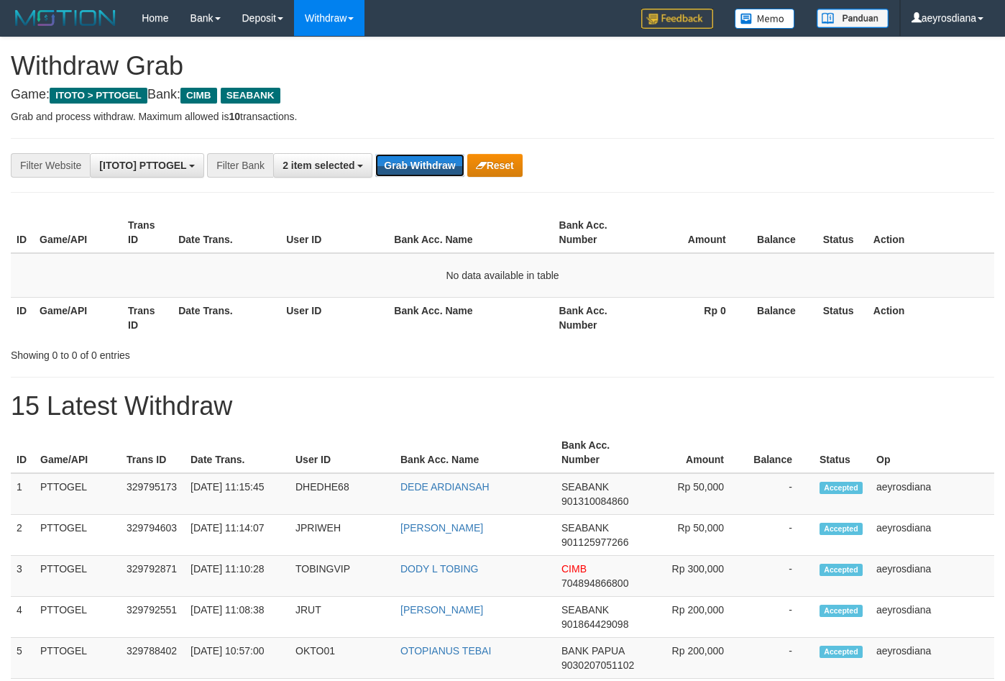
click at [406, 165] on button "Grab Withdraw" at bounding box center [419, 165] width 88 height 23
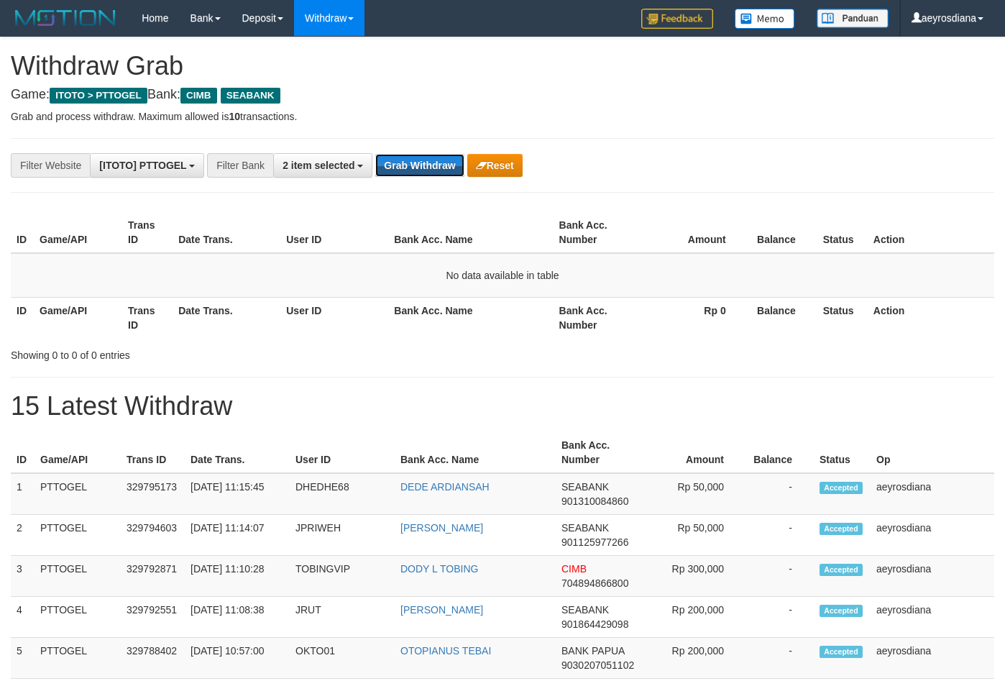
scroll to position [360, 0]
click at [406, 164] on button "Grab Withdraw" at bounding box center [419, 165] width 88 height 23
click at [416, 158] on button "Grab Withdraw" at bounding box center [419, 165] width 88 height 23
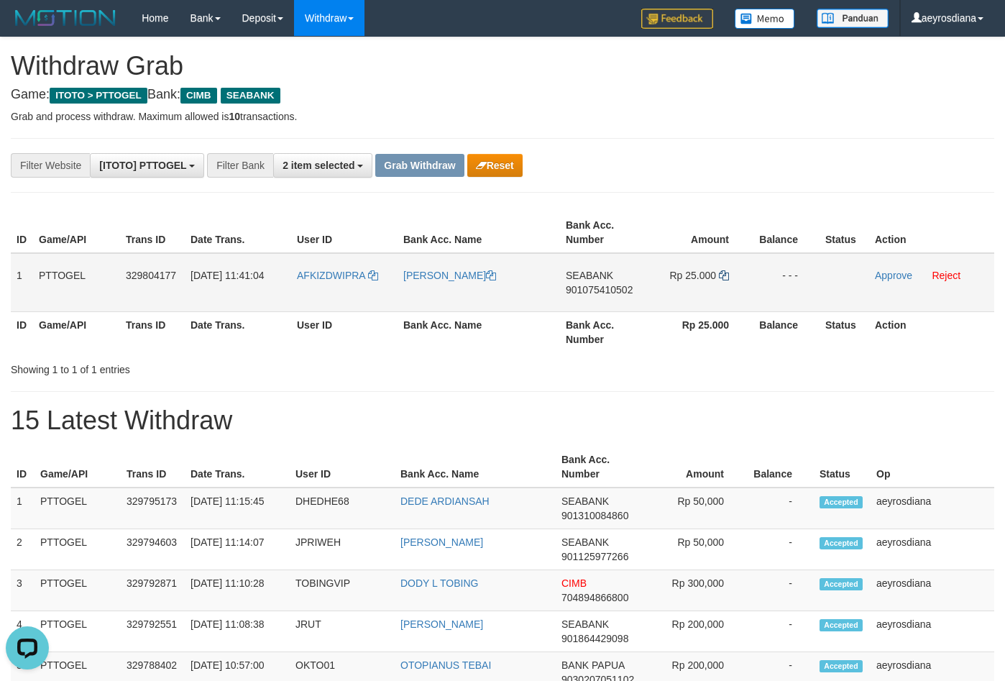
drag, startPoint x: 341, startPoint y: 307, endPoint x: 719, endPoint y: 277, distance: 379.5
click at [719, 277] on tr "1 PTTOGEL 329804177 31/08/2025 11:41:04 AFKIZDWIPRA DEDI IRAWAN SEABANK 9010754…" at bounding box center [503, 282] width 984 height 59
click at [622, 292] on span "901075410502" at bounding box center [599, 290] width 67 height 12
click at [623, 292] on span "901075410502" at bounding box center [599, 290] width 67 height 12
click at [725, 272] on icon at bounding box center [724, 275] width 10 height 10
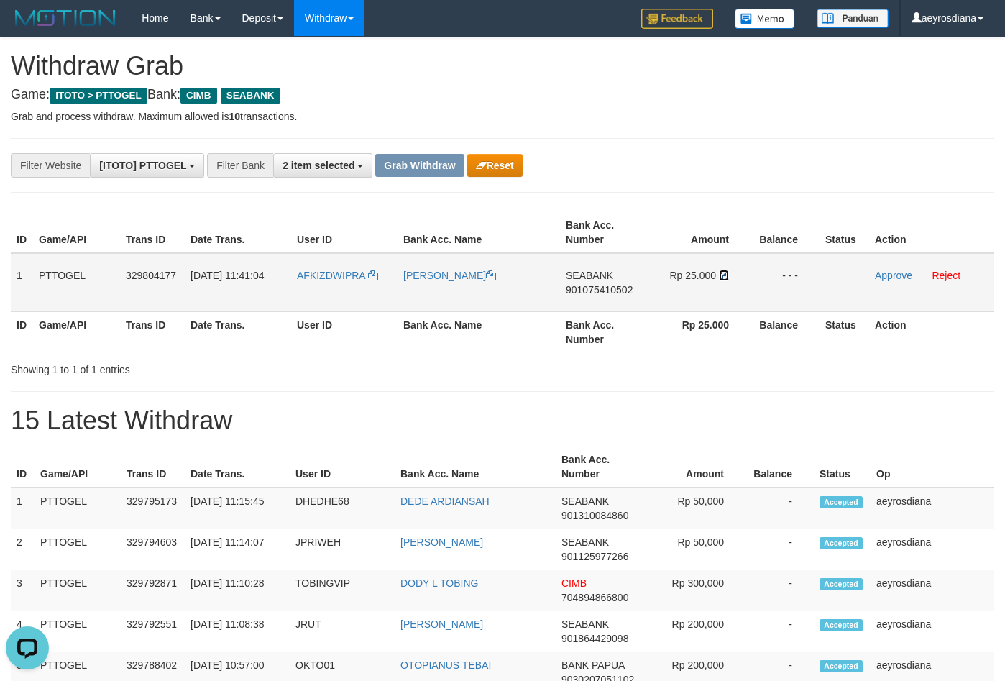
click at [725, 272] on icon at bounding box center [724, 275] width 10 height 10
click at [890, 274] on link "Approve" at bounding box center [893, 276] width 37 height 12
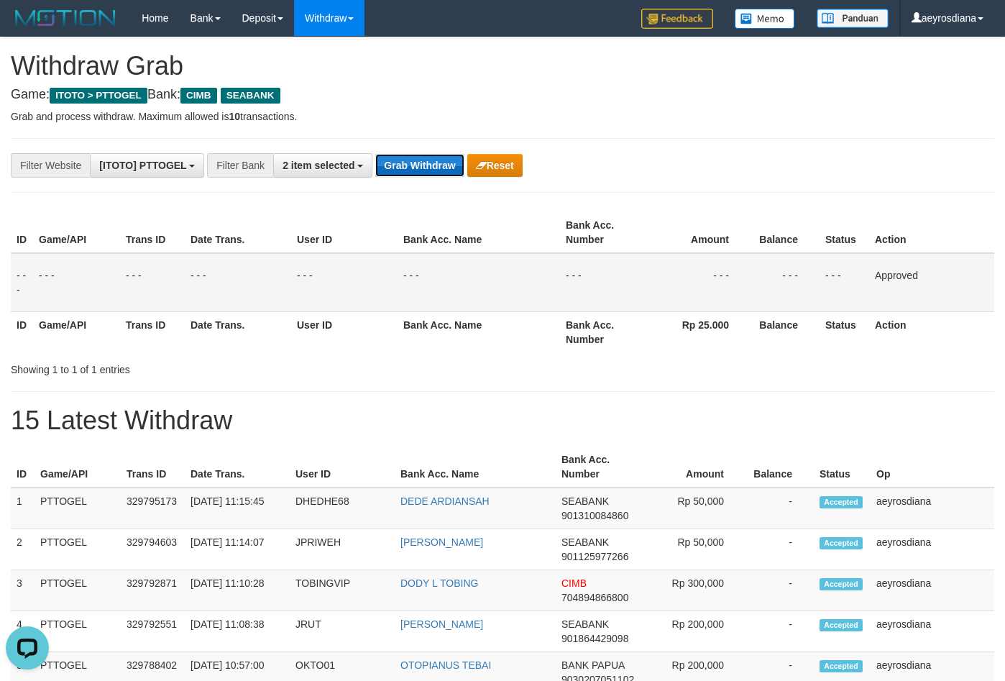
click at [413, 175] on button "Grab Withdraw" at bounding box center [419, 165] width 88 height 23
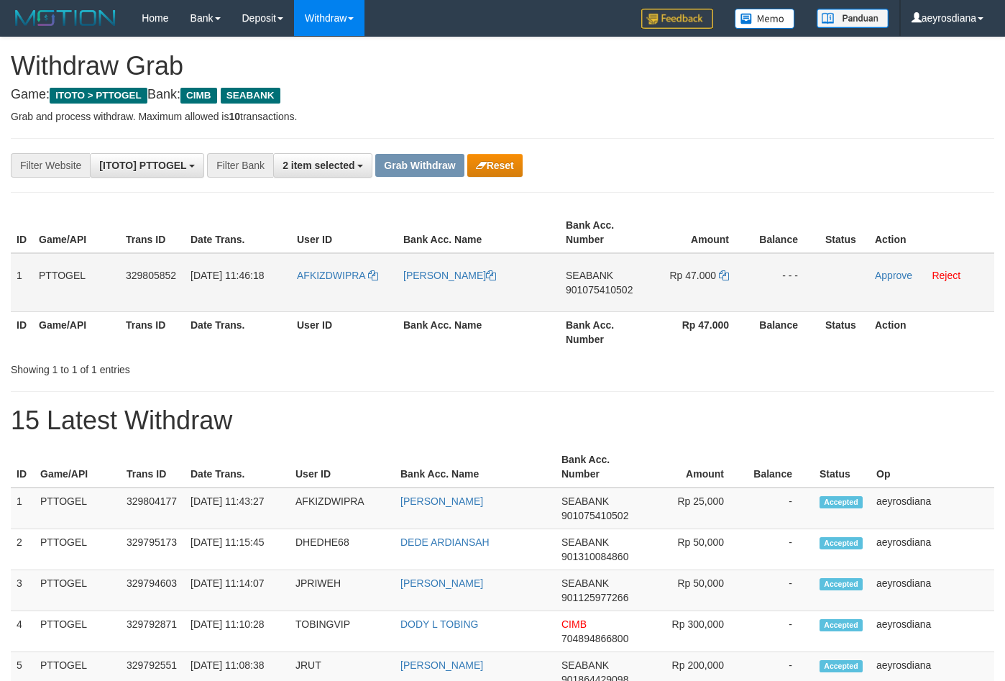
scroll to position [360, 0]
drag, startPoint x: 369, startPoint y: 294, endPoint x: 670, endPoint y: 295, distance: 300.6
click at [670, 295] on tr "1 PTTOGEL 329805852 [DATE] 11:46:18 AFKIZDWIPRA [PERSON_NAME][GEOGRAPHIC_DATA] …" at bounding box center [503, 282] width 984 height 59
click at [601, 294] on span "901075410502" at bounding box center [599, 290] width 67 height 12
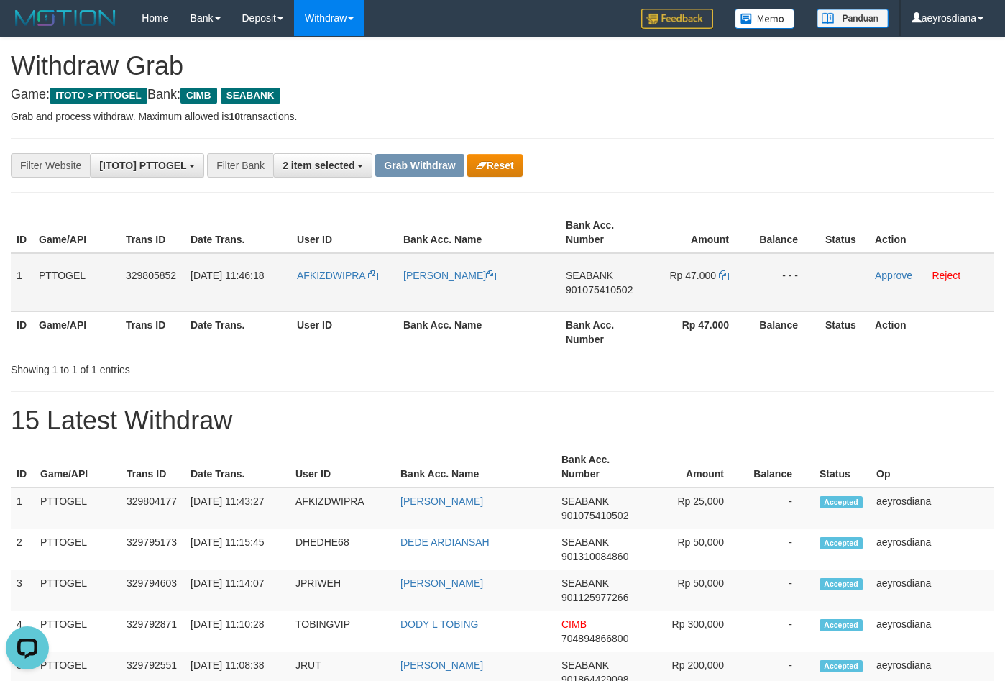
click at [602, 293] on span "901075410502" at bounding box center [599, 290] width 67 height 12
click at [603, 292] on span "901075410502" at bounding box center [599, 290] width 67 height 12
click at [725, 275] on icon at bounding box center [724, 275] width 10 height 10
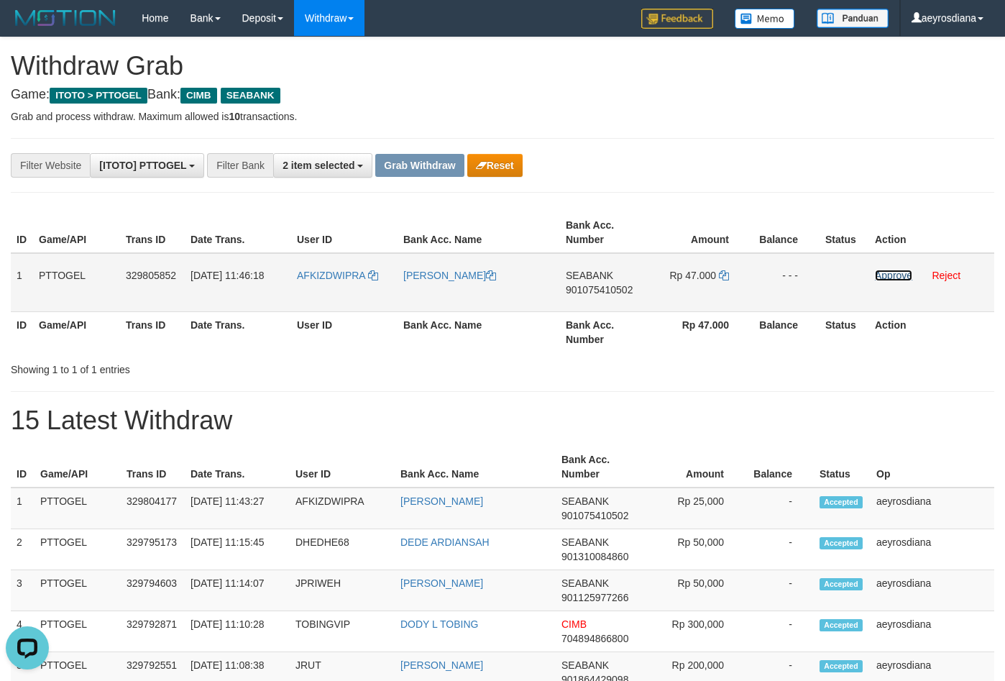
click at [898, 278] on link "Approve" at bounding box center [893, 276] width 37 height 12
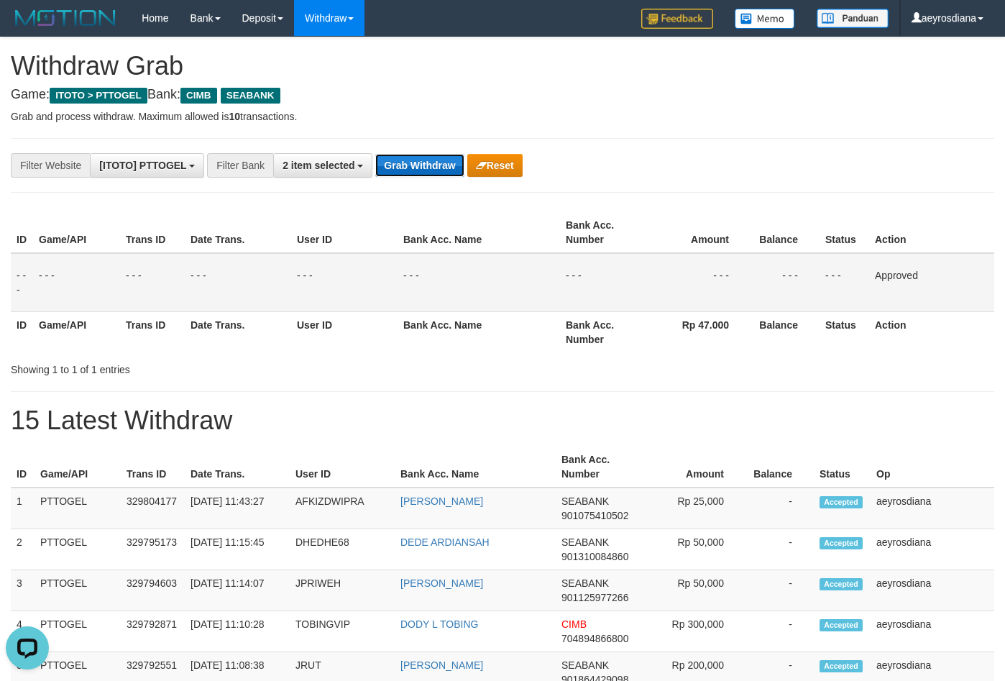
click at [398, 168] on button "Grab Withdraw" at bounding box center [419, 165] width 88 height 23
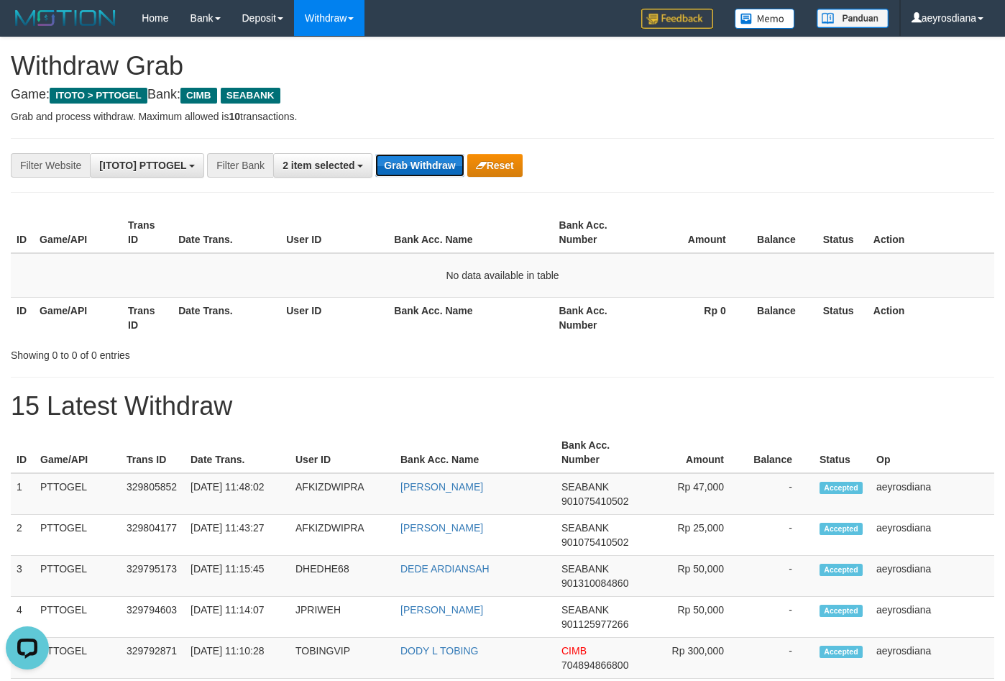
click at [442, 165] on button "Grab Withdraw" at bounding box center [419, 165] width 88 height 23
click at [439, 158] on button "Grab Withdraw" at bounding box center [419, 165] width 88 height 23
click at [433, 157] on button "Grab Withdraw" at bounding box center [419, 165] width 88 height 23
click at [435, 155] on button "Grab Withdraw" at bounding box center [419, 165] width 88 height 23
click at [436, 155] on button "Grab Withdraw" at bounding box center [419, 165] width 88 height 23
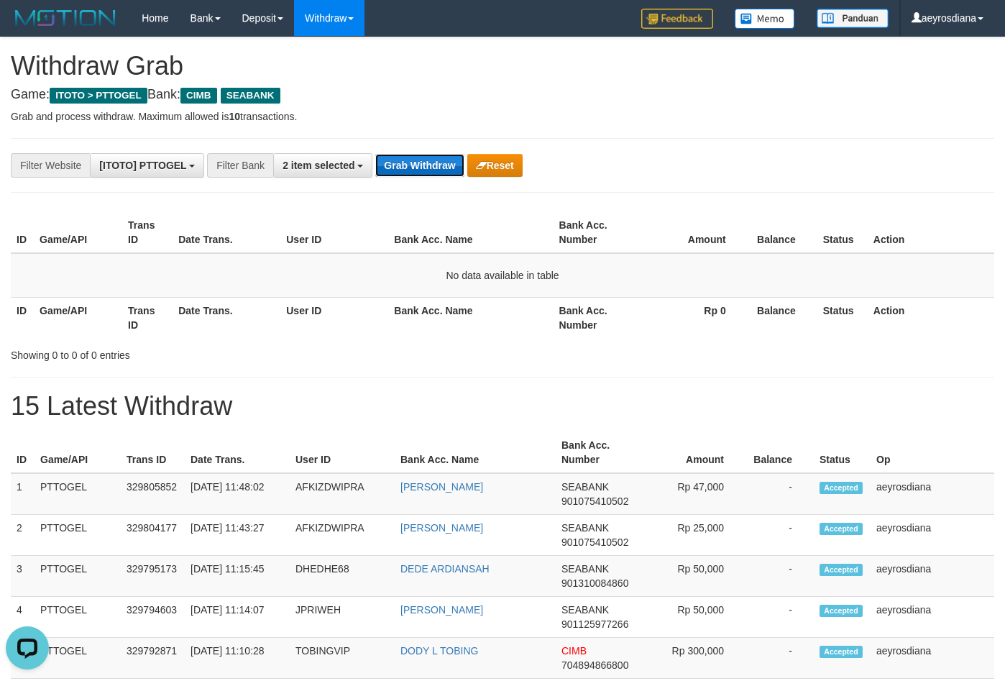
click at [436, 155] on button "Grab Withdraw" at bounding box center [419, 165] width 88 height 23
click at [409, 168] on button "Grab Withdraw" at bounding box center [419, 165] width 88 height 23
click at [425, 158] on button "Grab Withdraw" at bounding box center [419, 165] width 88 height 23
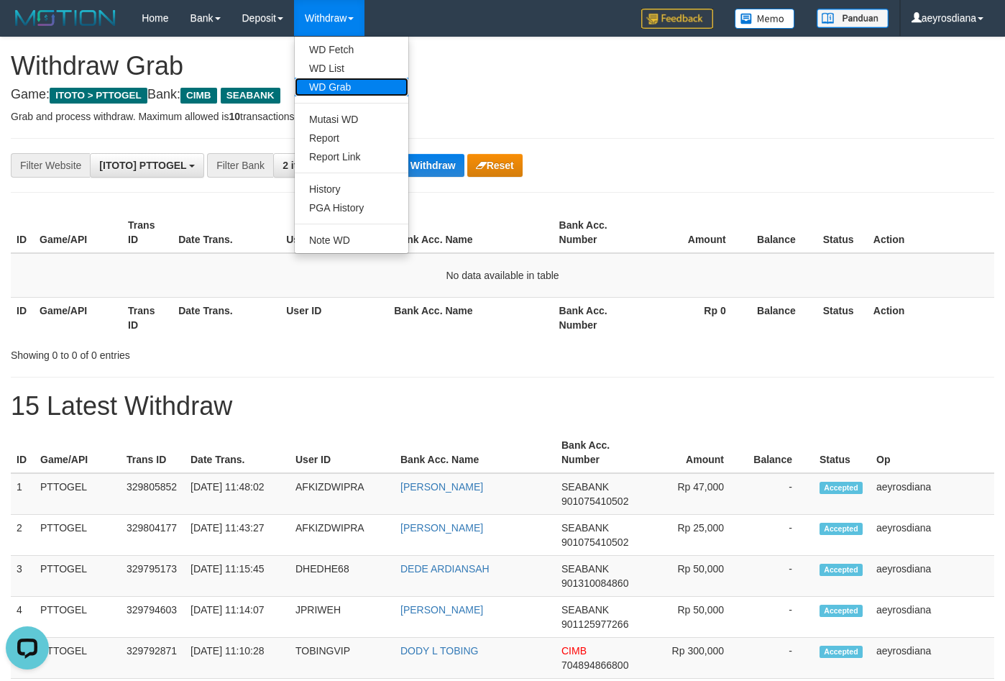
click at [384, 87] on link "WD Grab" at bounding box center [352, 87] width 114 height 19
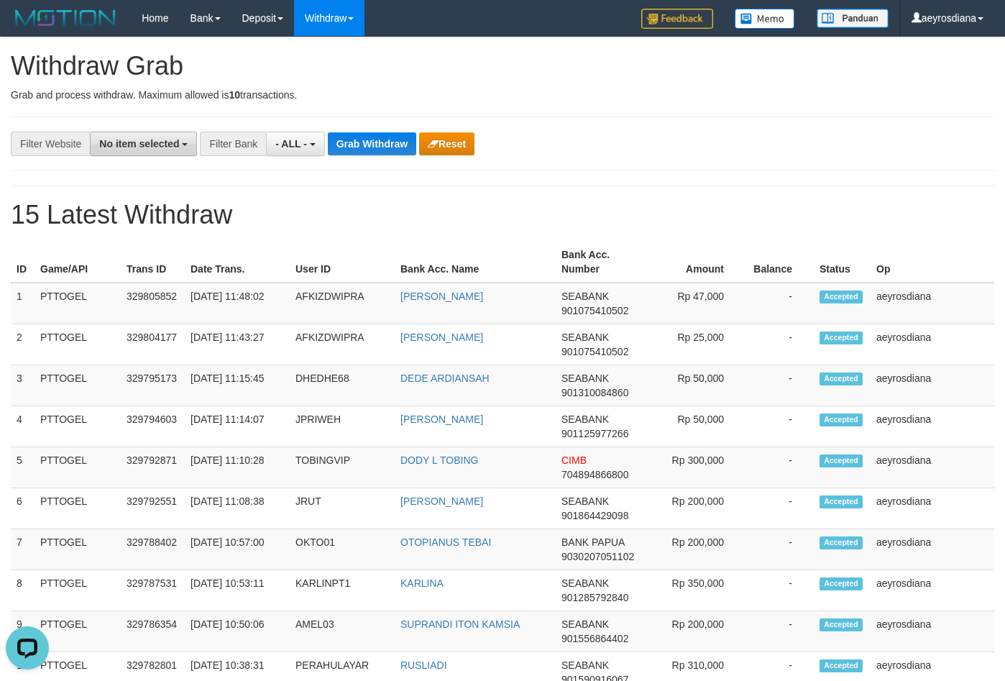
click at [145, 135] on button "No item selected" at bounding box center [143, 144] width 107 height 24
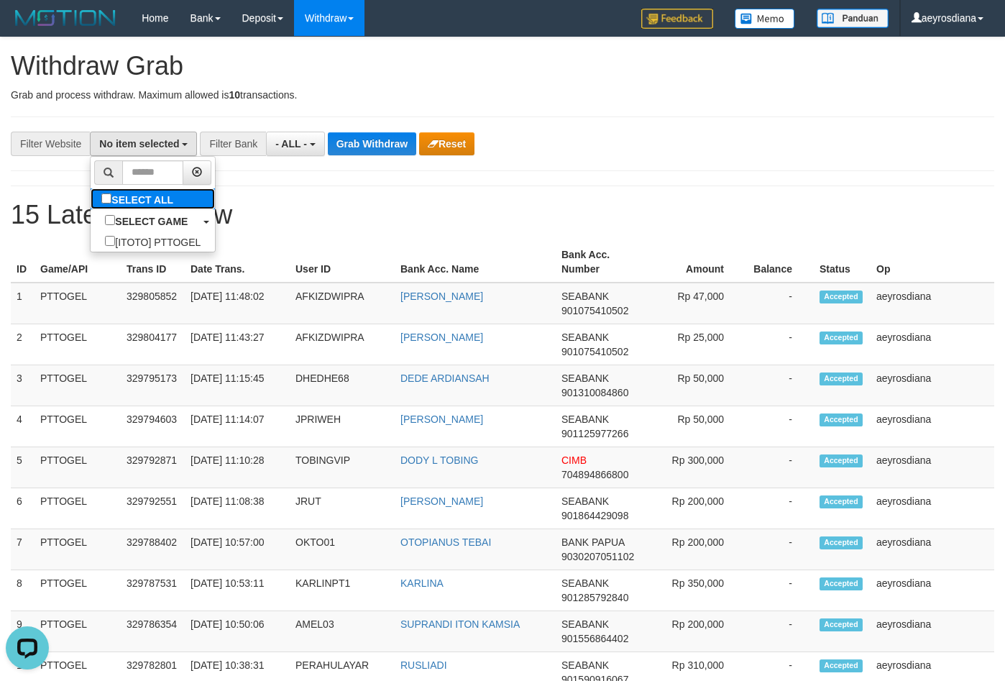
click at [91, 198] on label "SELECT ALL" at bounding box center [139, 198] width 97 height 21
select select "***"
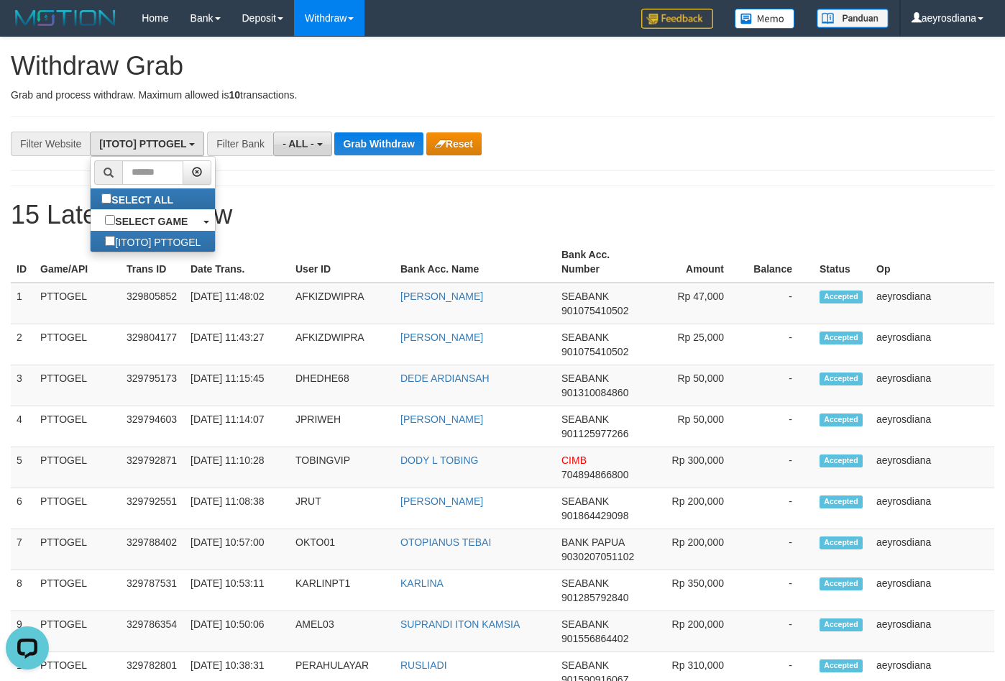
click at [297, 140] on span "- ALL -" at bounding box center [299, 144] width 32 height 12
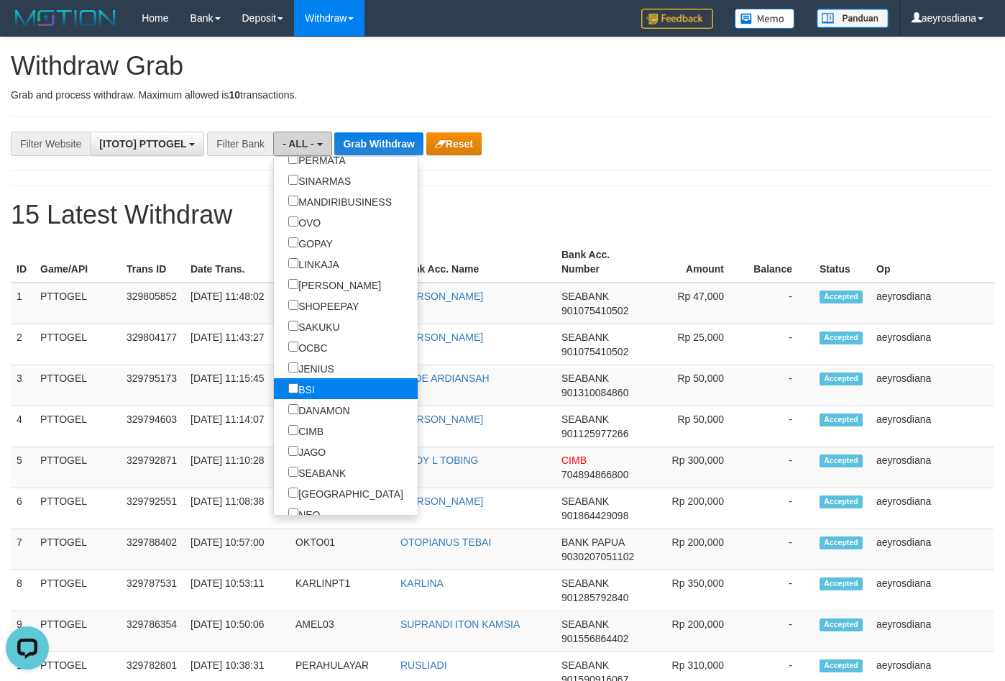
scroll to position [322, 0]
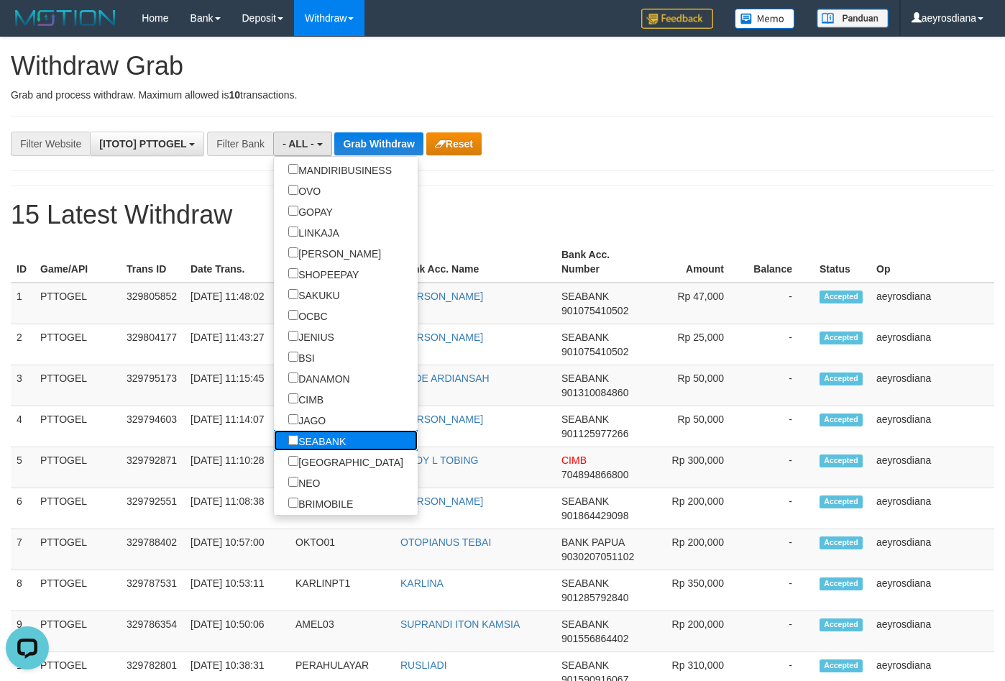
click at [290, 442] on label "SEABANK" at bounding box center [317, 440] width 86 height 21
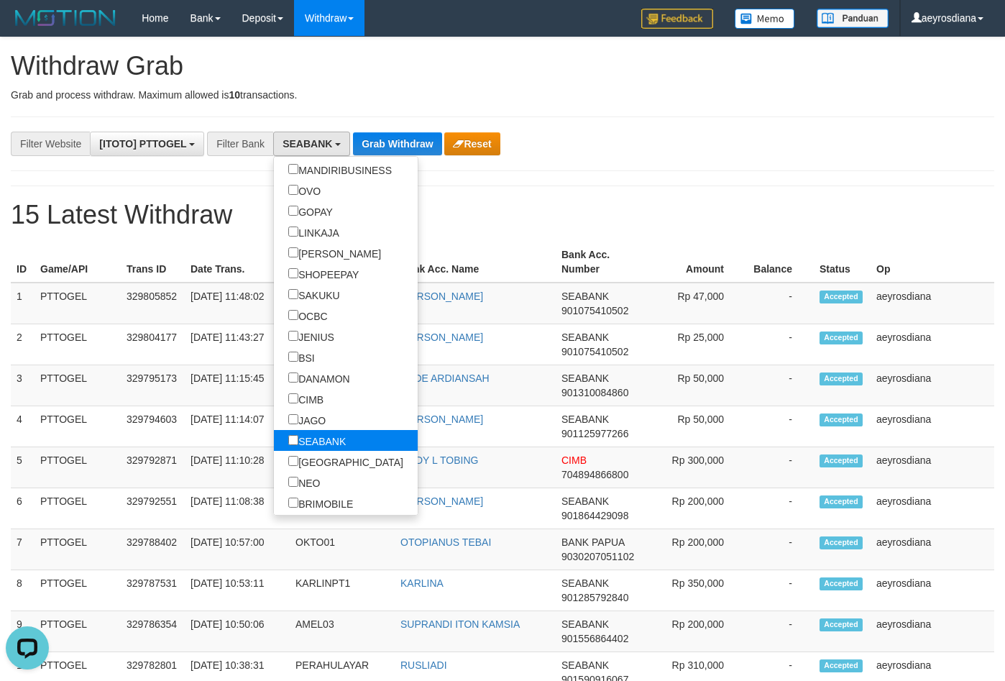
select select "*******"
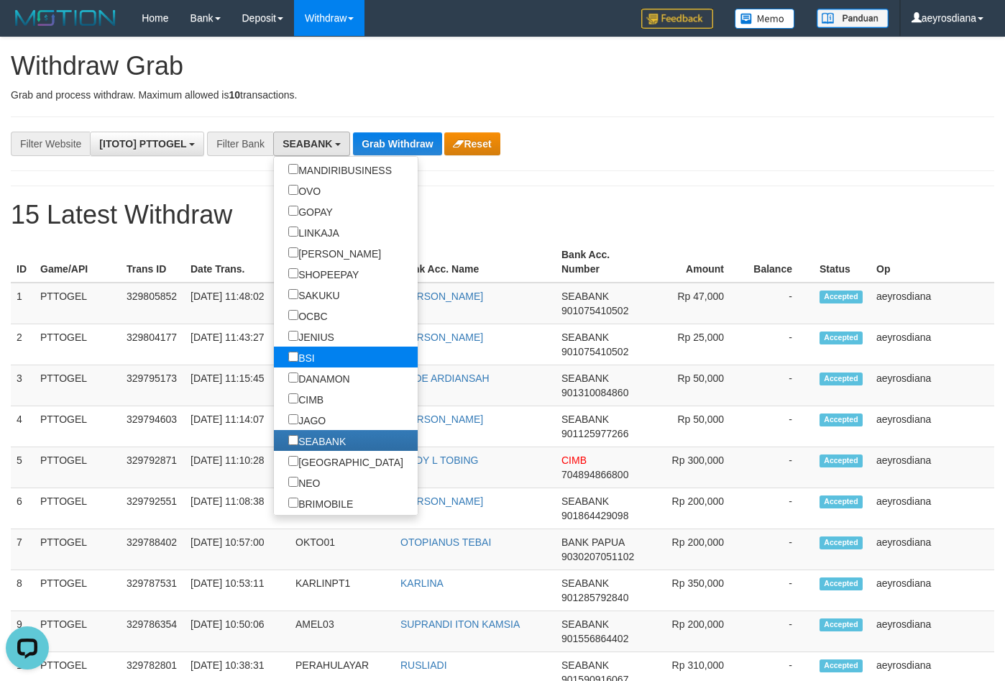
scroll to position [390, 0]
click at [409, 141] on button "Grab Withdraw" at bounding box center [397, 143] width 88 height 23
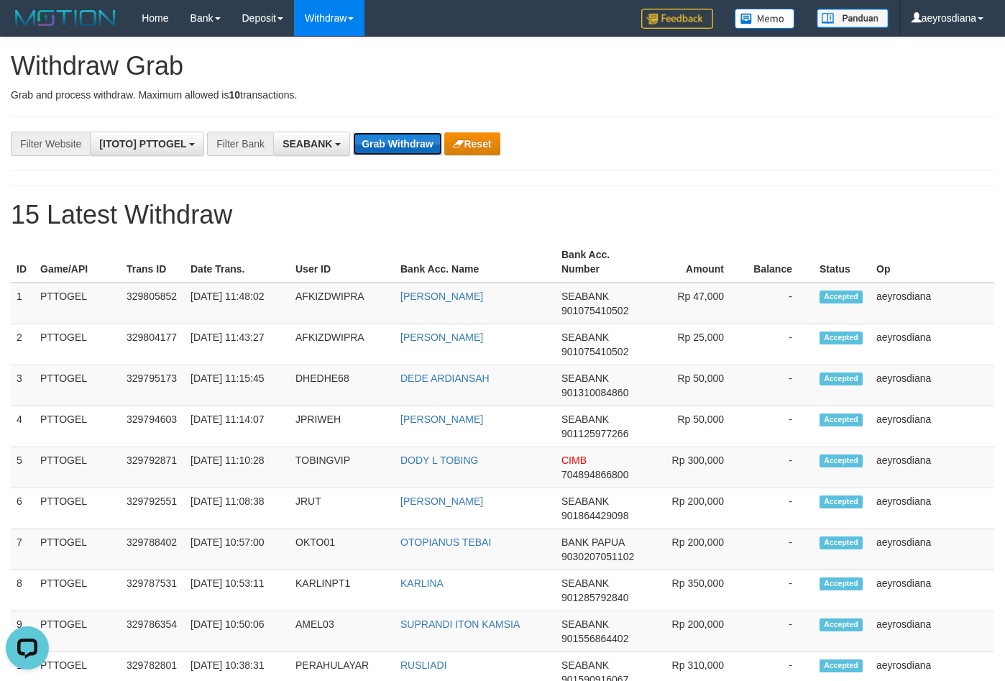
click at [408, 140] on button "Grab Withdraw" at bounding box center [397, 143] width 88 height 23
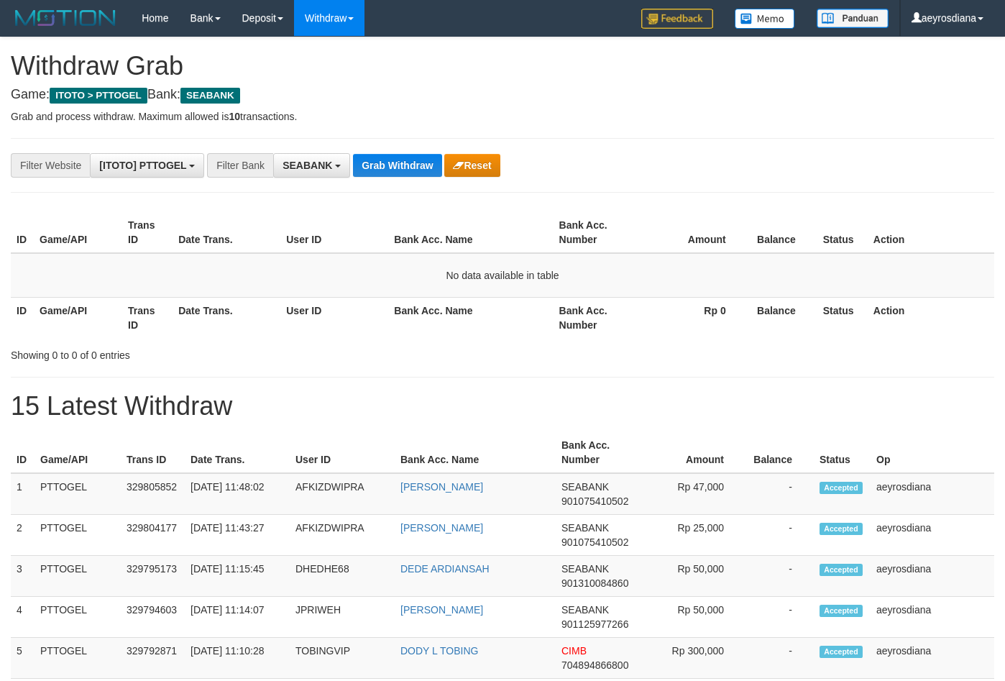
scroll to position [390, 0]
click at [393, 165] on button "Grab Withdraw" at bounding box center [397, 165] width 88 height 23
click at [391, 156] on button "Grab Withdraw" at bounding box center [397, 165] width 88 height 23
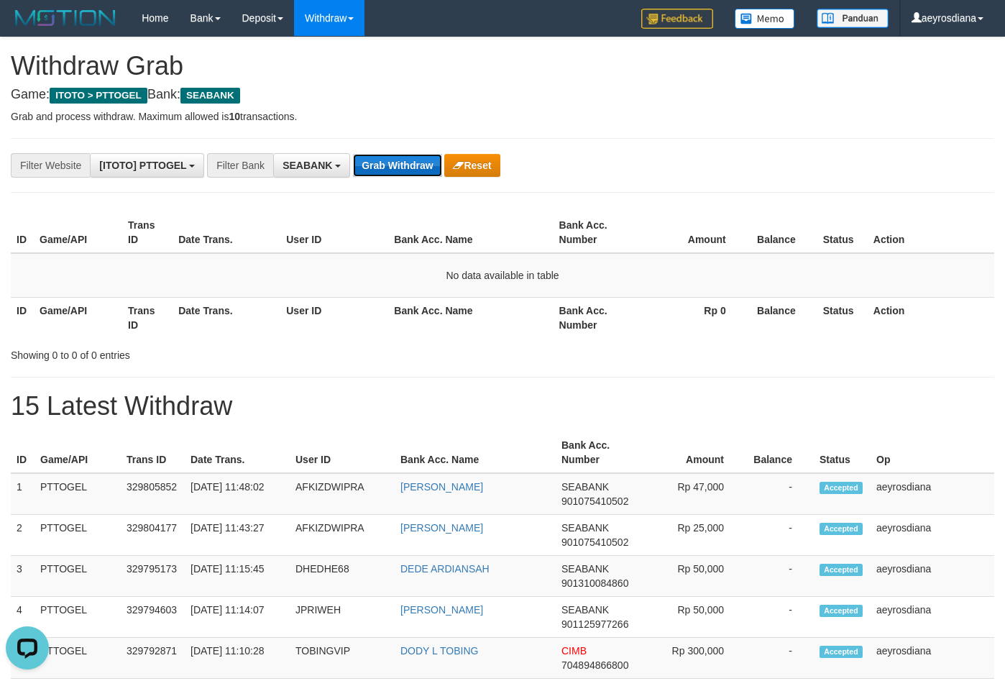
click at [405, 170] on button "Grab Withdraw" at bounding box center [397, 165] width 88 height 23
click at [388, 172] on button "Grab Withdraw" at bounding box center [397, 165] width 88 height 23
click at [389, 171] on button "Grab Withdraw" at bounding box center [397, 165] width 88 height 23
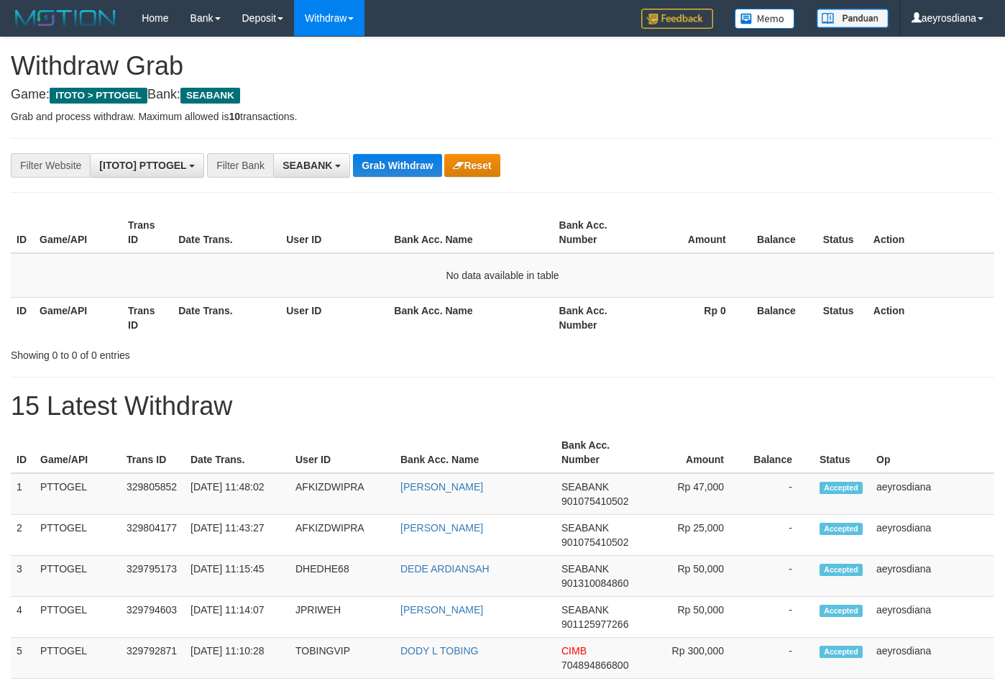
scroll to position [390, 0]
click at [411, 170] on button "Grab Withdraw" at bounding box center [397, 165] width 88 height 23
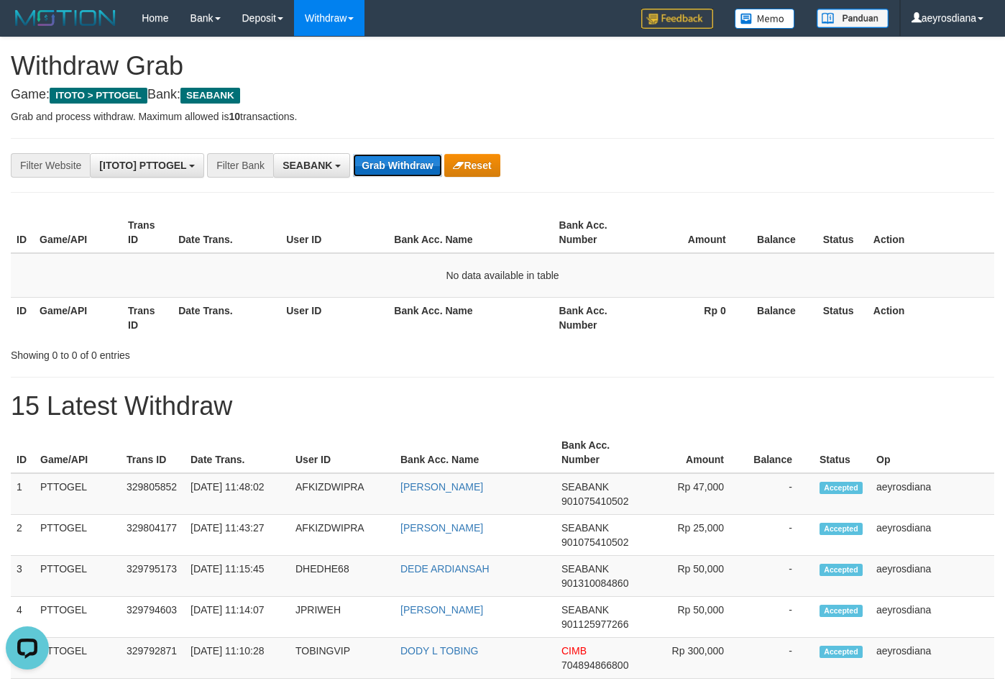
click at [427, 165] on button "Grab Withdraw" at bounding box center [397, 165] width 88 height 23
click at [407, 160] on button "Grab Withdraw" at bounding box center [397, 165] width 88 height 23
click at [398, 161] on button "Grab Withdraw" at bounding box center [397, 165] width 88 height 23
click at [424, 156] on button "Grab Withdraw" at bounding box center [397, 165] width 88 height 23
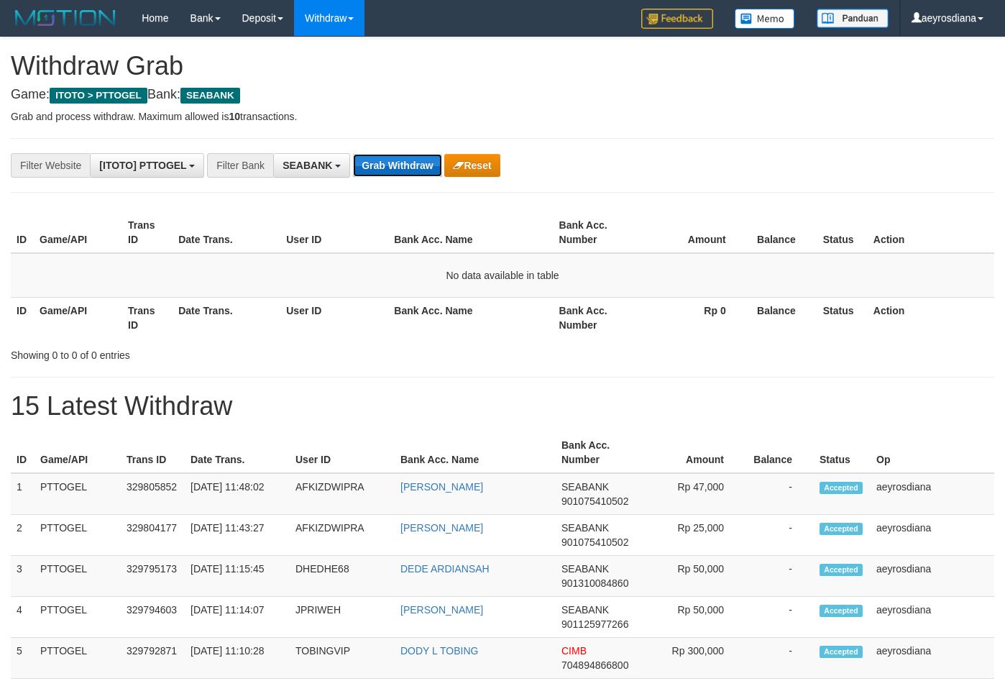
click at [433, 168] on button "Grab Withdraw" at bounding box center [397, 165] width 88 height 23
click at [434, 168] on button "Grab Withdraw" at bounding box center [397, 165] width 88 height 23
click at [435, 168] on button "Grab Withdraw" at bounding box center [397, 165] width 88 height 23
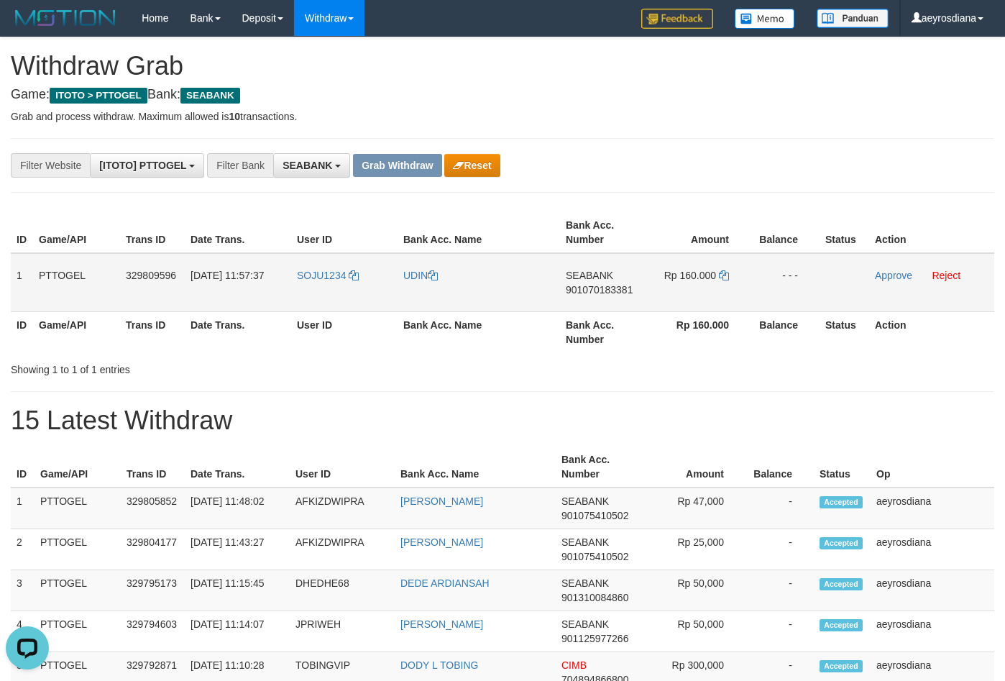
drag, startPoint x: 330, startPoint y: 294, endPoint x: 729, endPoint y: 278, distance: 399.5
click at [729, 278] on tr "1 PTTOGEL 329809596 [DATE] 11:57:37 SOJU1234 UDIN SEABANK 901070183381 Rp 160.0…" at bounding box center [503, 282] width 984 height 59
click at [606, 292] on span "901070183381" at bounding box center [599, 290] width 67 height 12
drag, startPoint x: 606, startPoint y: 292, endPoint x: 828, endPoint y: 288, distance: 221.6
click at [606, 291] on span "901070183381" at bounding box center [599, 290] width 67 height 12
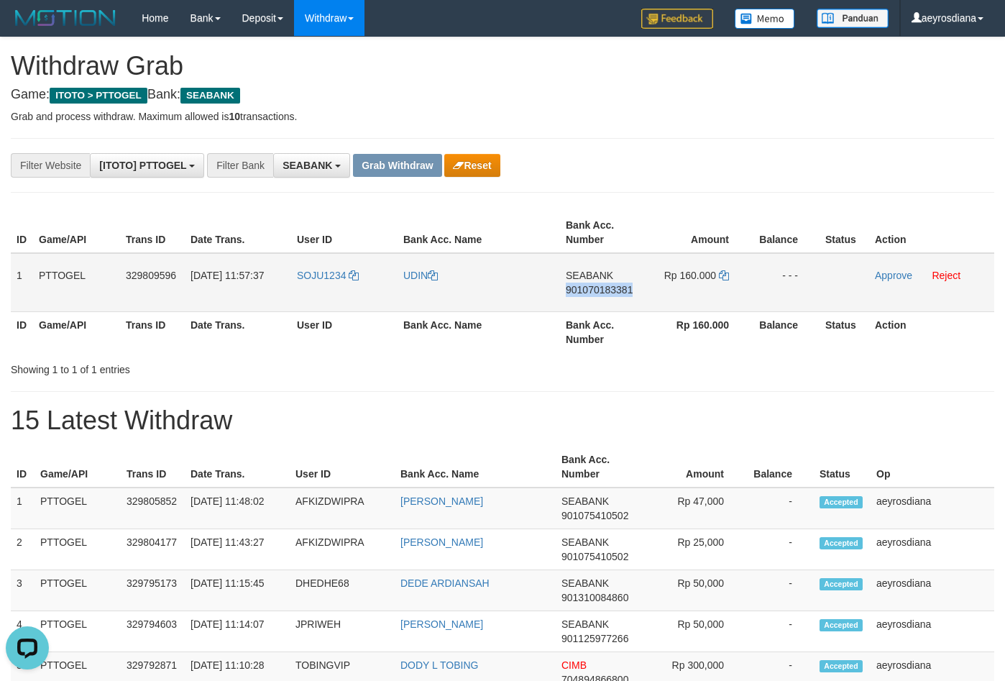
copy span "901070183381"
click at [723, 276] on icon at bounding box center [724, 275] width 10 height 10
click at [895, 271] on link "Approve" at bounding box center [893, 276] width 37 height 12
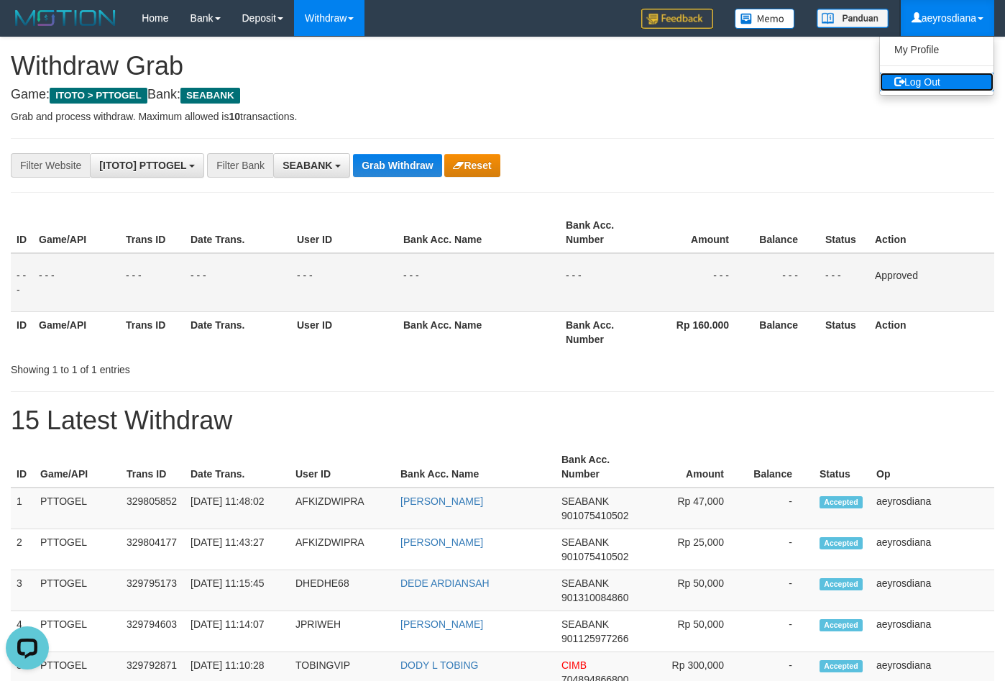
click at [933, 81] on link "Log Out" at bounding box center [937, 82] width 114 height 19
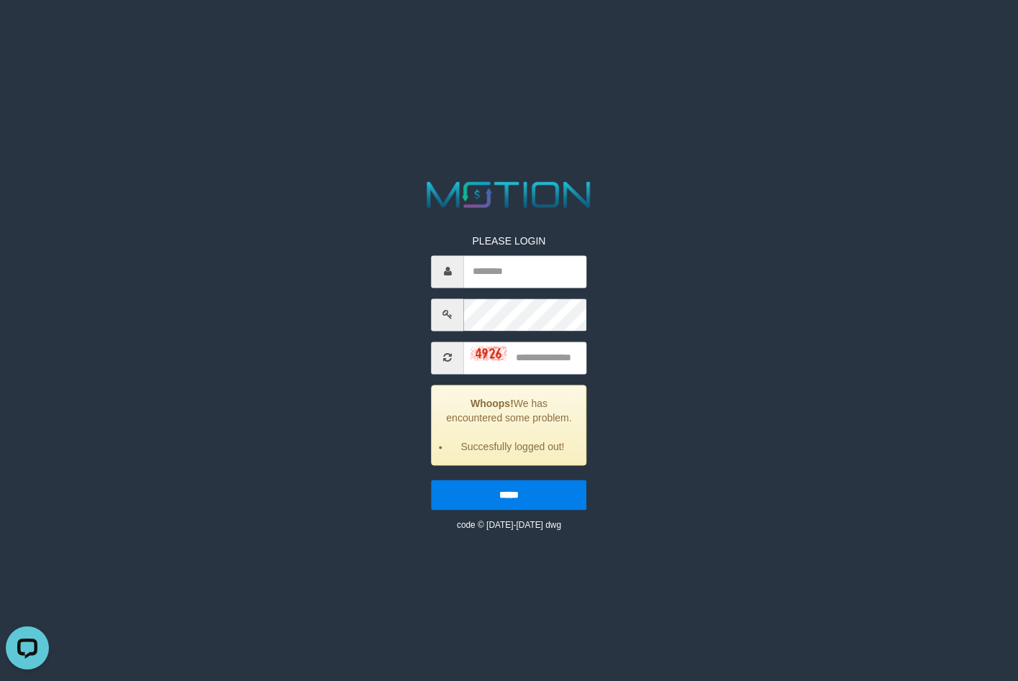
click at [184, 36] on html "PLEASE LOGIN Whoops! We has encountered some problem. Succesfully logged out! *…" at bounding box center [509, 18] width 1018 height 36
